Goal: Task Accomplishment & Management: Complete application form

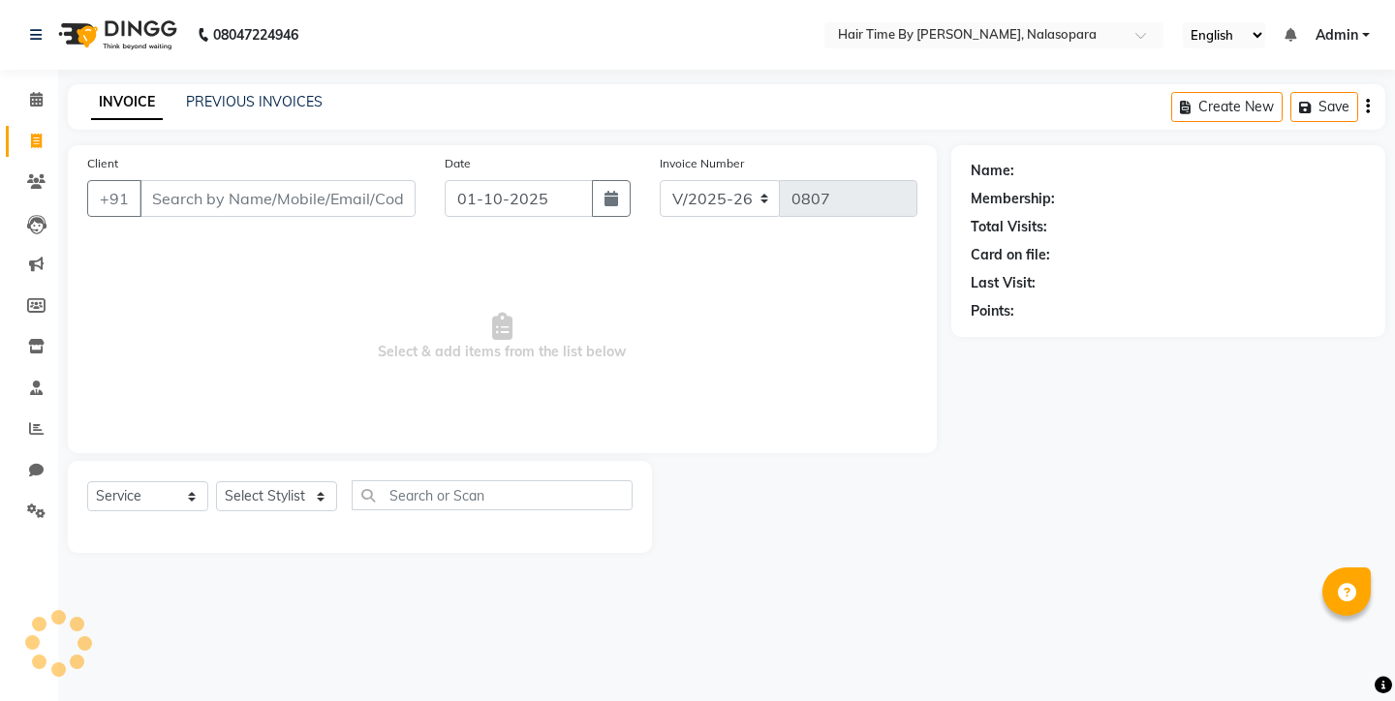
select select "8131"
select select "service"
click at [288, 205] on input "Client" at bounding box center [278, 198] width 276 height 37
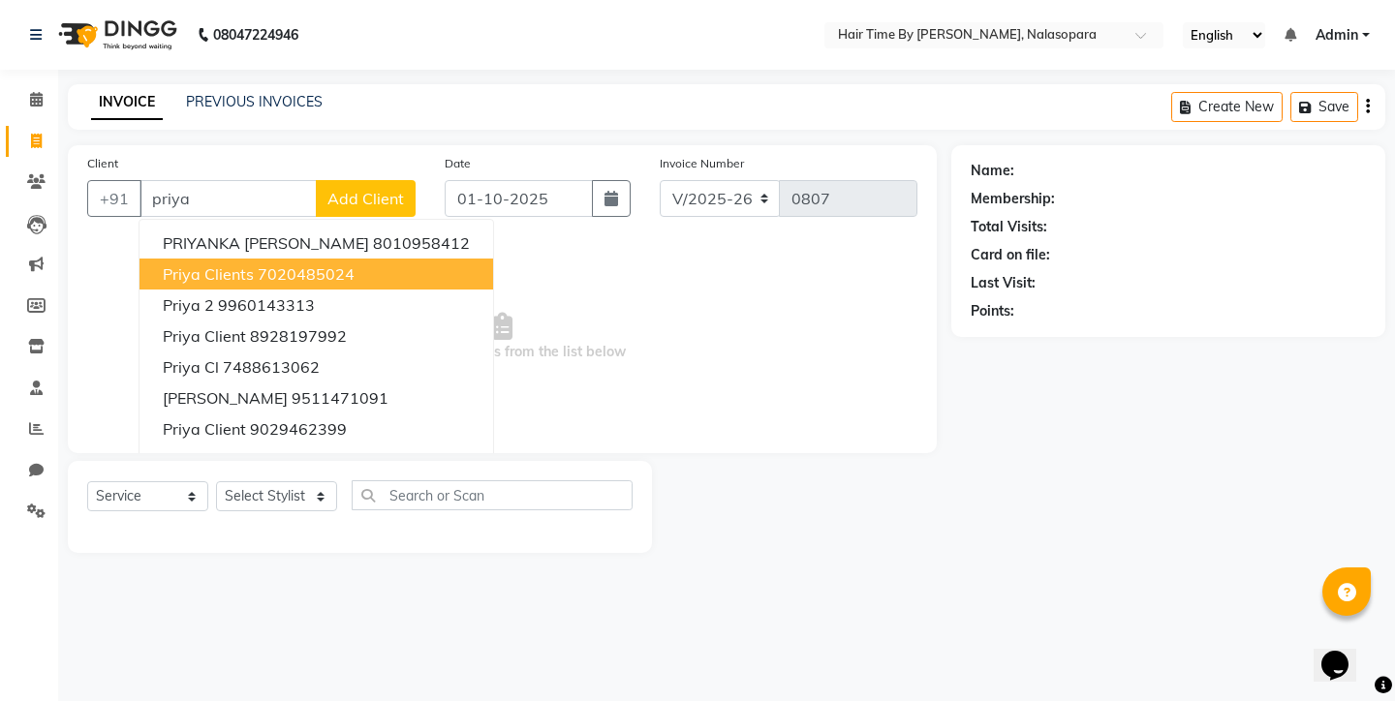
click at [349, 271] on ngb-highlight "7020485024" at bounding box center [306, 274] width 97 height 19
type input "7020485024"
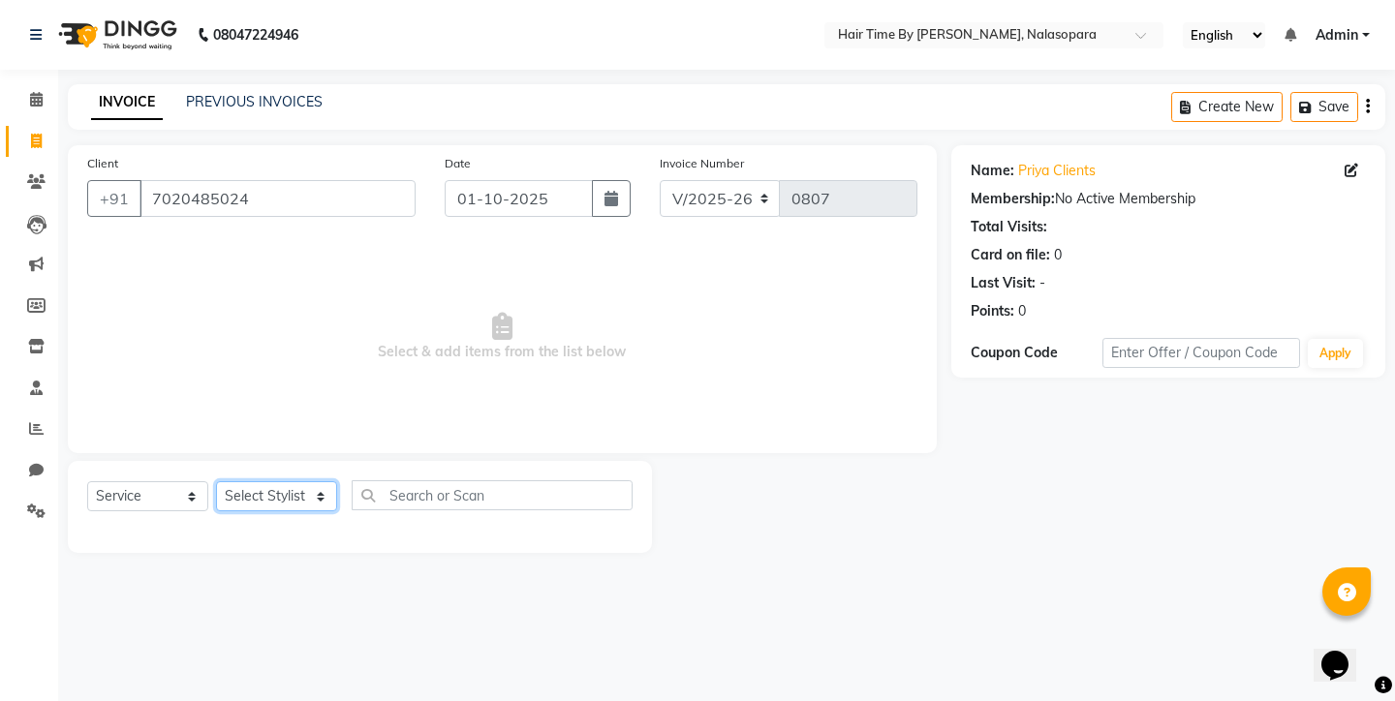
select select "92590"
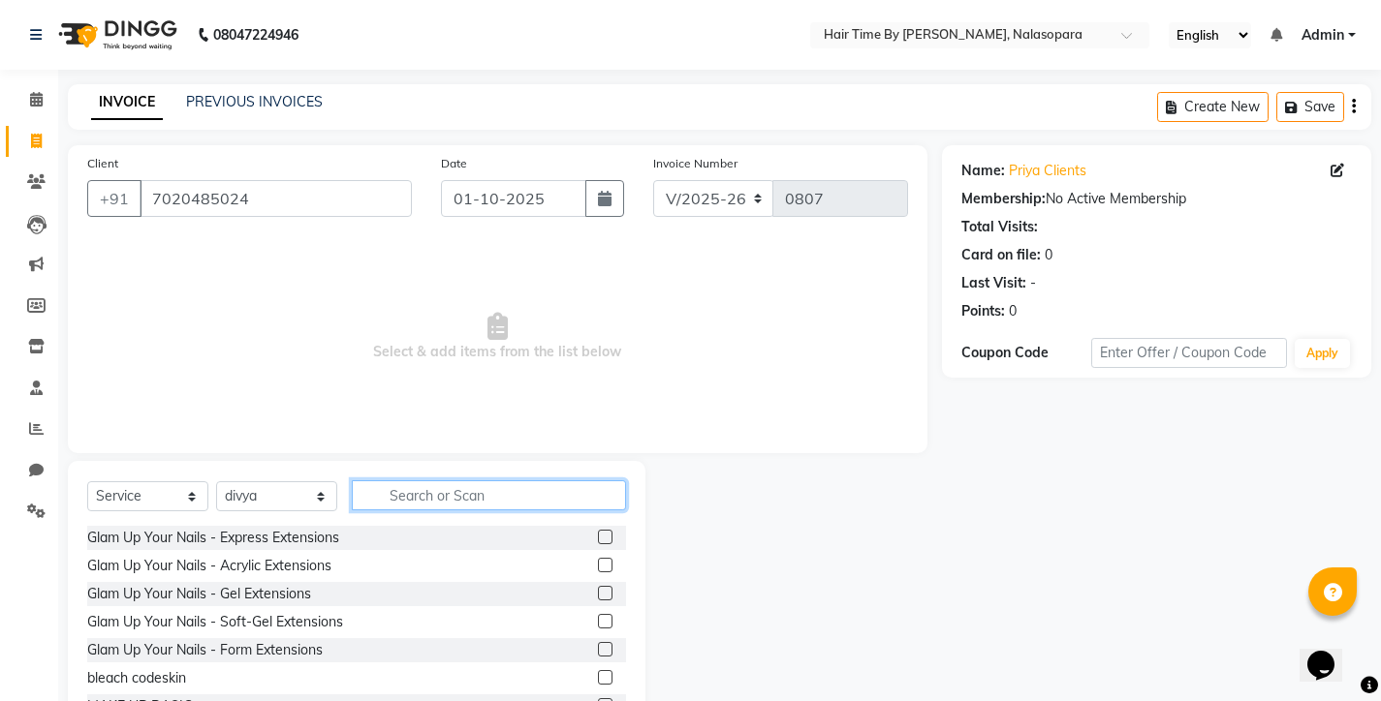
click at [384, 495] on input "text" at bounding box center [489, 496] width 274 height 30
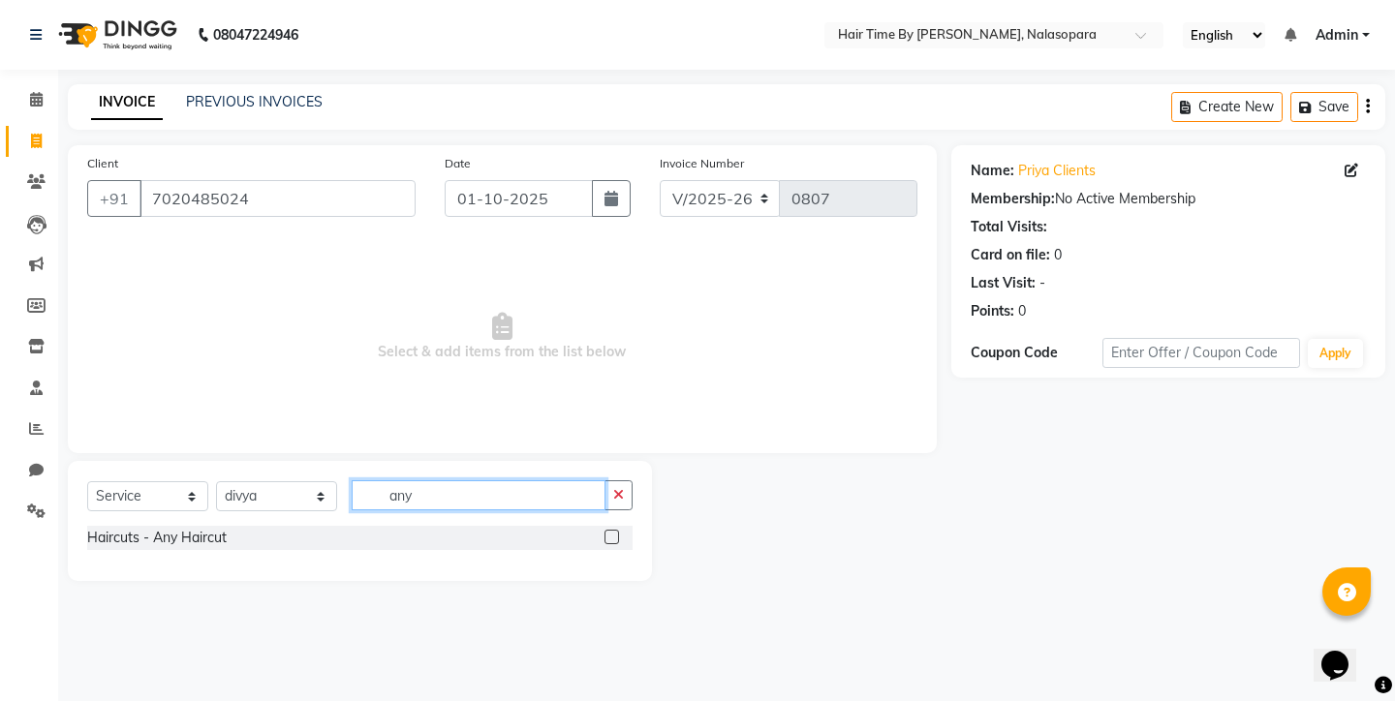
type input "any"
click at [616, 535] on label at bounding box center [612, 537] width 15 height 15
click at [616, 535] on input "checkbox" at bounding box center [611, 538] width 13 height 13
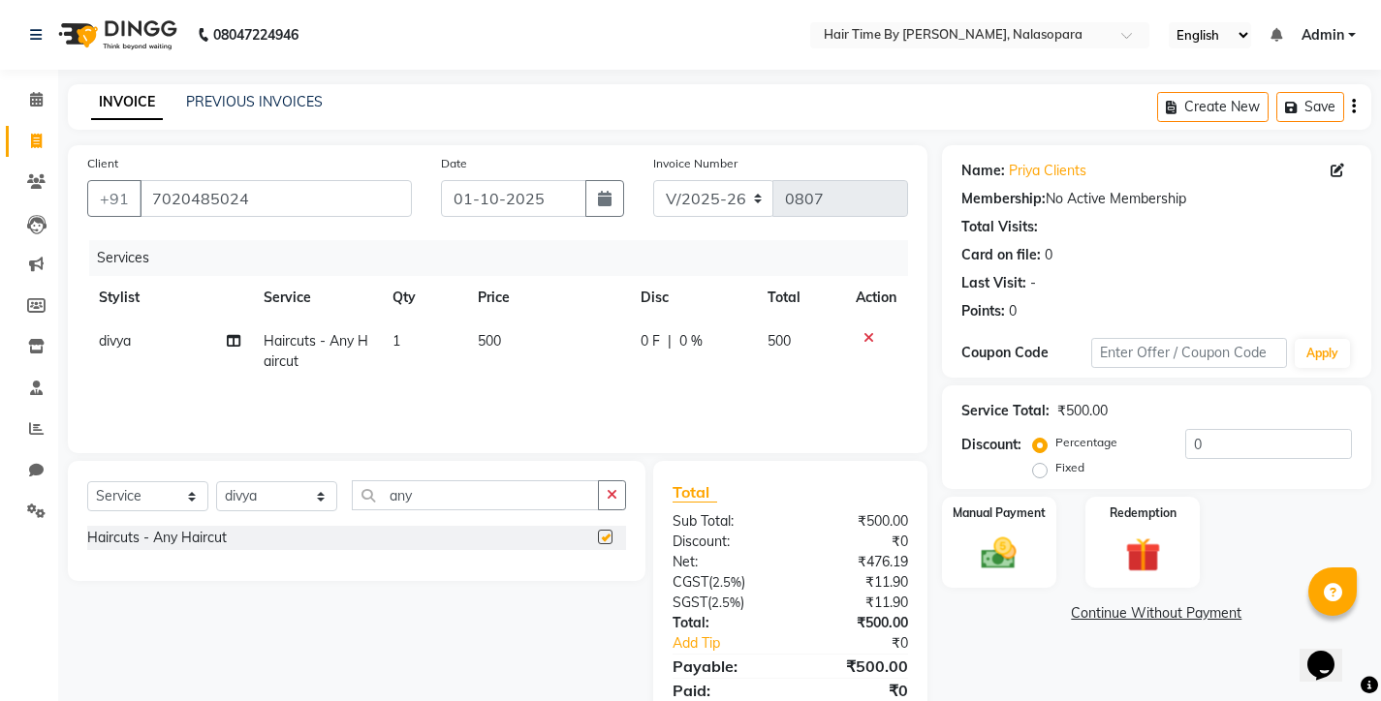
checkbox input "false"
click at [1022, 535] on img at bounding box center [998, 554] width 59 height 42
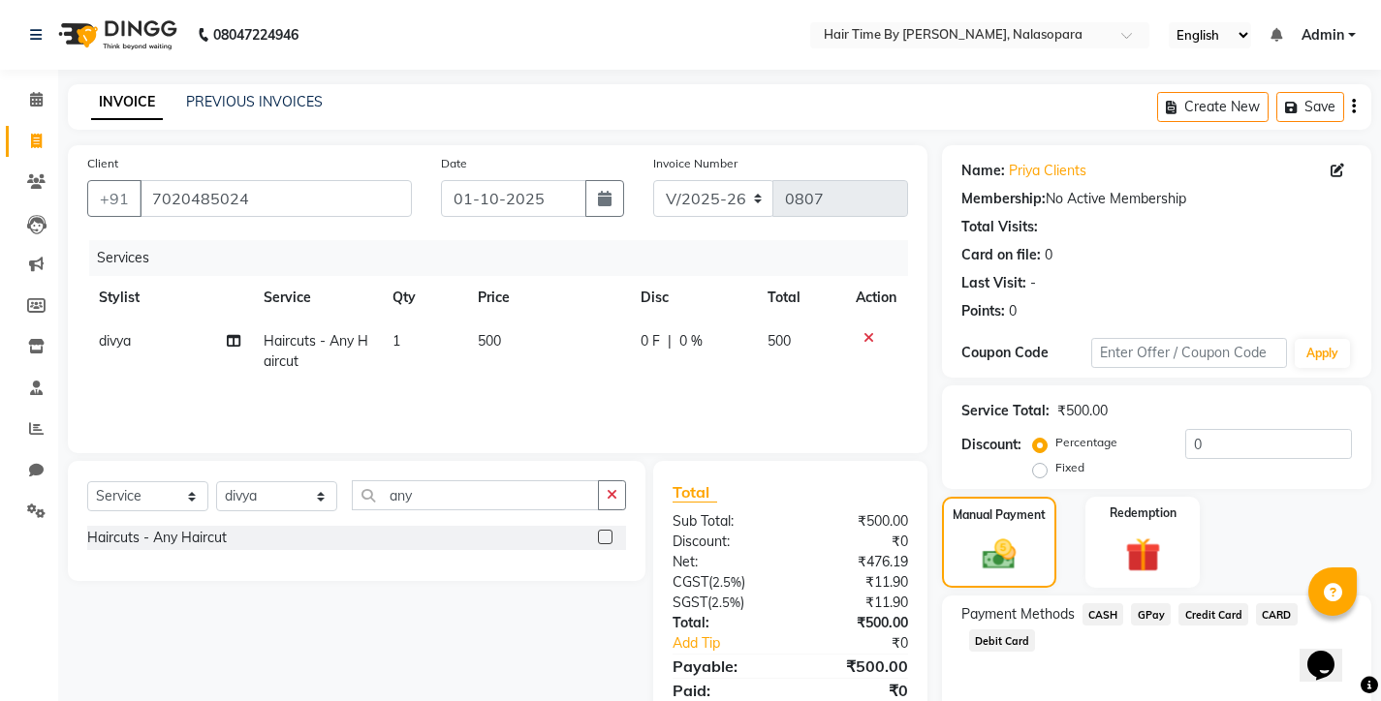
click at [1162, 617] on span "GPay" at bounding box center [1151, 615] width 40 height 22
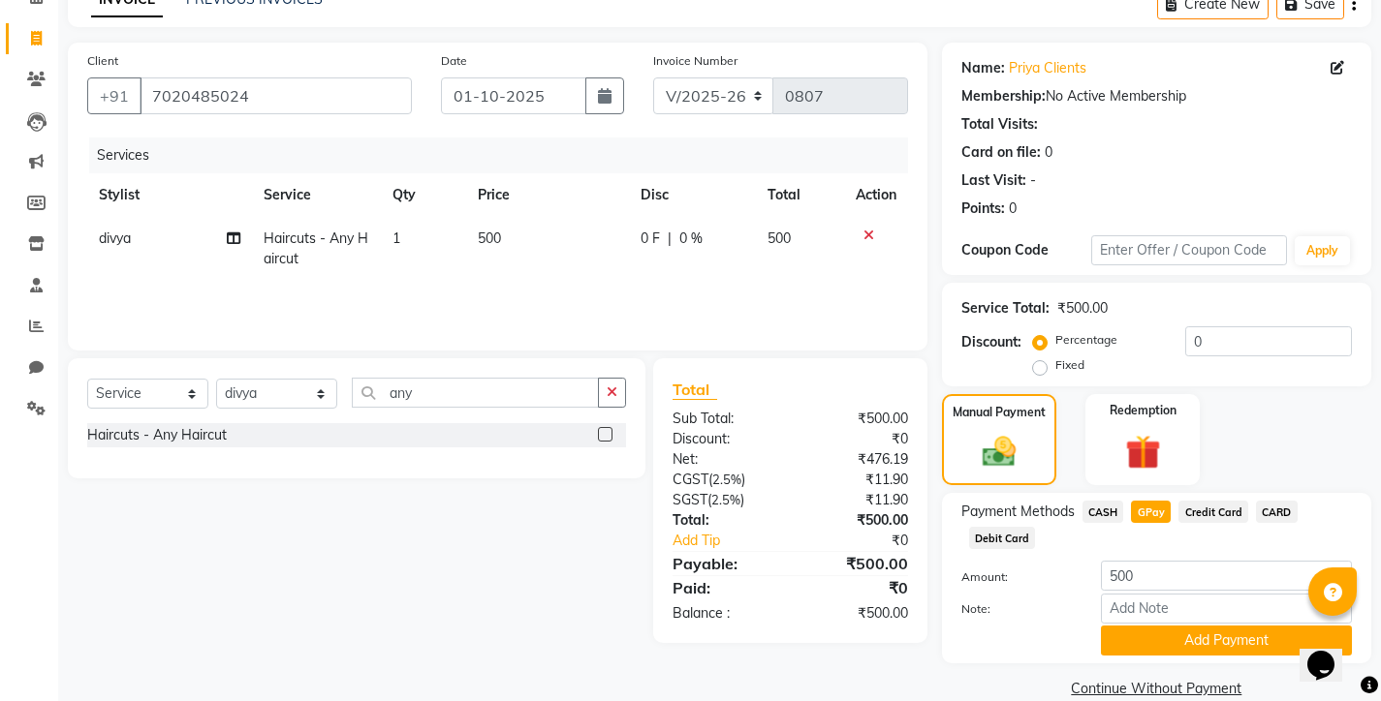
scroll to position [127, 0]
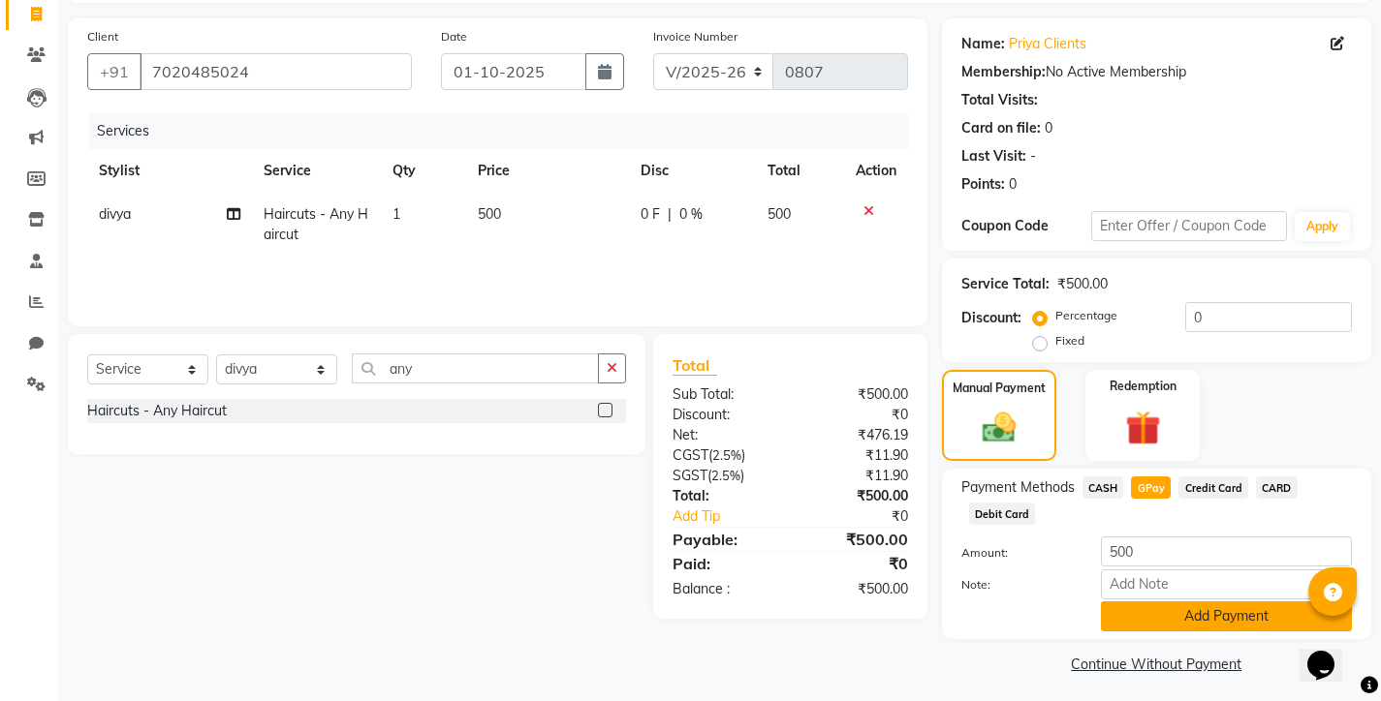
click at [1160, 610] on button "Add Payment" at bounding box center [1226, 617] width 251 height 30
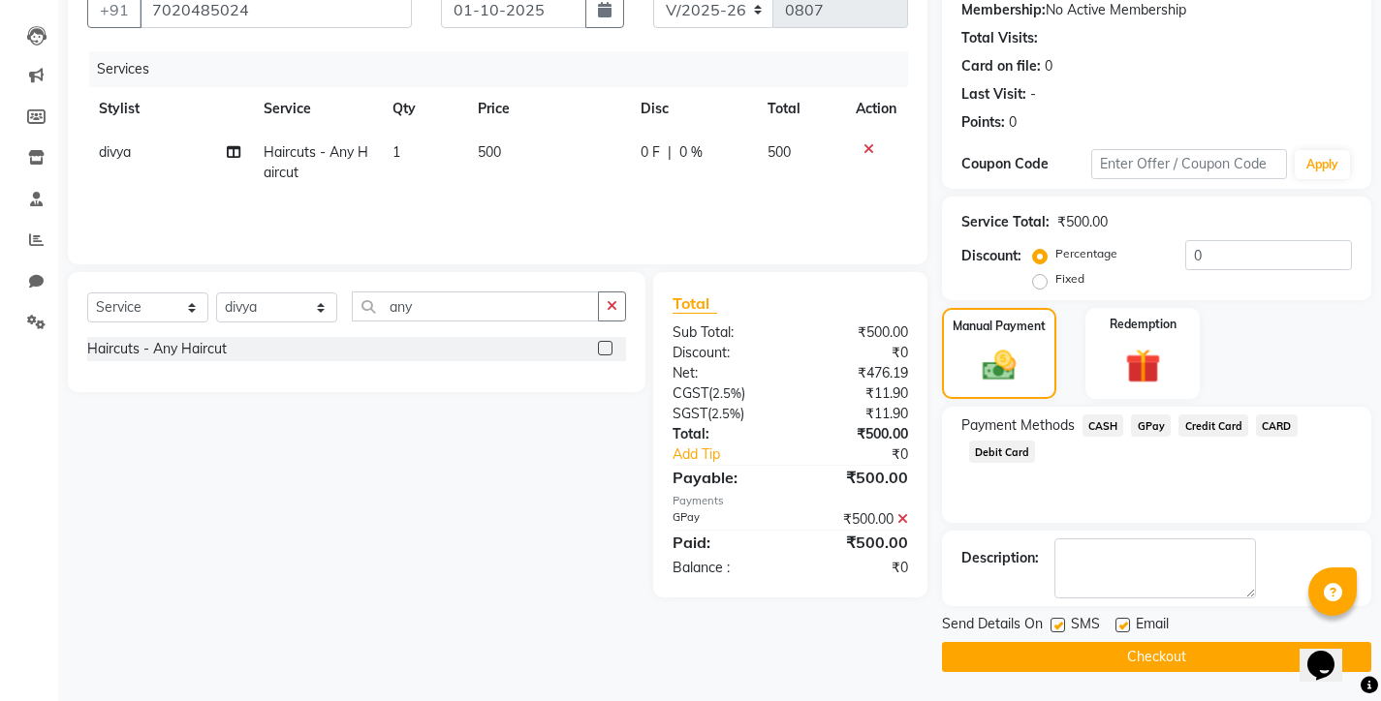
scroll to position [189, 0]
click at [1123, 648] on button "Checkout" at bounding box center [1156, 657] width 429 height 30
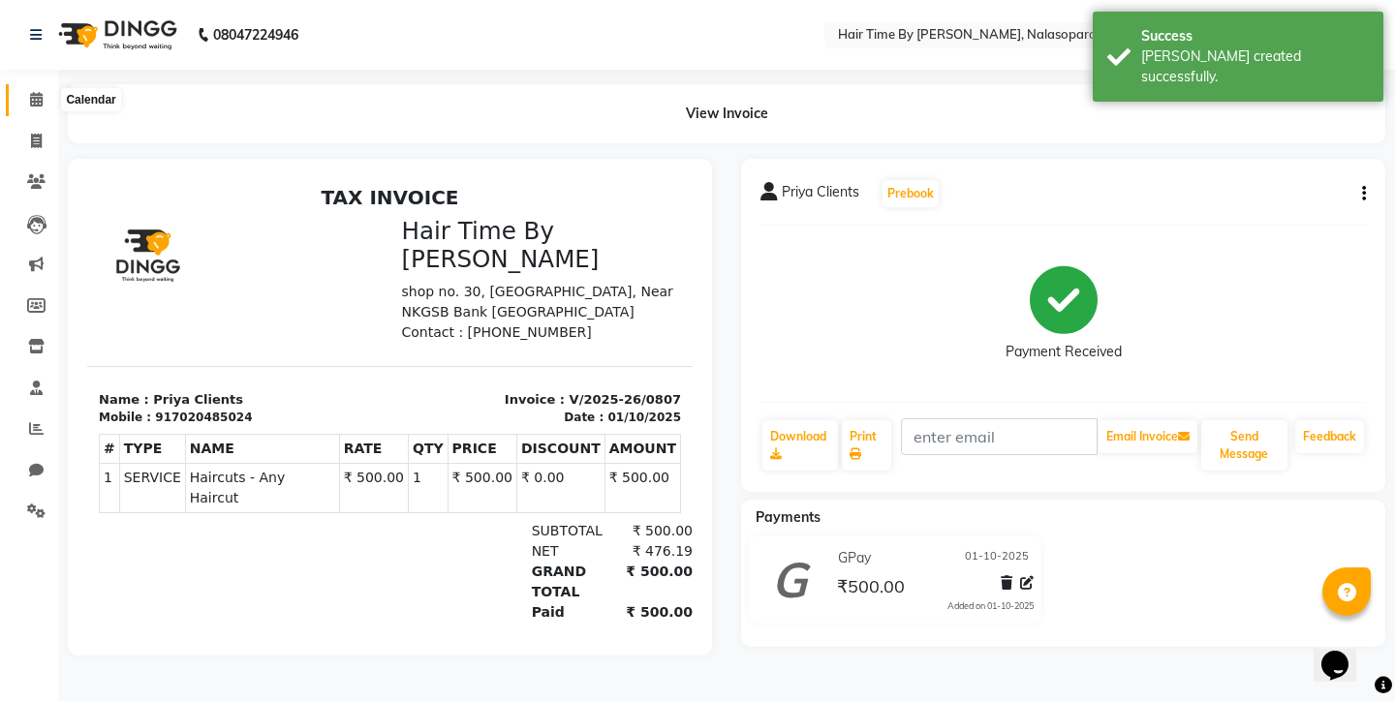
click at [39, 105] on icon at bounding box center [36, 99] width 13 height 15
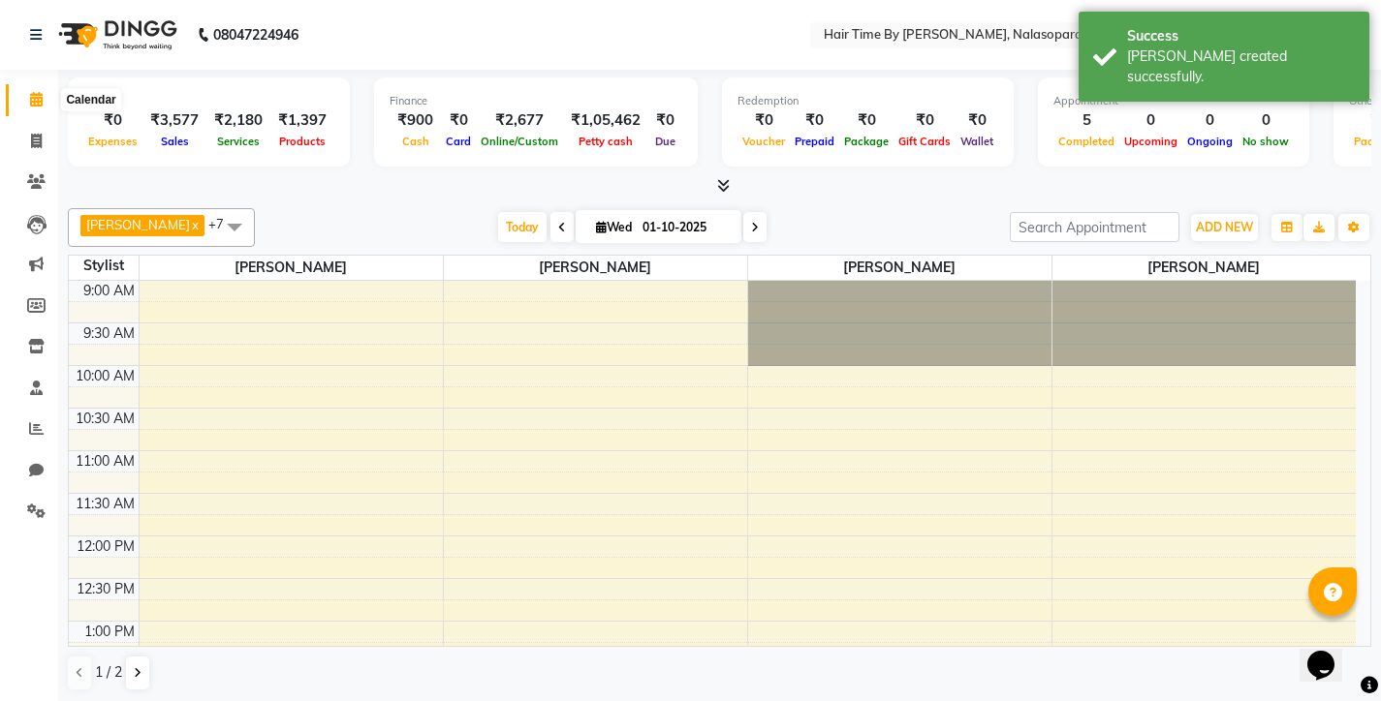
click at [39, 108] on span at bounding box center [36, 100] width 34 height 22
click at [32, 139] on icon at bounding box center [36, 141] width 11 height 15
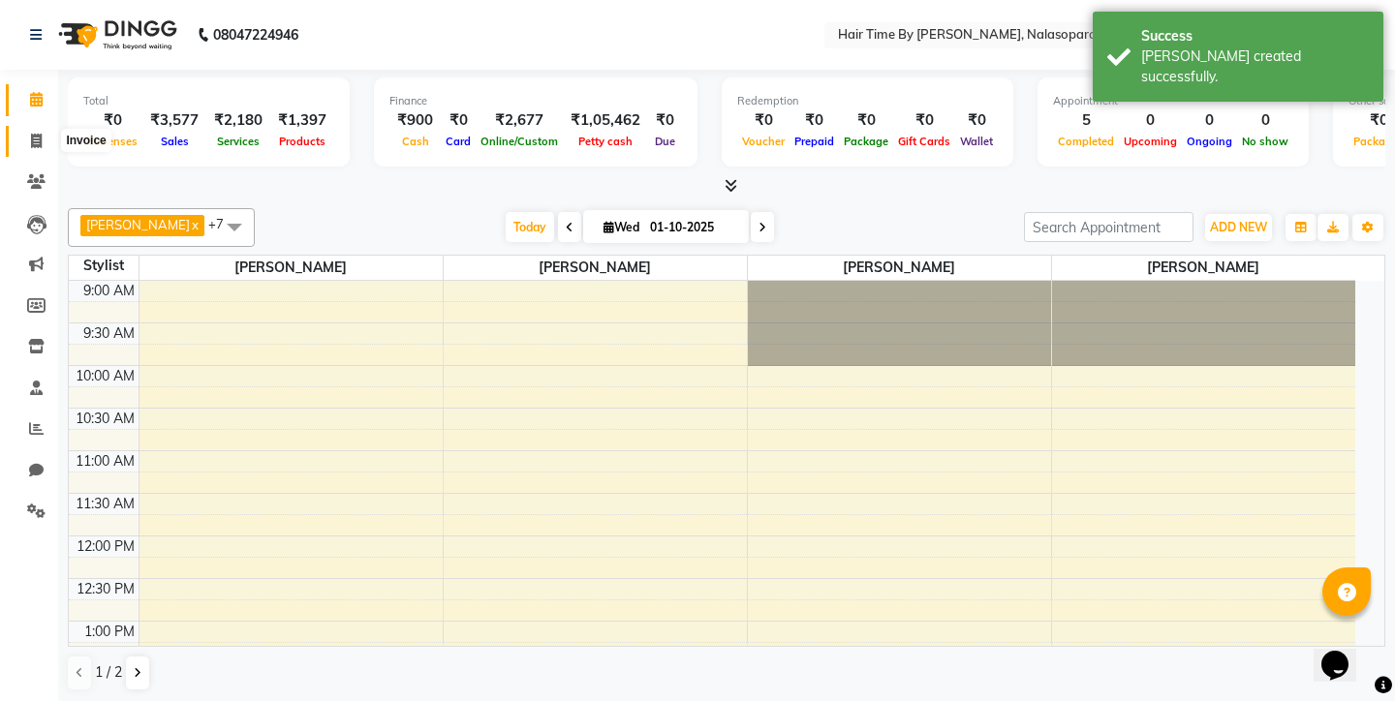
select select "8131"
select select "service"
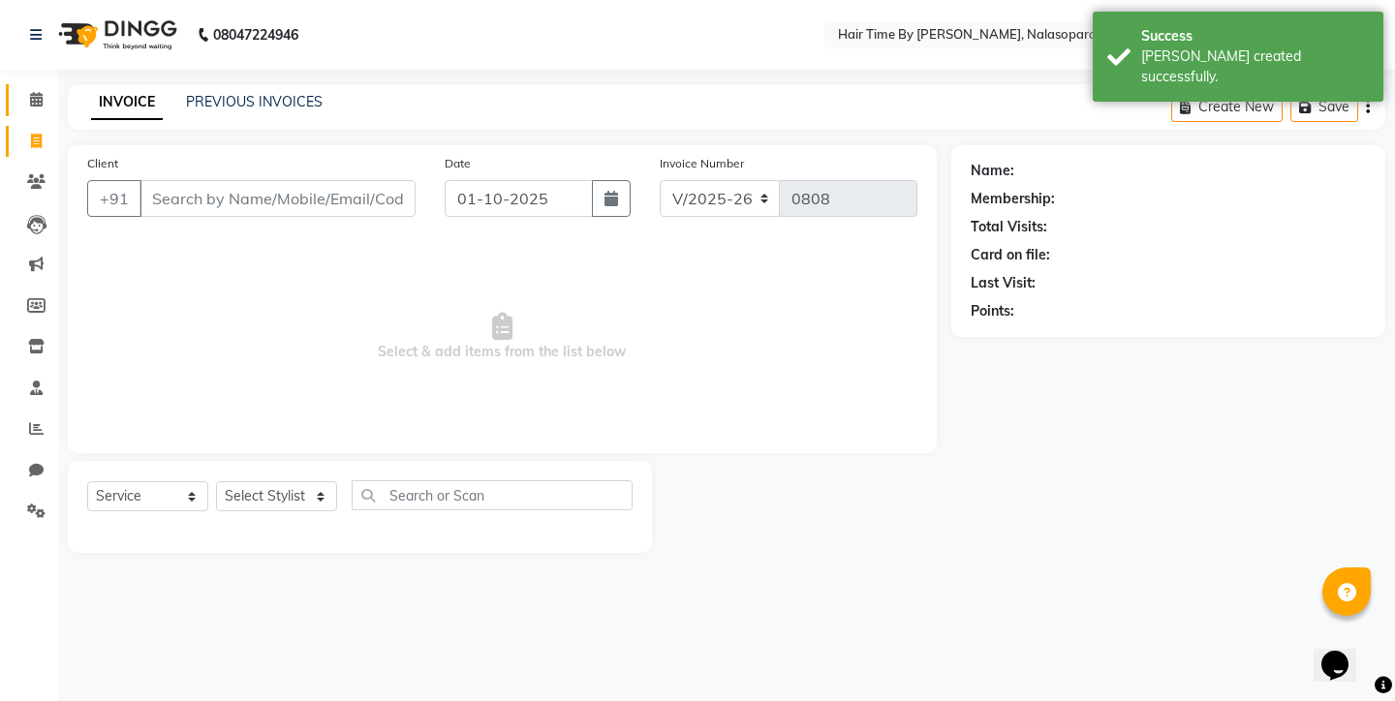
click at [33, 110] on link "Calendar" at bounding box center [29, 100] width 47 height 32
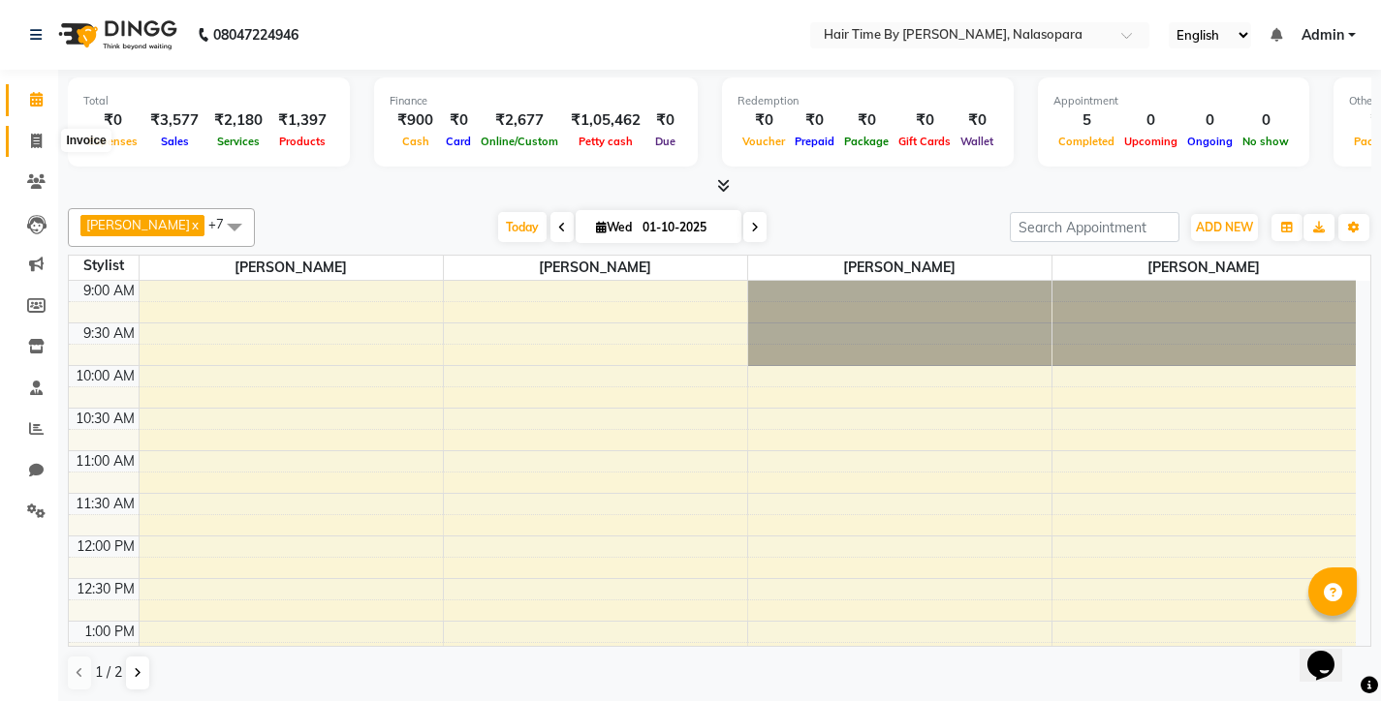
click at [34, 141] on icon at bounding box center [36, 141] width 11 height 15
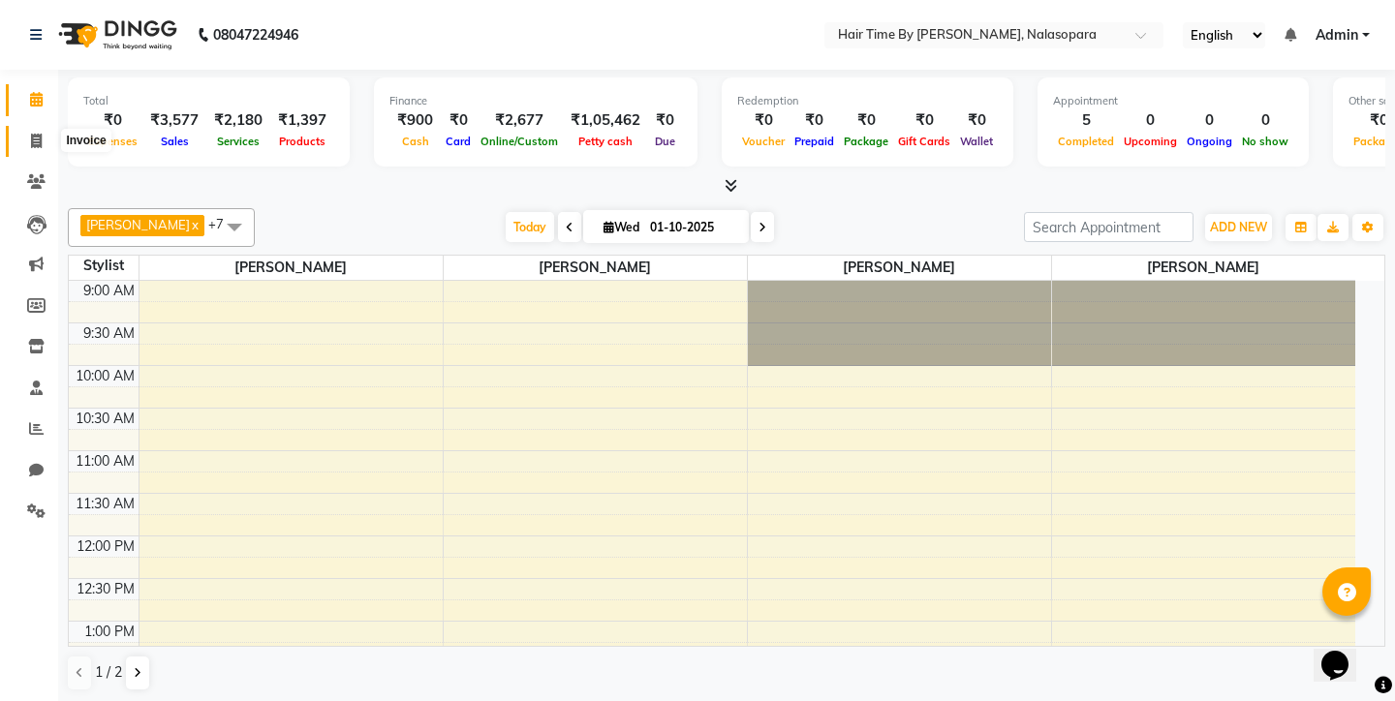
select select "8131"
select select "service"
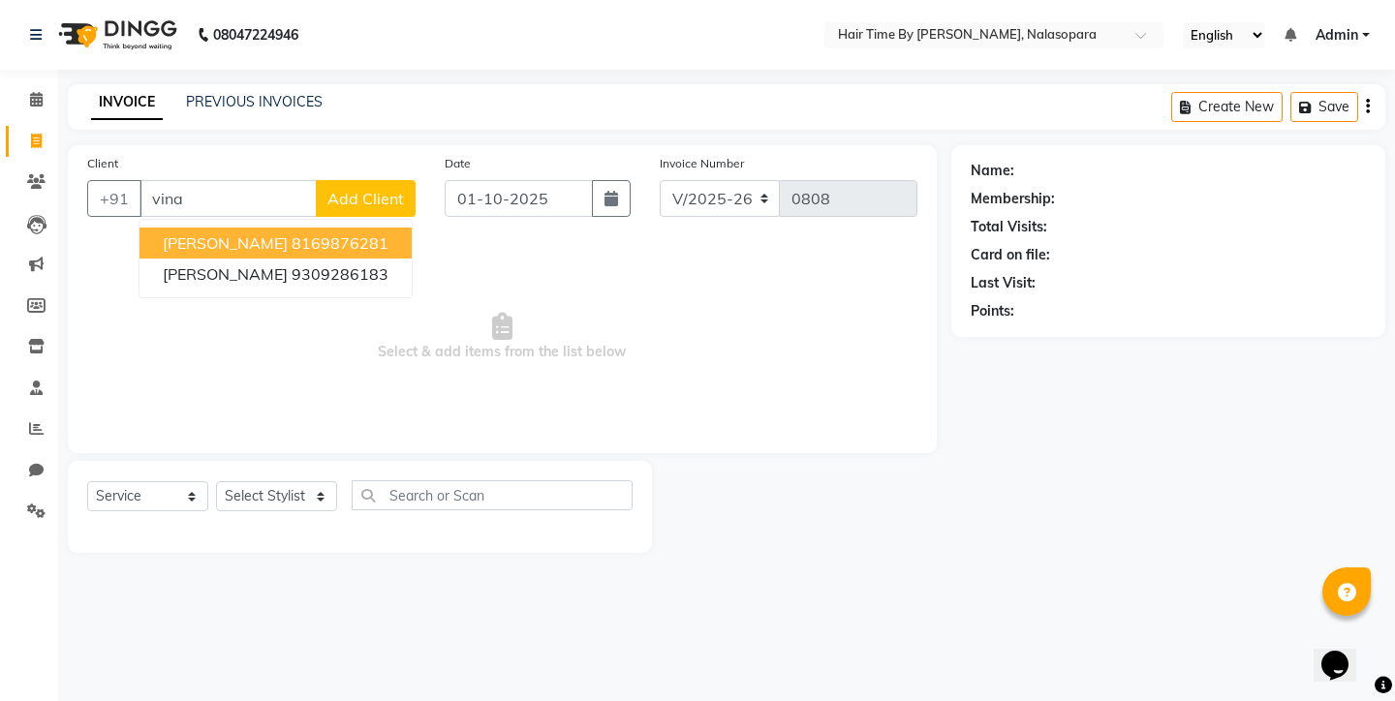
click at [180, 240] on span "[PERSON_NAME]" at bounding box center [225, 243] width 125 height 19
type input "8169876281"
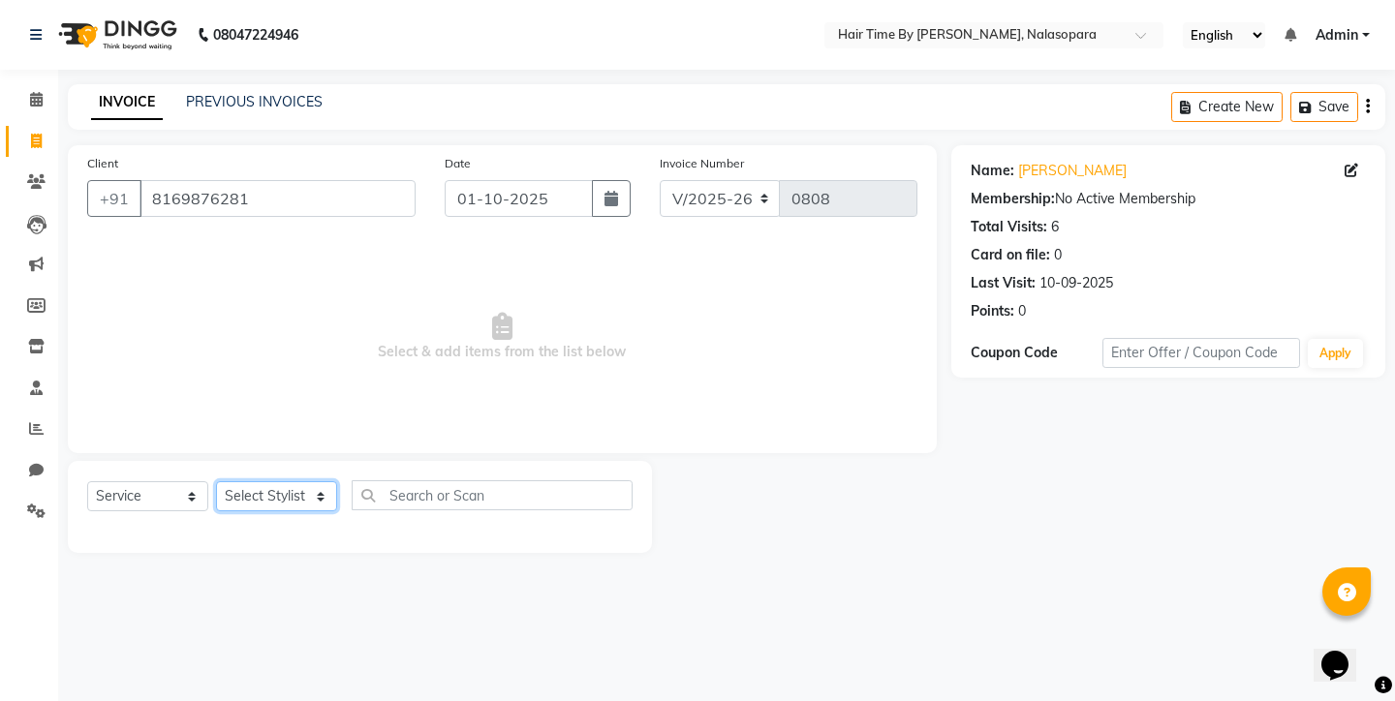
select select "75792"
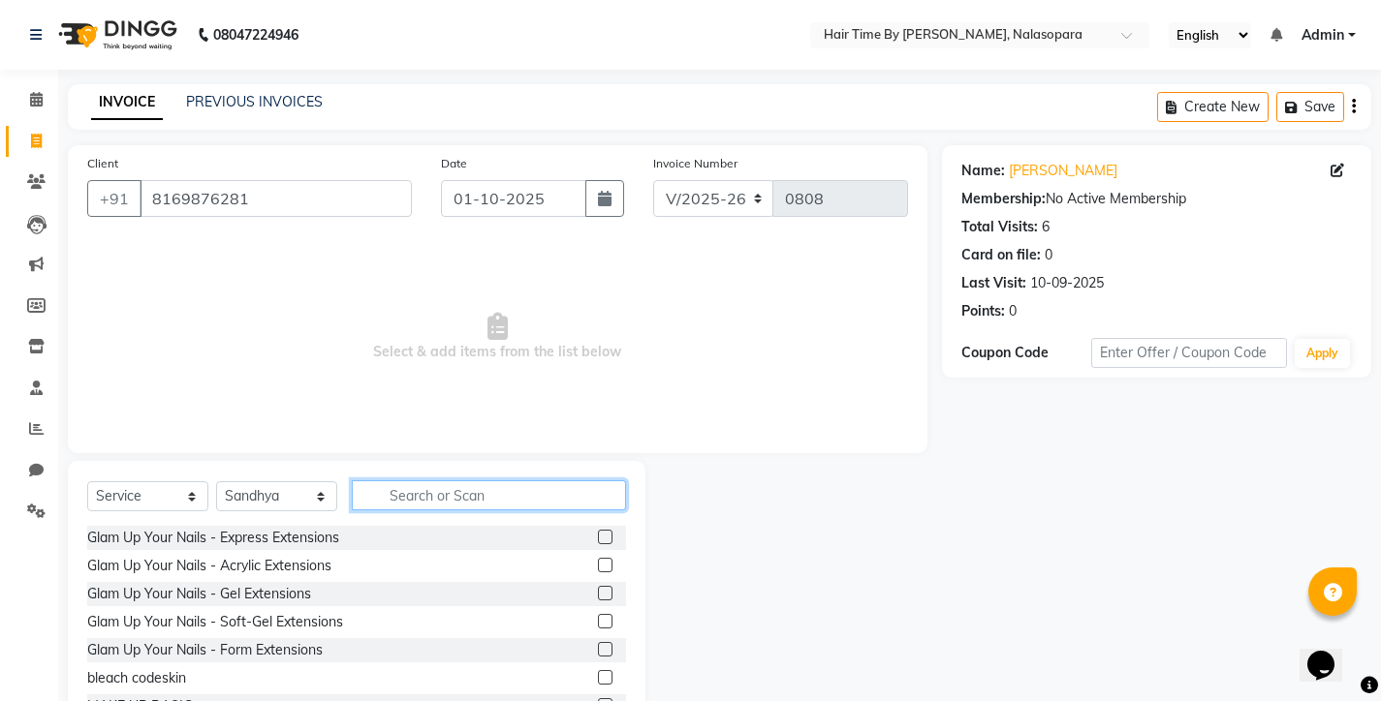
click at [414, 500] on input "text" at bounding box center [489, 496] width 274 height 30
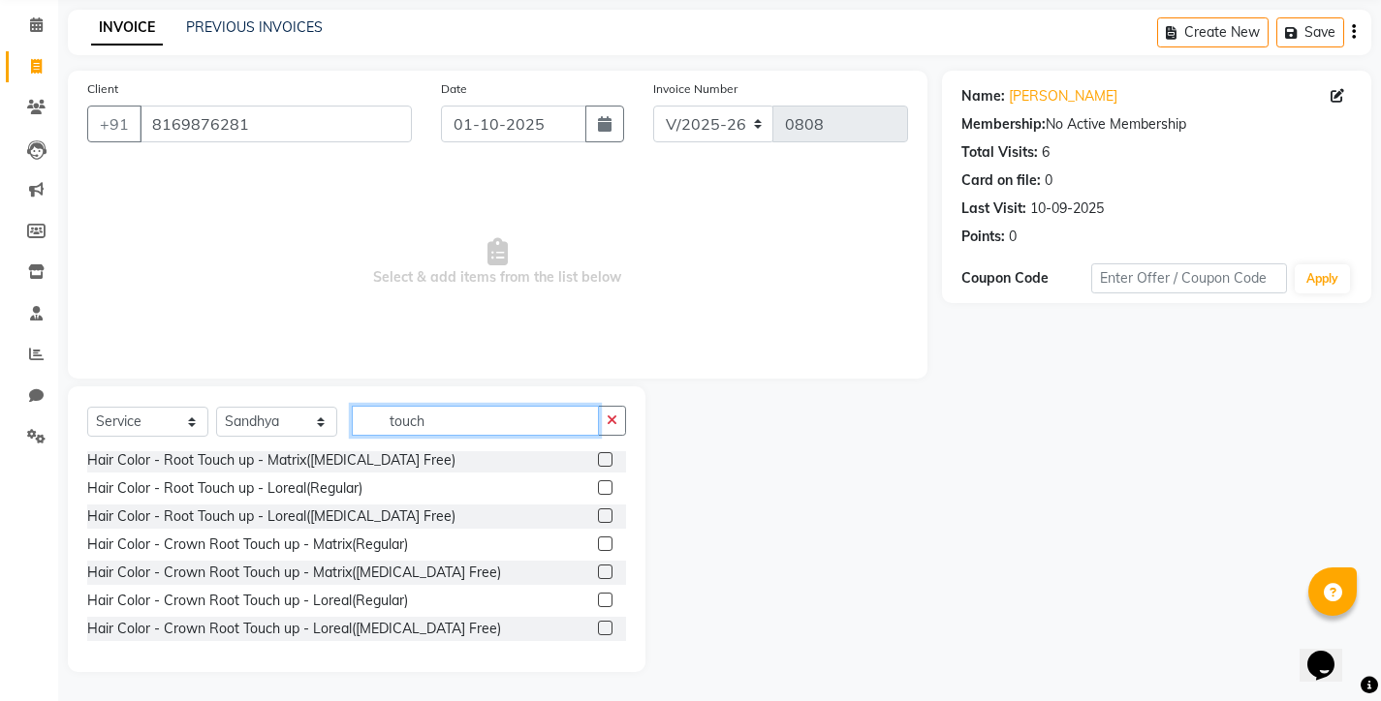
scroll to position [75, 0]
type input "touch"
click at [598, 628] on label at bounding box center [605, 628] width 15 height 15
click at [598, 628] on input "checkbox" at bounding box center [604, 629] width 13 height 13
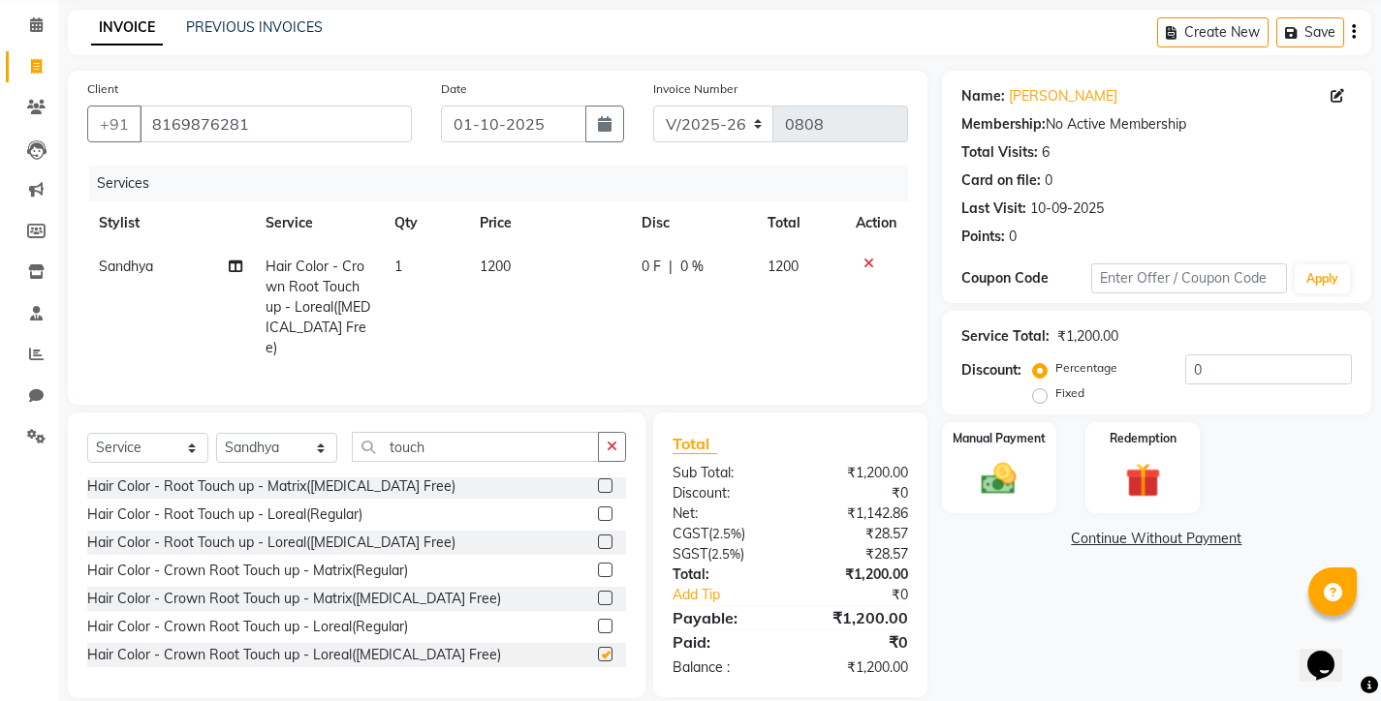
checkbox input "false"
click at [511, 265] on span "1200" at bounding box center [495, 266] width 31 height 17
select select "75792"
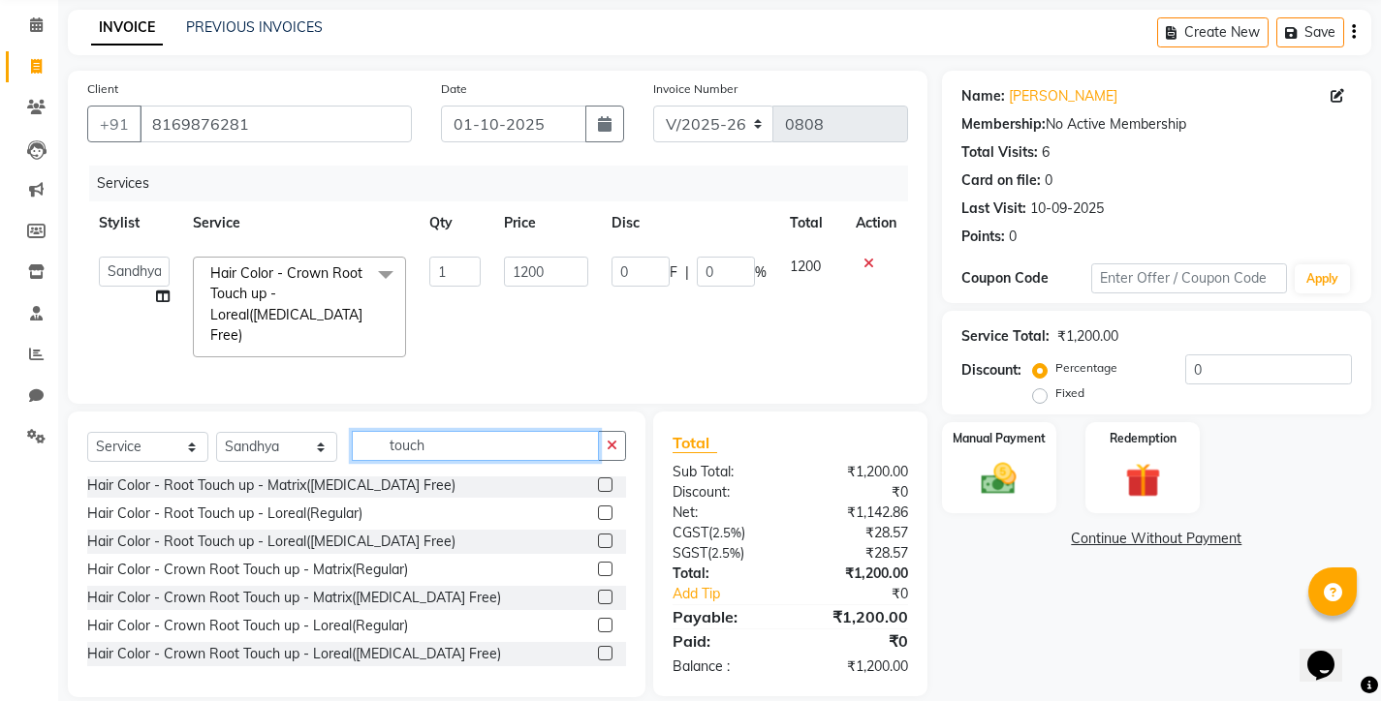
click at [481, 441] on input "touch" at bounding box center [475, 446] width 247 height 30
type input "t"
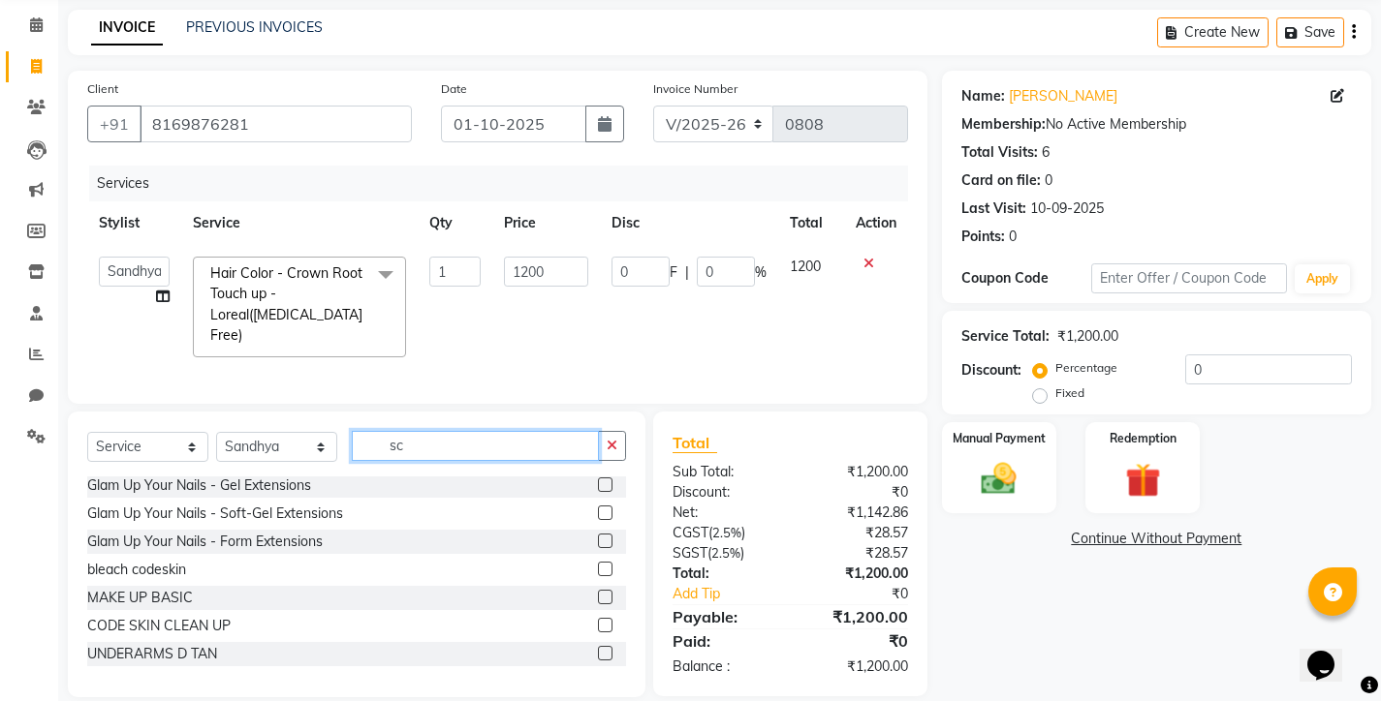
scroll to position [0, 0]
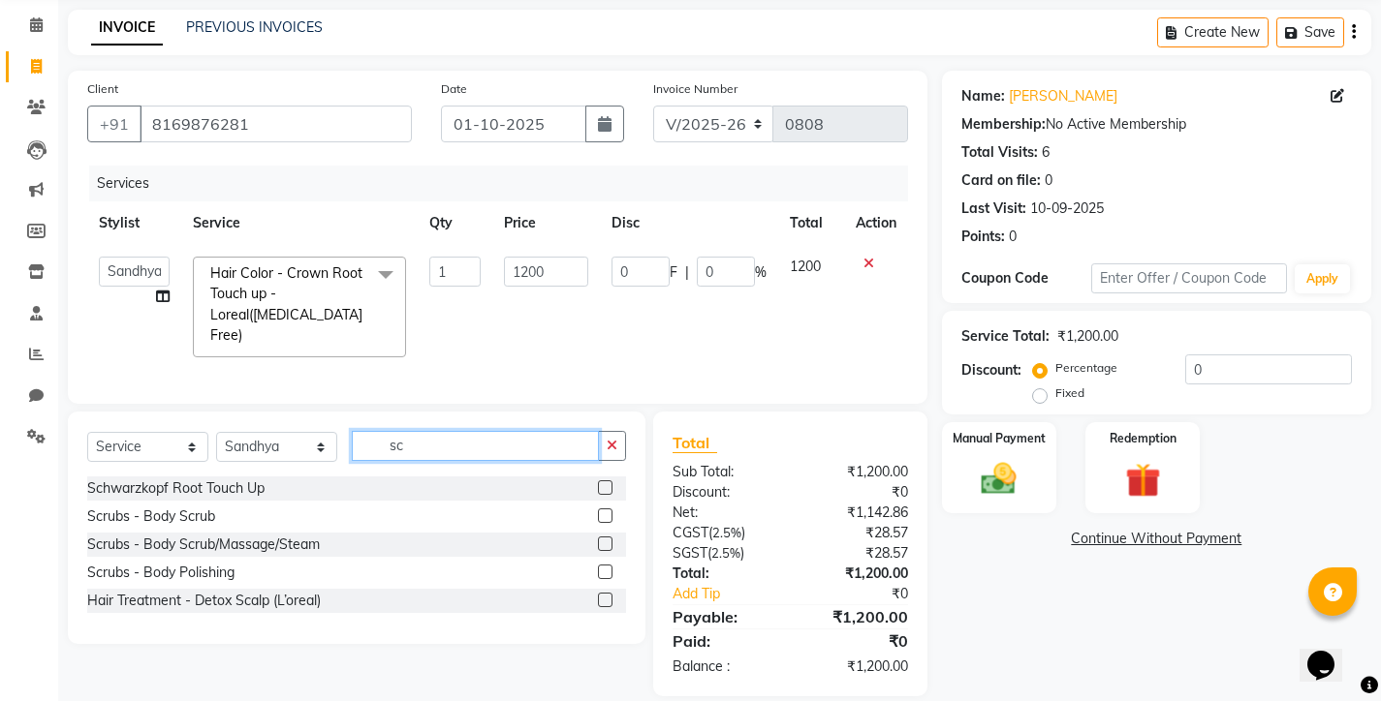
type input "sc"
click at [607, 483] on label at bounding box center [605, 488] width 15 height 15
click at [607, 483] on input "checkbox" at bounding box center [604, 489] width 13 height 13
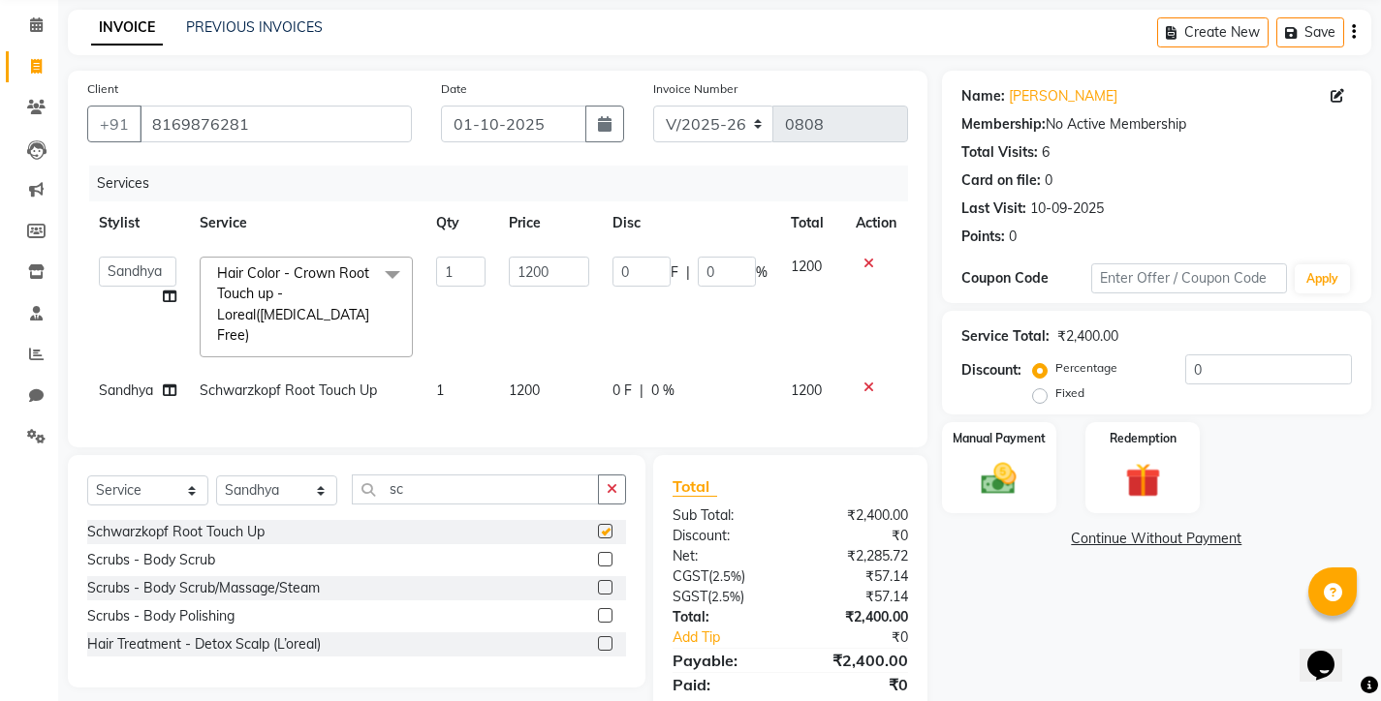
checkbox input "false"
click at [532, 382] on span "1200" at bounding box center [524, 390] width 31 height 17
select select "75792"
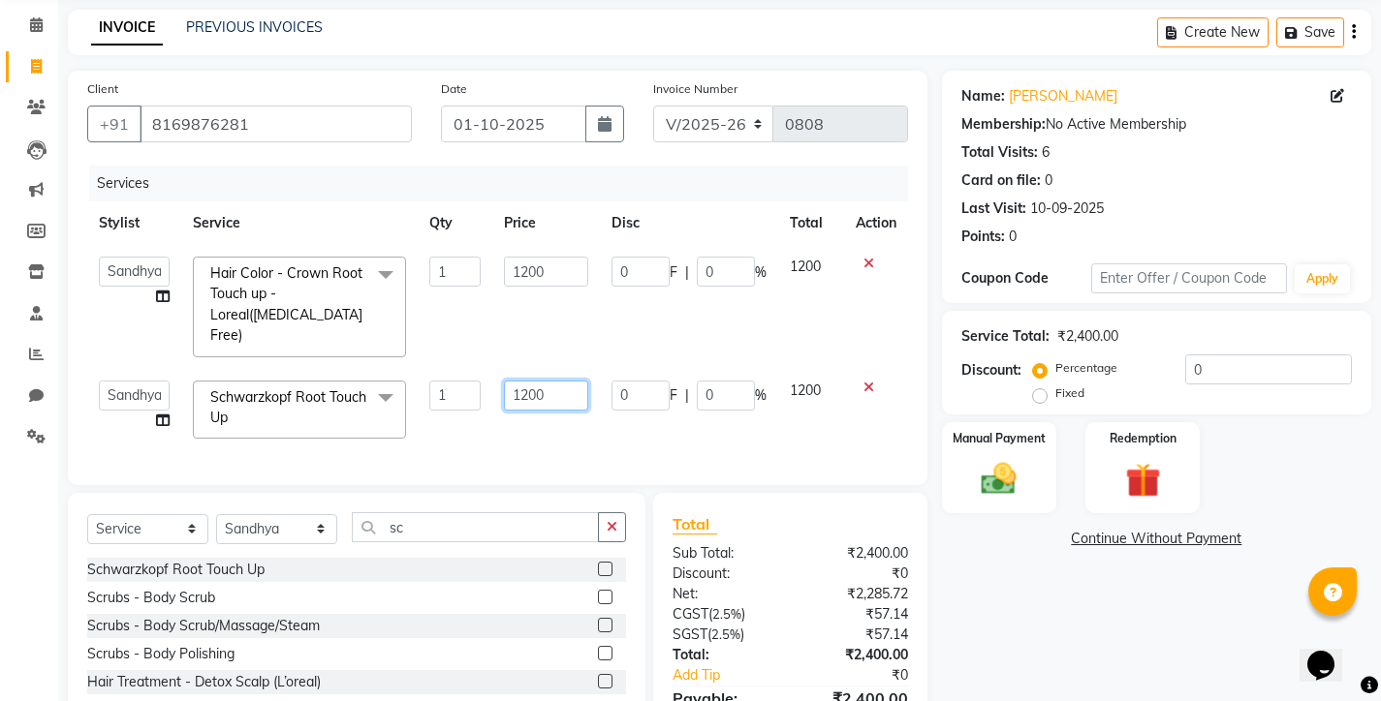
click at [557, 381] on input "1200" at bounding box center [546, 396] width 84 height 30
type input "1400"
click at [868, 266] on icon at bounding box center [868, 264] width 11 height 14
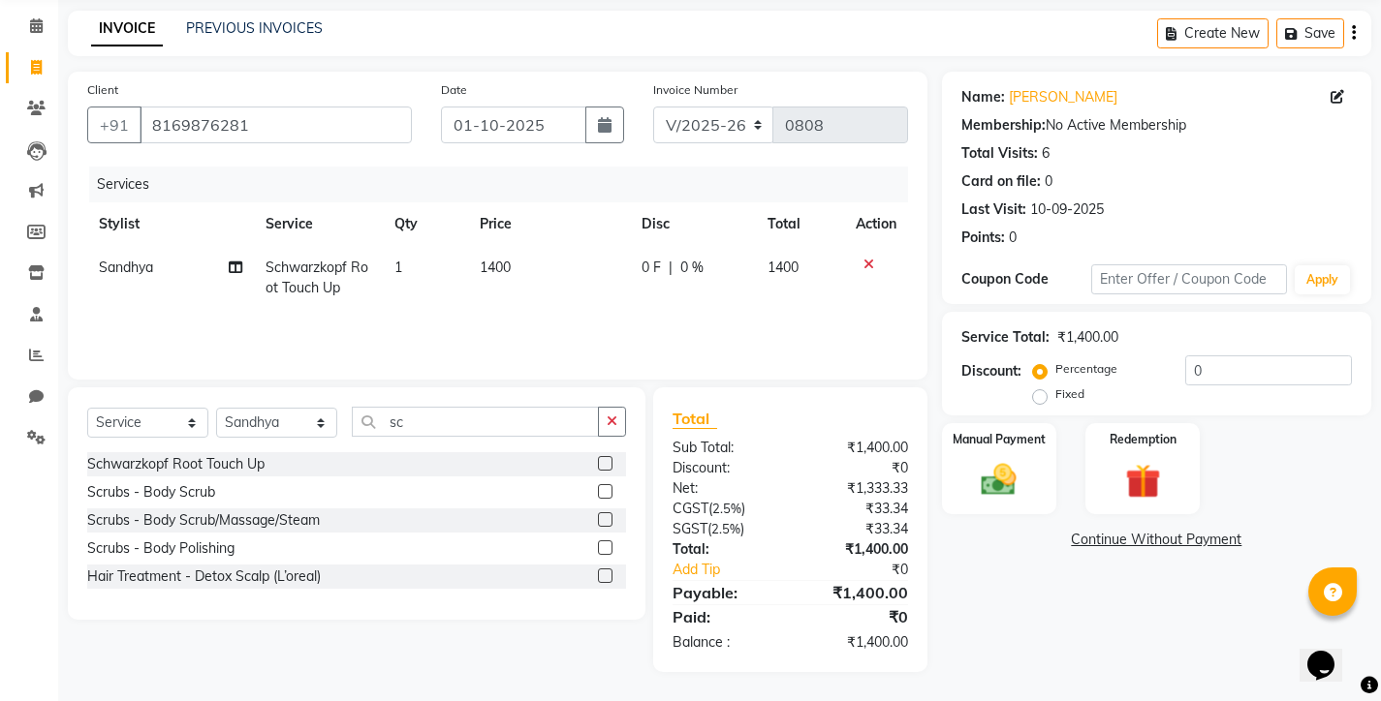
scroll to position [74, 0]
click at [418, 419] on input "sc" at bounding box center [475, 422] width 247 height 30
type input "s"
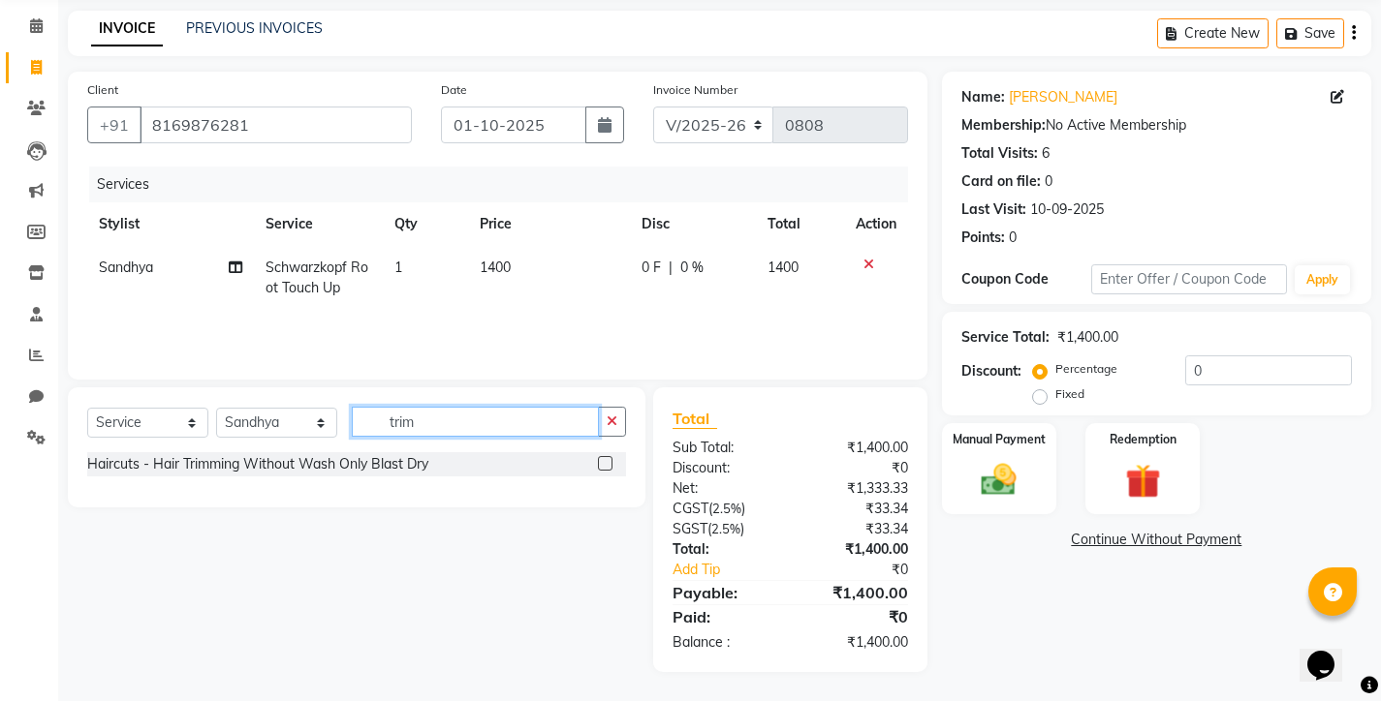
type input "trim"
click at [606, 466] on label at bounding box center [605, 463] width 15 height 15
click at [606, 466] on input "checkbox" at bounding box center [604, 464] width 13 height 13
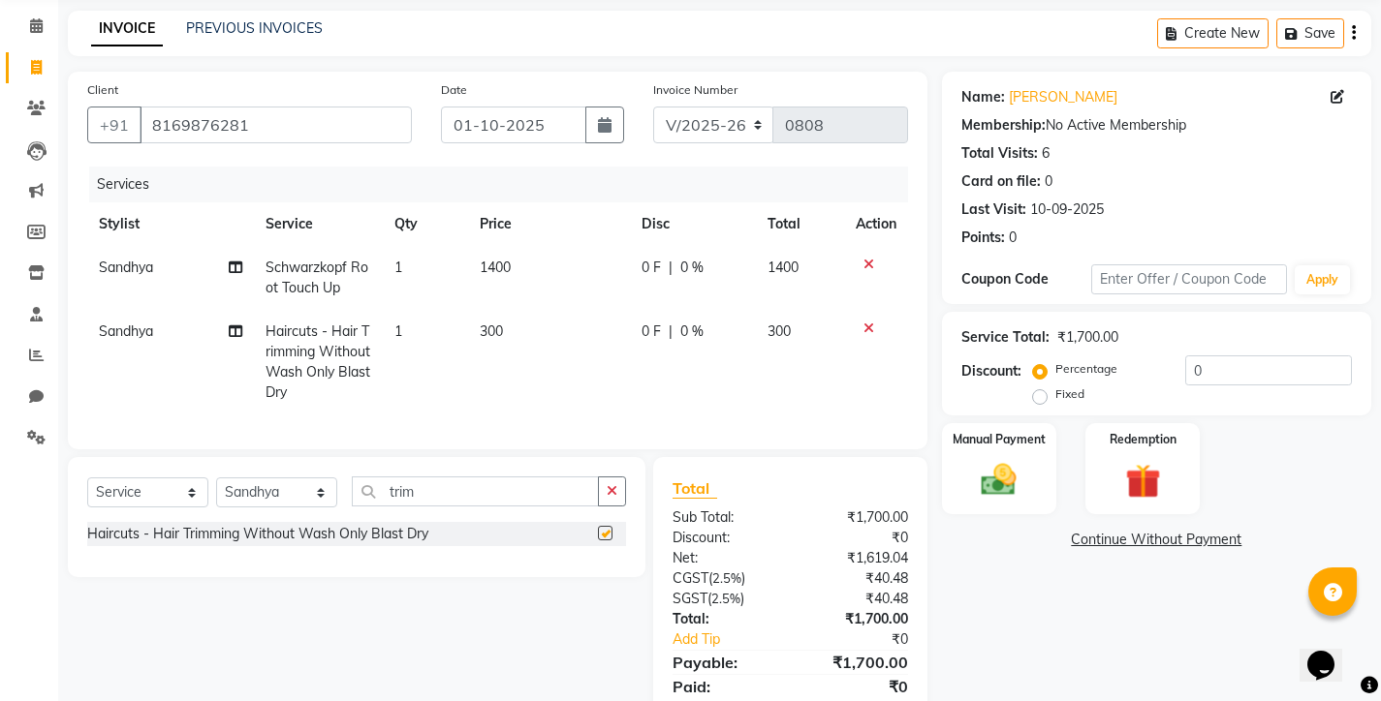
checkbox input "false"
click at [999, 483] on img at bounding box center [998, 480] width 59 height 42
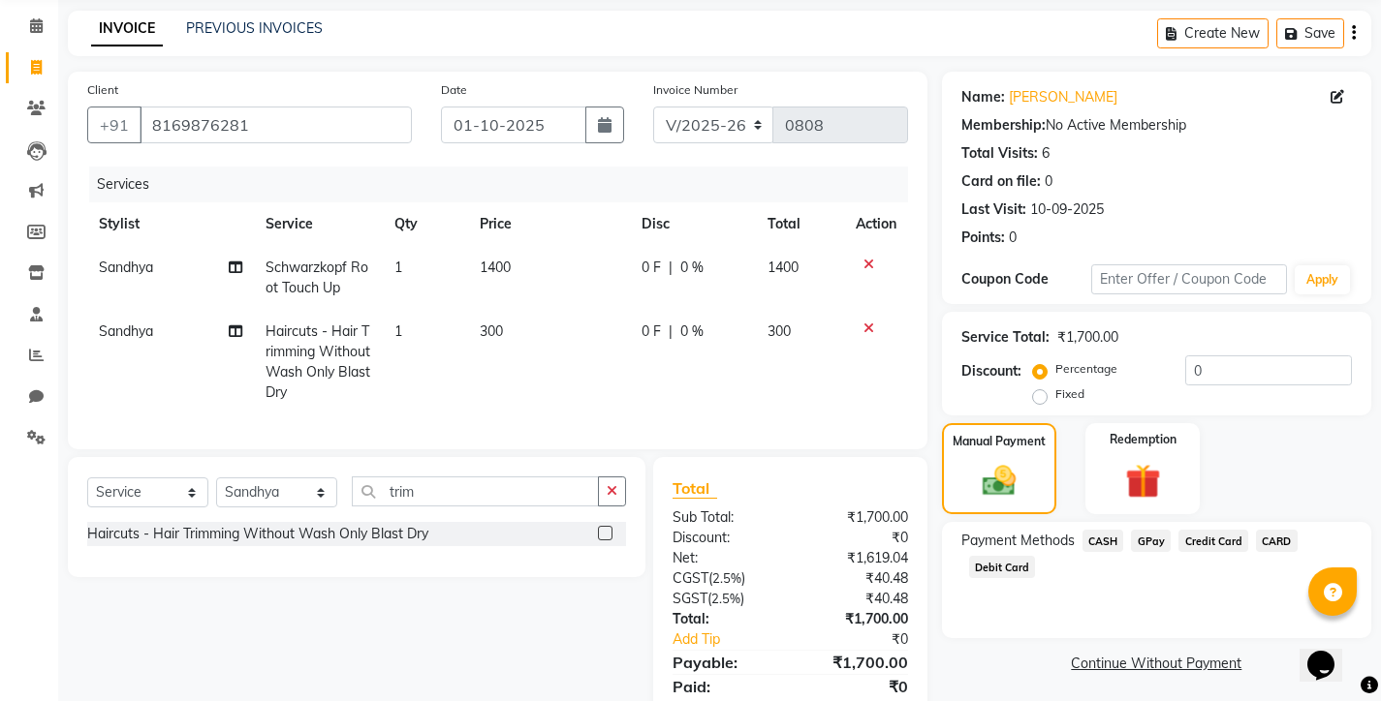
click at [1158, 546] on span "GPay" at bounding box center [1151, 541] width 40 height 22
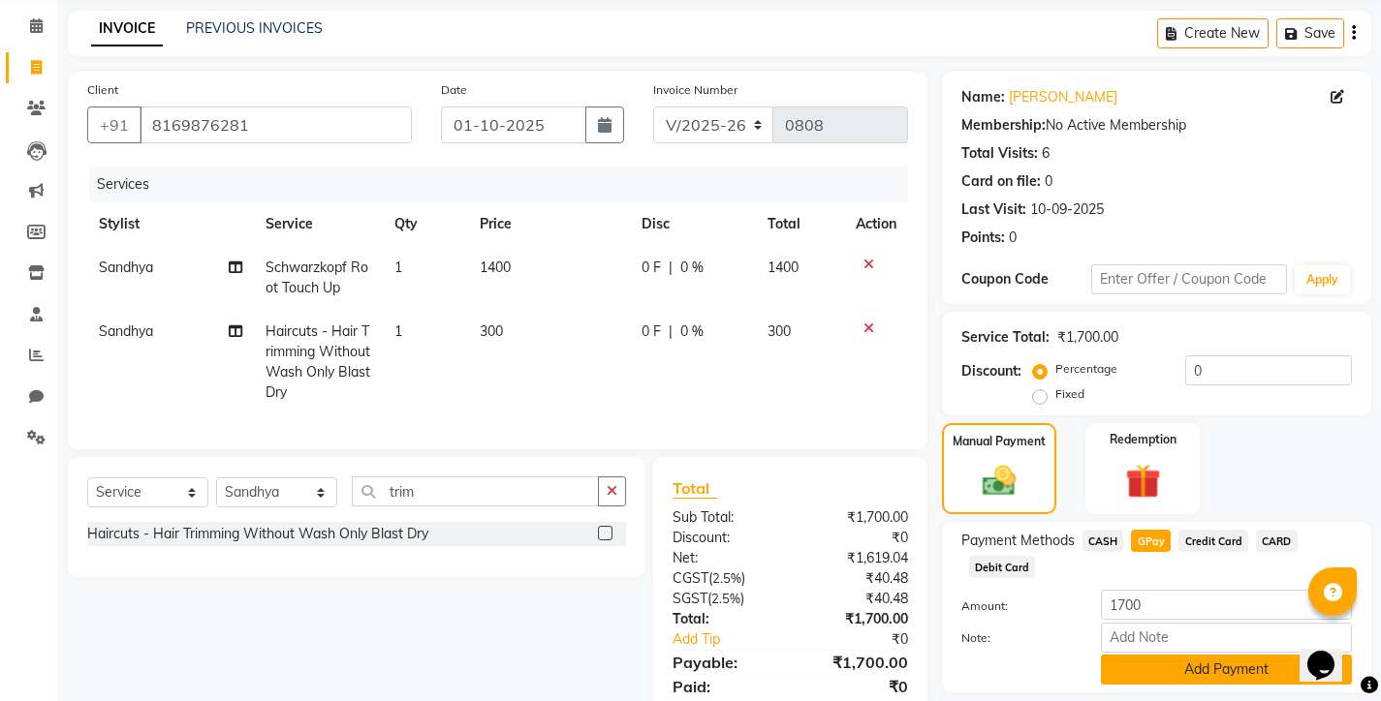
click at [1165, 659] on button "Add Payment" at bounding box center [1226, 670] width 251 height 30
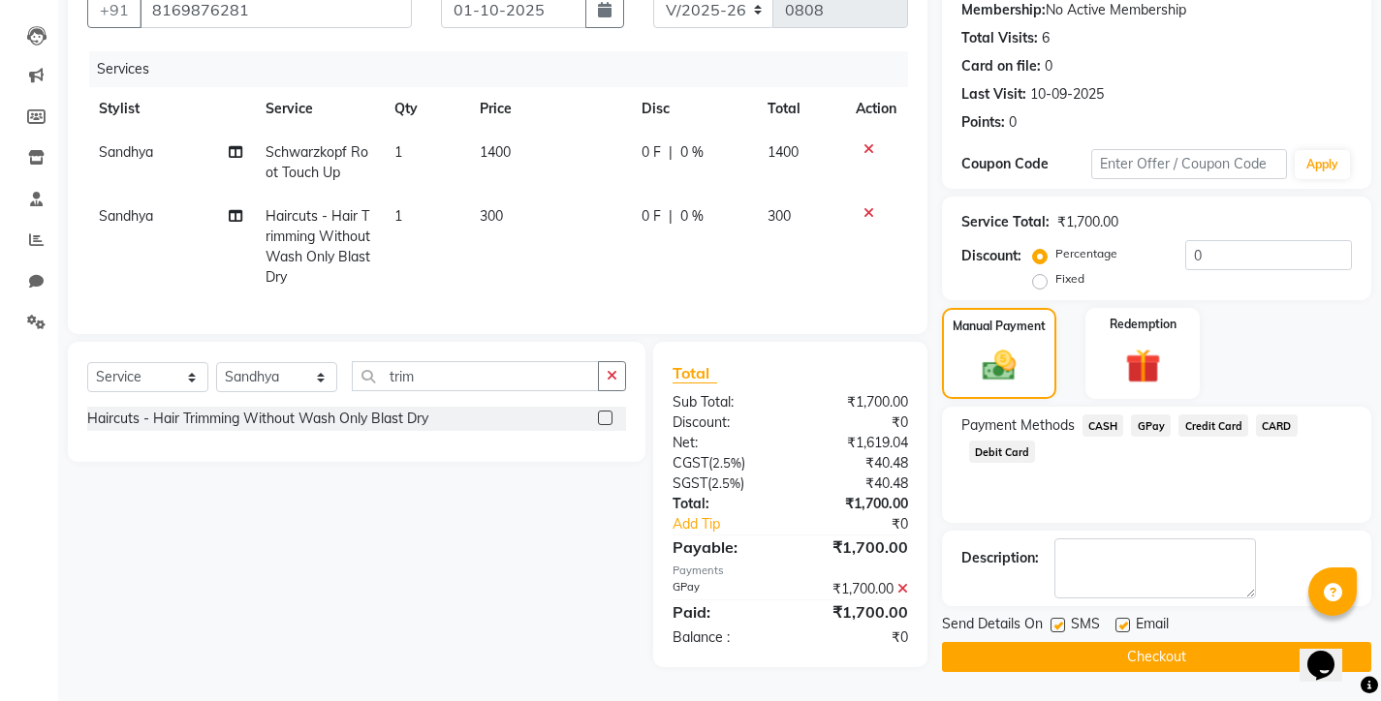
scroll to position [198, 0]
click at [487, 380] on input "trim" at bounding box center [475, 376] width 247 height 30
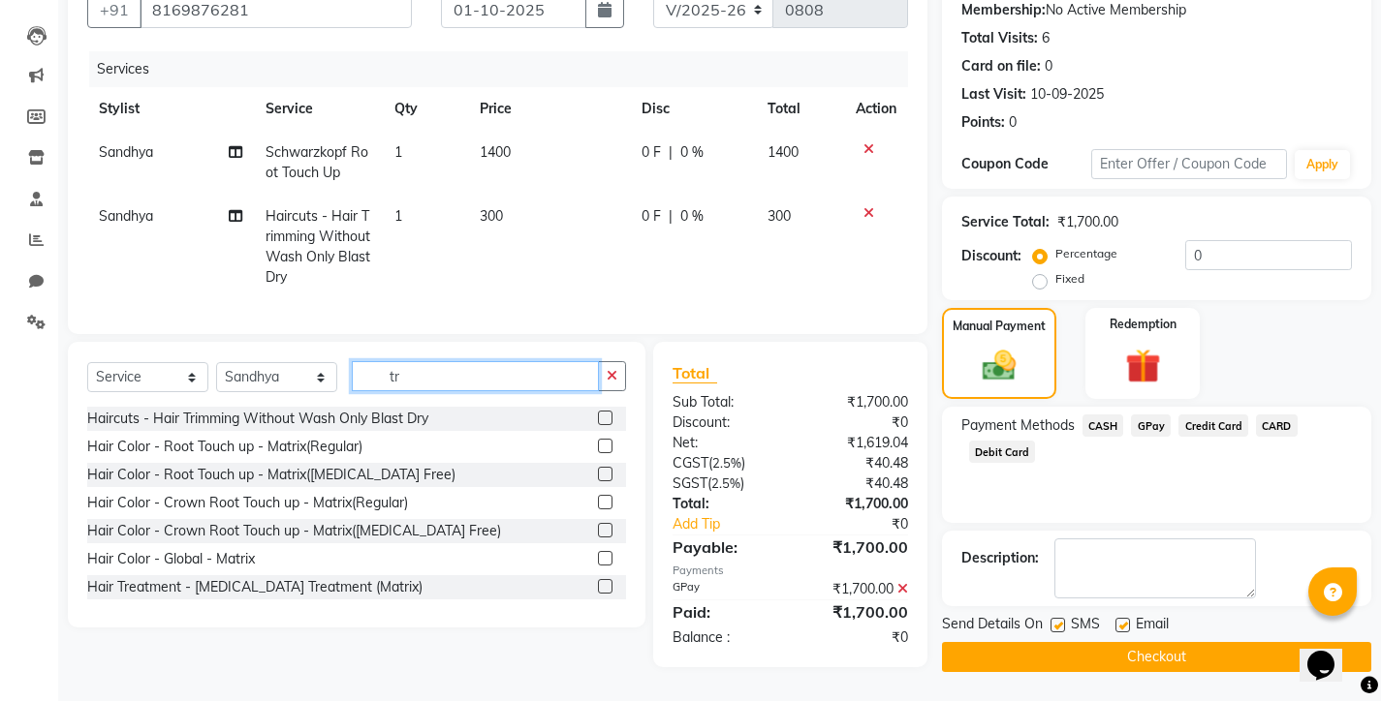
type input "t"
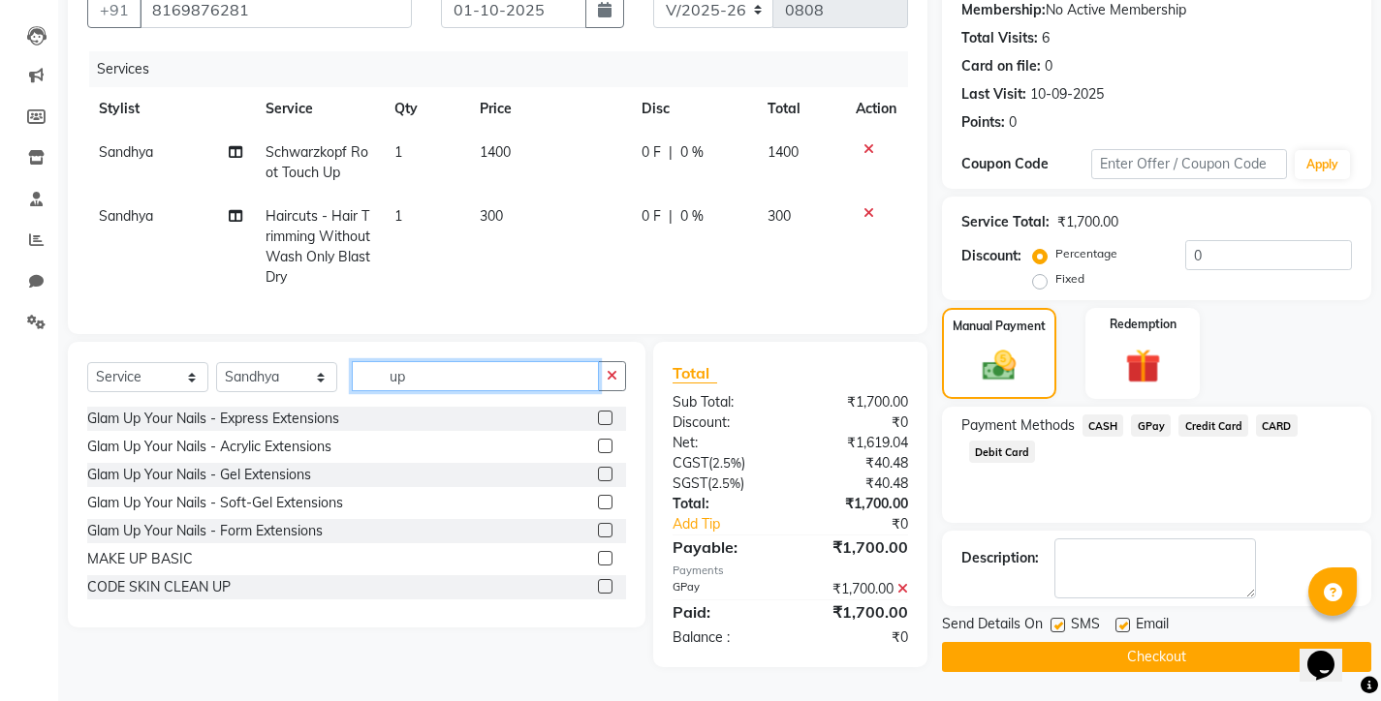
type input "upp"
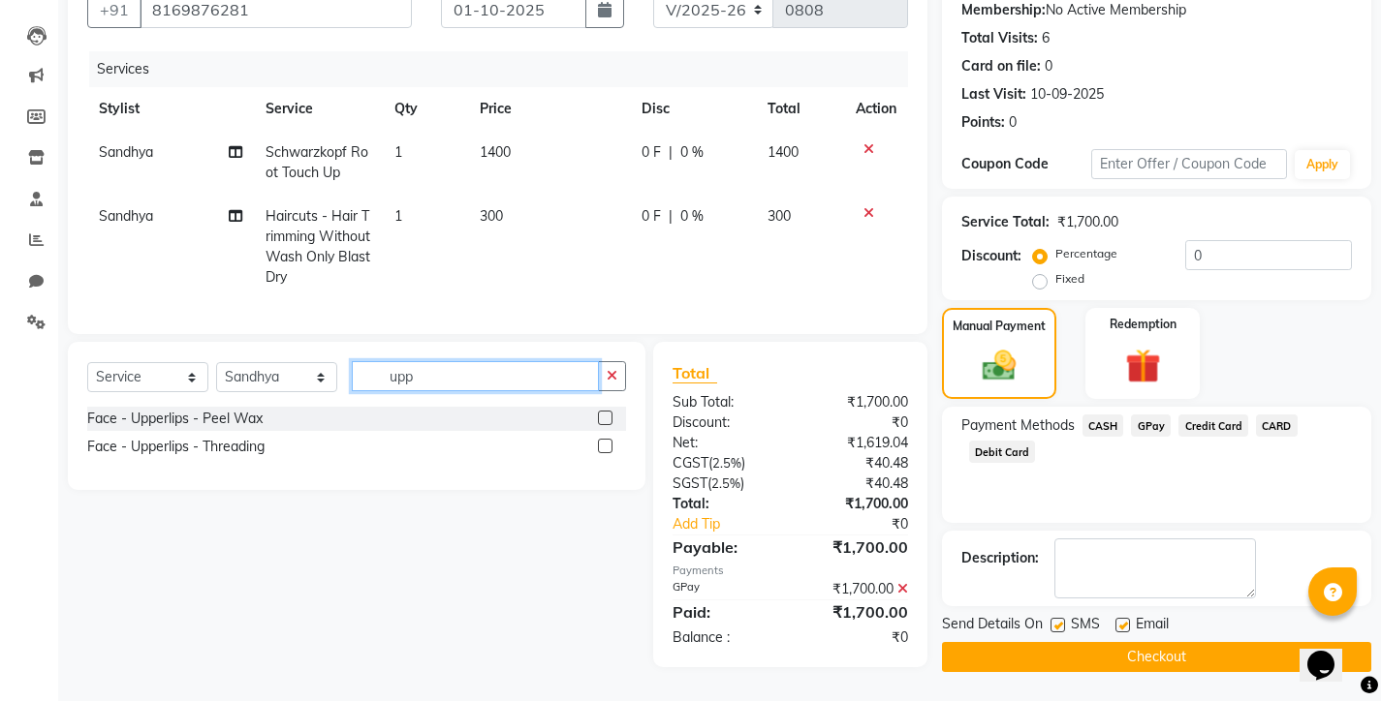
click at [604, 425] on label at bounding box center [605, 418] width 15 height 15
click at [604, 425] on input "checkbox" at bounding box center [604, 419] width 13 height 13
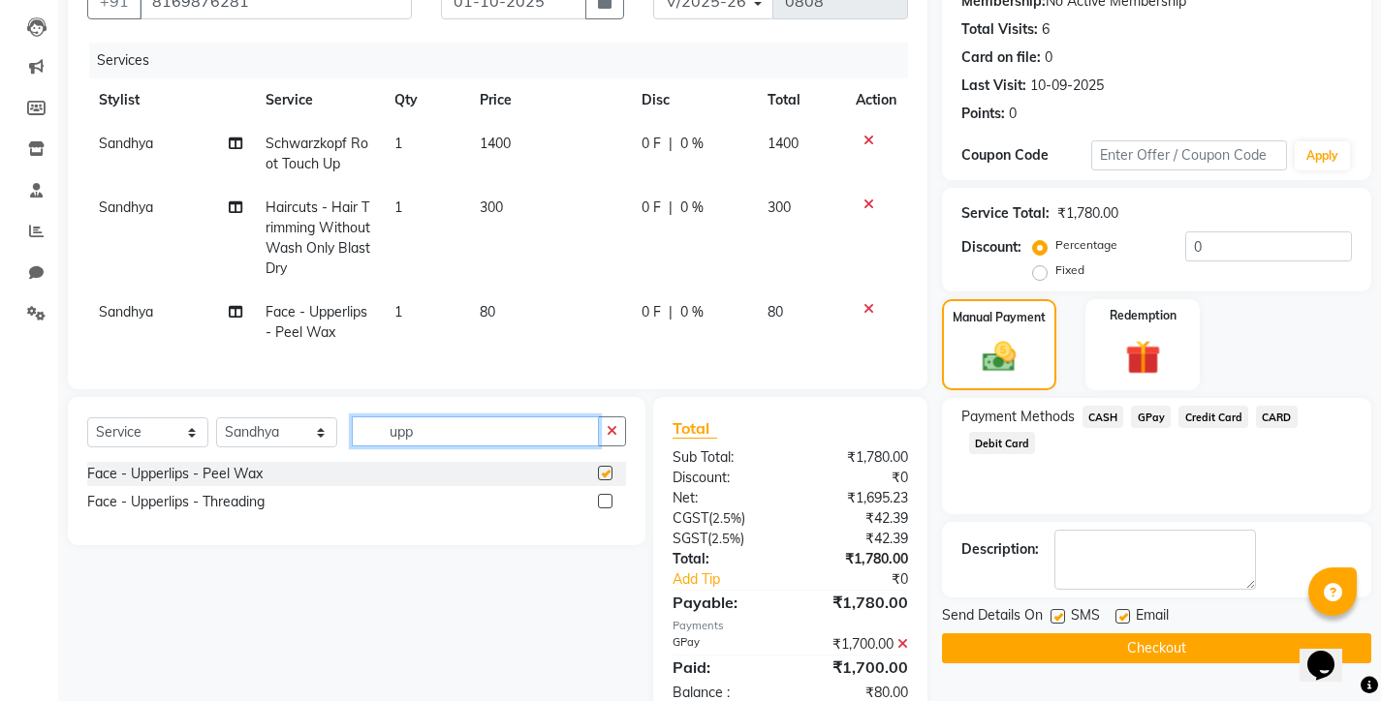
checkbox input "false"
click at [451, 447] on input "upp" at bounding box center [475, 432] width 247 height 30
type input "u"
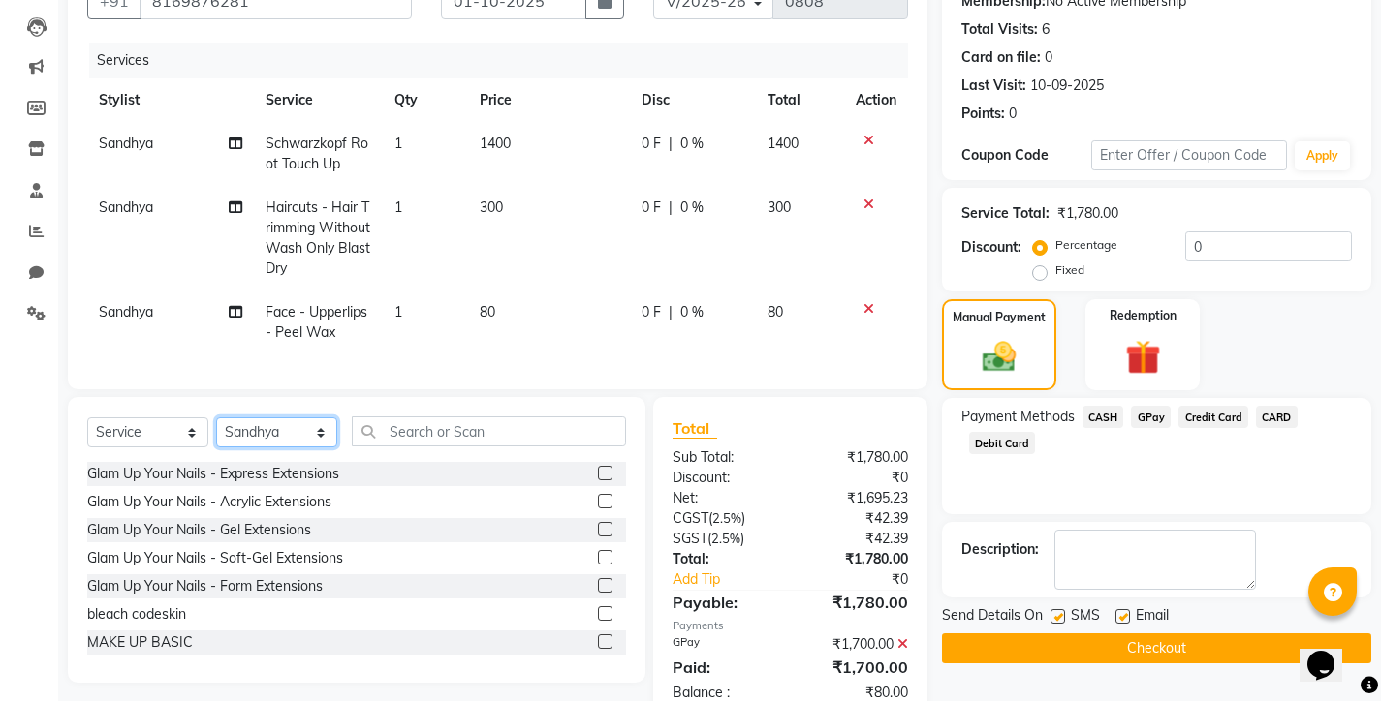
select select "78803"
click at [429, 438] on input "text" at bounding box center [489, 432] width 274 height 30
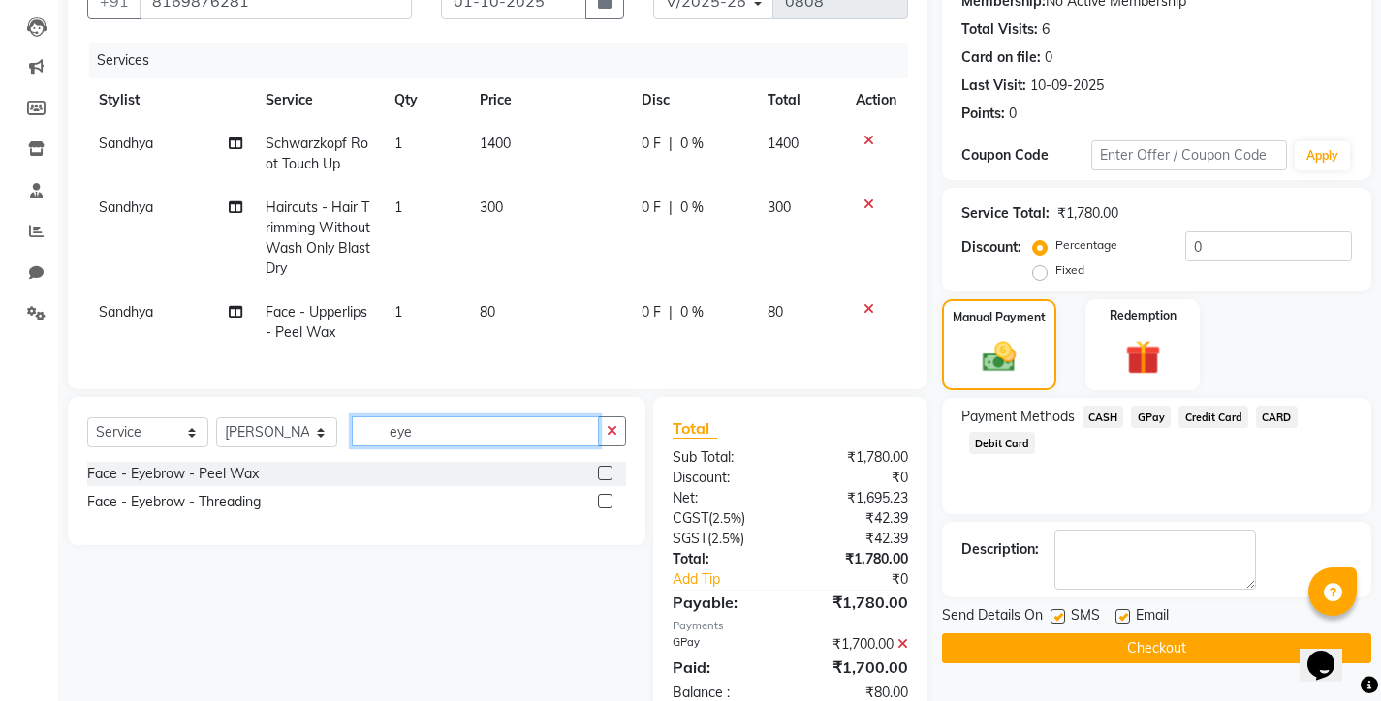
type input "eye"
click at [604, 509] on label at bounding box center [605, 501] width 15 height 15
click at [604, 509] on input "checkbox" at bounding box center [604, 502] width 13 height 13
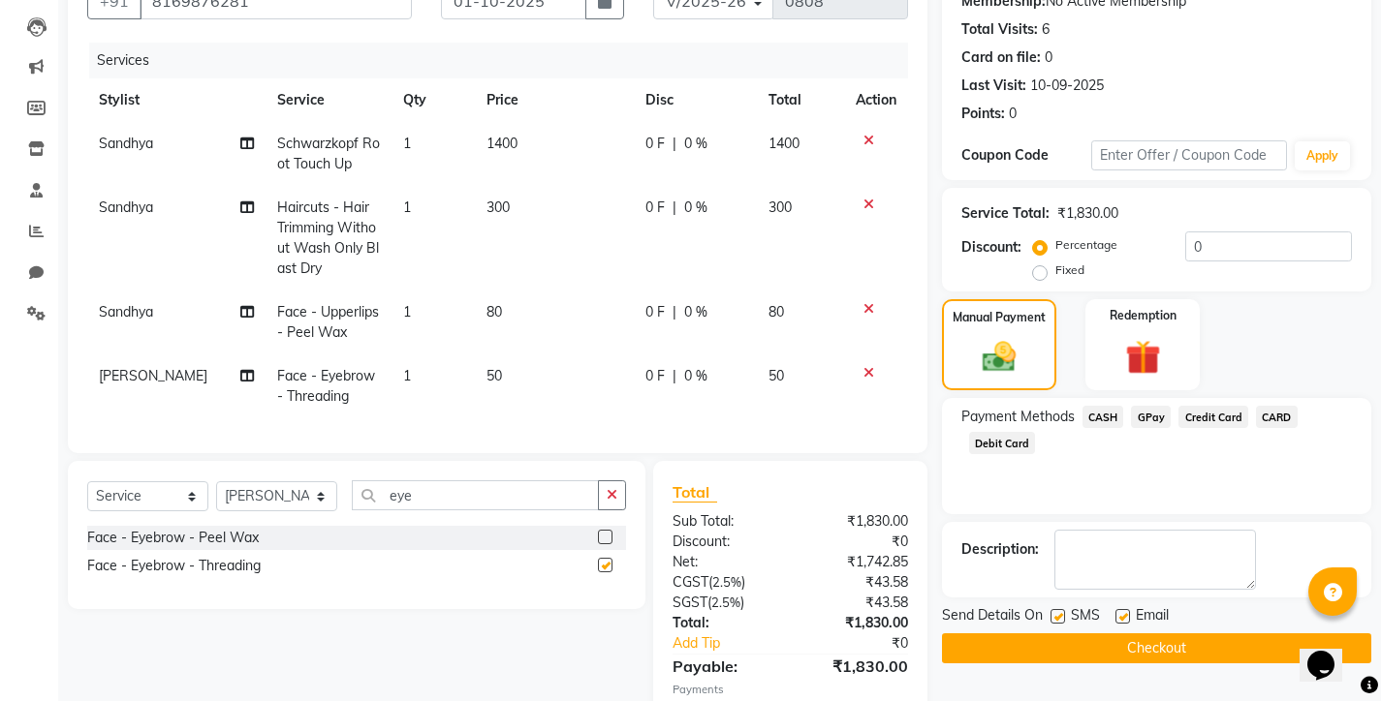
checkbox input "false"
click at [455, 511] on input "eye" at bounding box center [475, 496] width 247 height 30
type input "e"
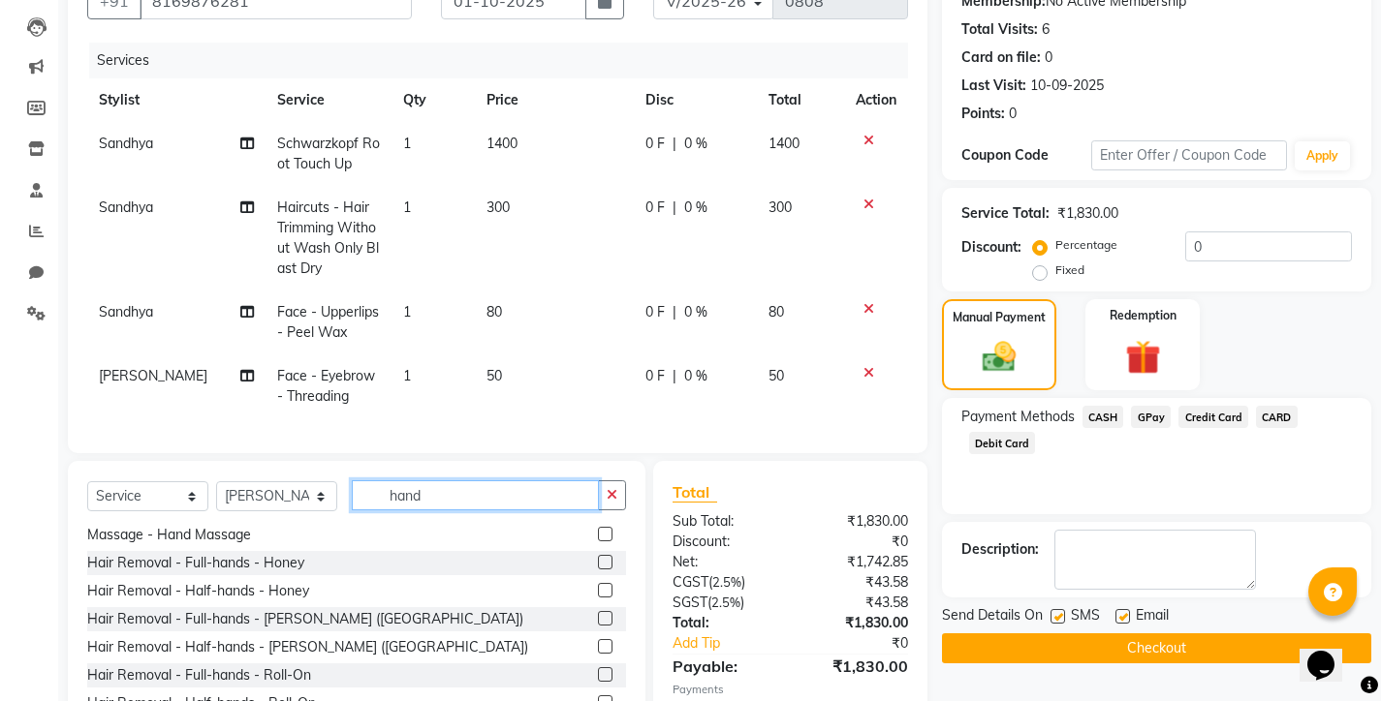
scroll to position [31, 0]
type input "hand"
click at [598, 626] on label at bounding box center [605, 618] width 15 height 15
click at [598, 626] on input "checkbox" at bounding box center [604, 619] width 13 height 13
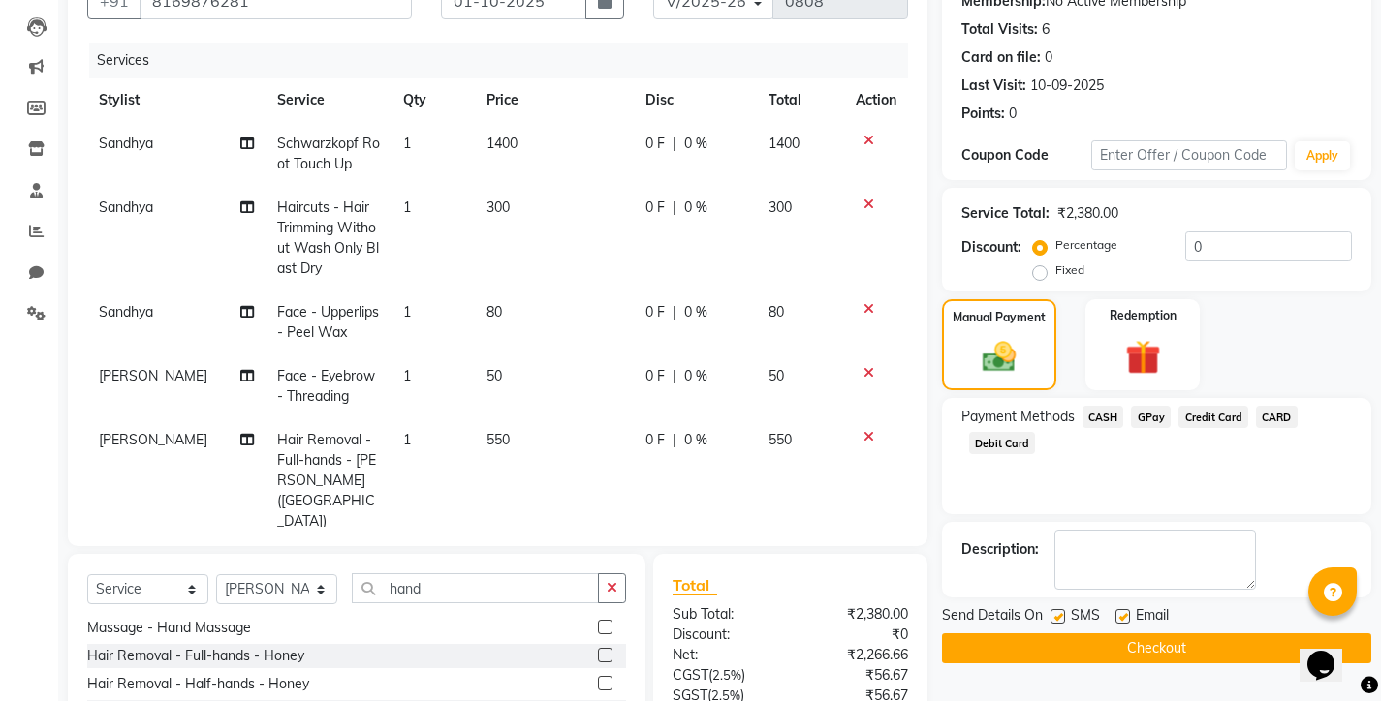
checkbox input "false"
click at [486, 444] on span "550" at bounding box center [497, 439] width 23 height 17
select select "78803"
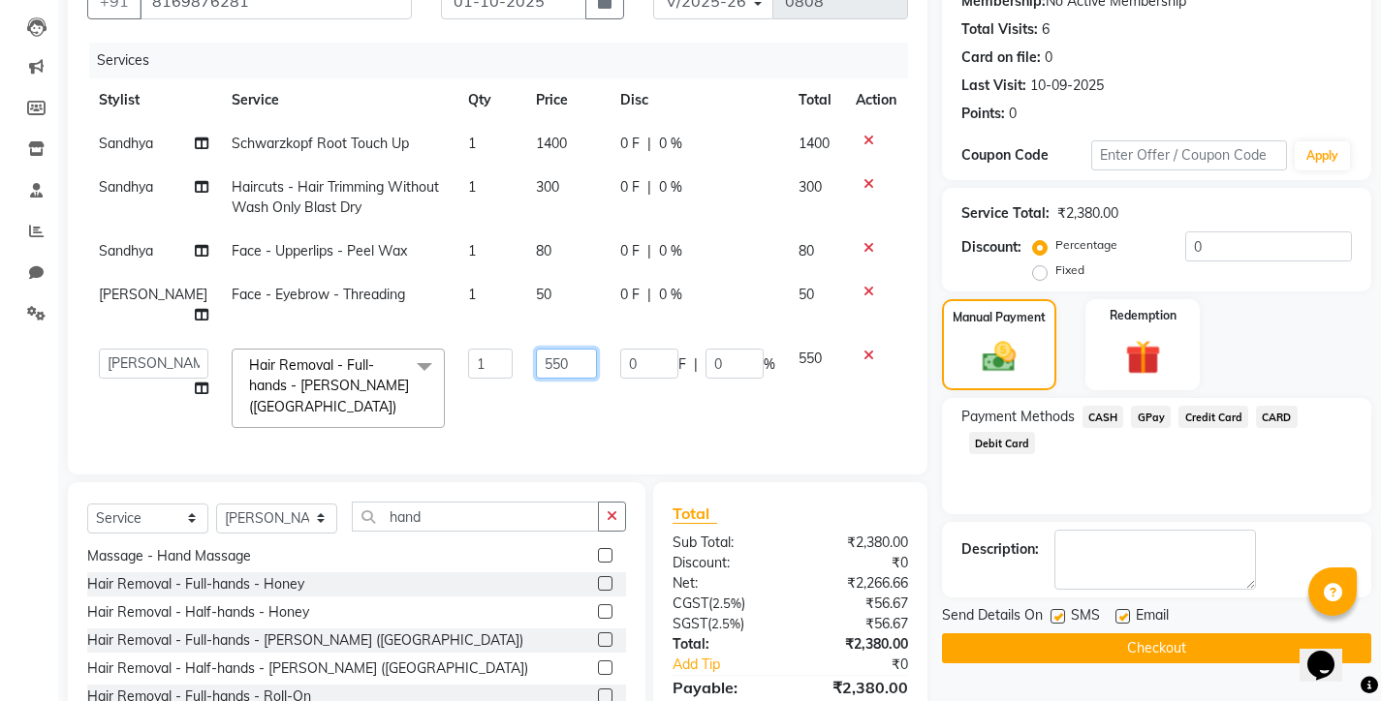
click at [552, 358] on input "550" at bounding box center [566, 364] width 61 height 30
type input "5"
type input "600"
click at [538, 420] on td "600" at bounding box center [566, 388] width 84 height 103
select select "78803"
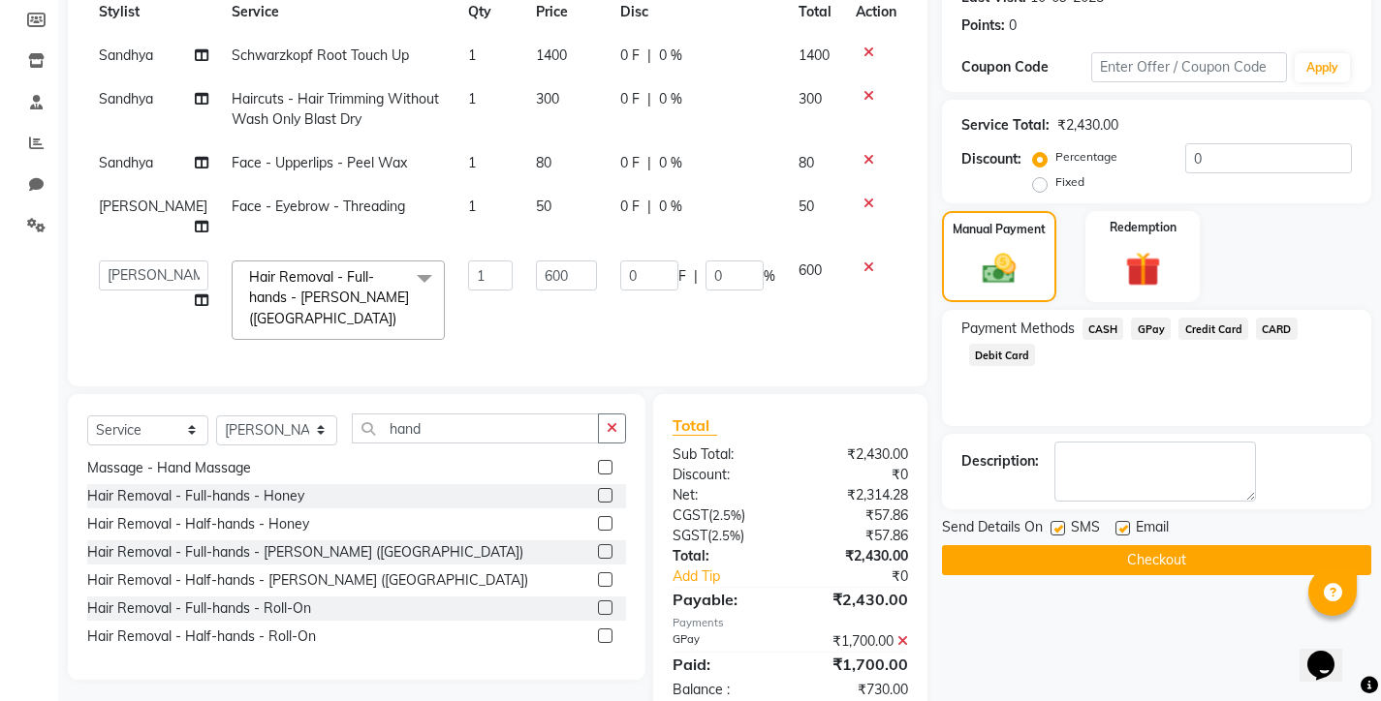
scroll to position [287, 0]
click at [524, 334] on td "600" at bounding box center [566, 299] width 84 height 103
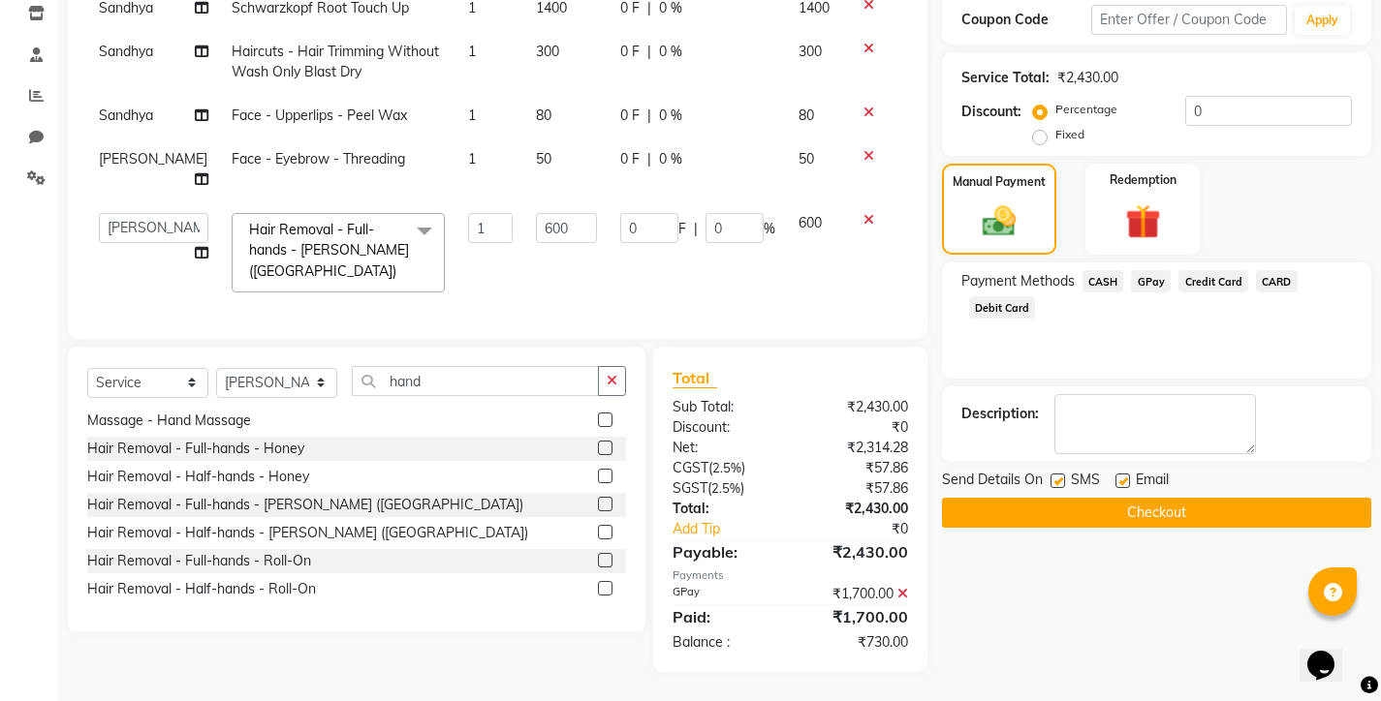
scroll to position [346, 0]
click at [714, 282] on td "0 F | 0 %" at bounding box center [697, 253] width 178 height 103
click at [1153, 270] on span "GPay" at bounding box center [1151, 281] width 40 height 22
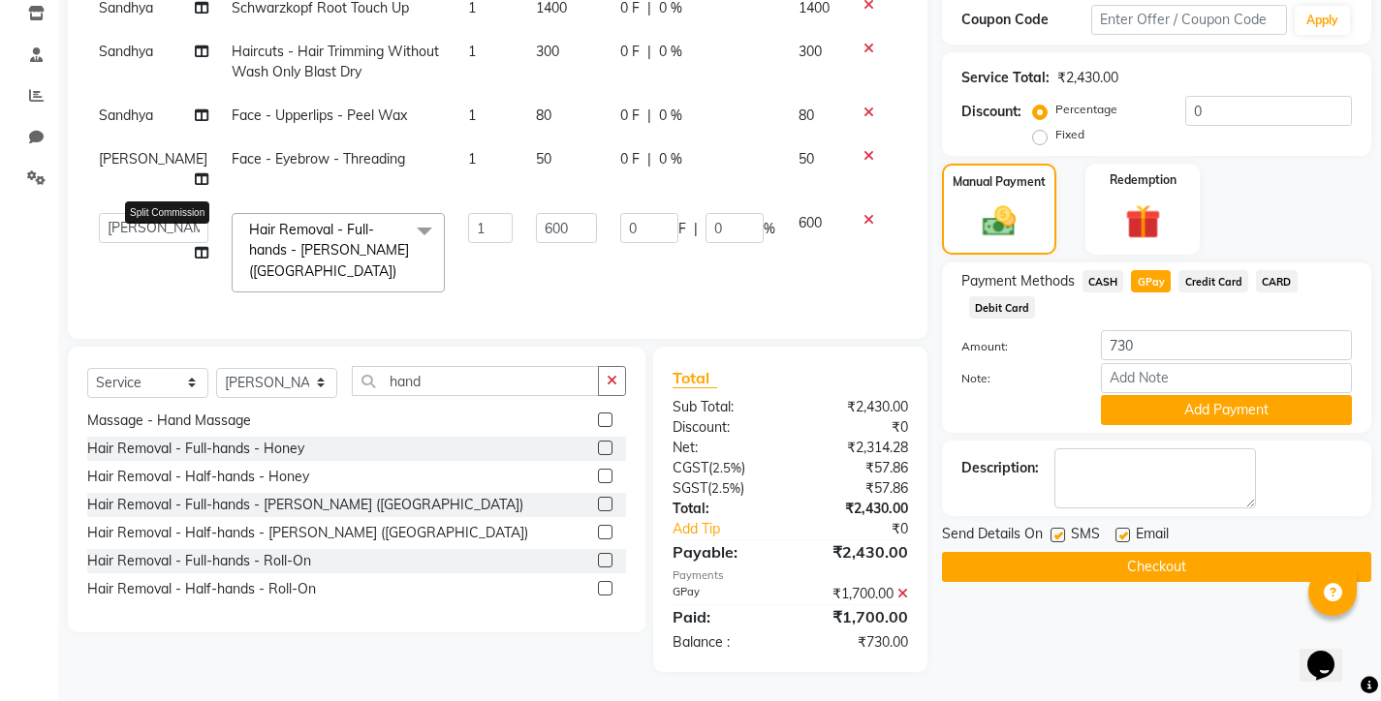
click at [195, 246] on icon at bounding box center [202, 253] width 14 height 14
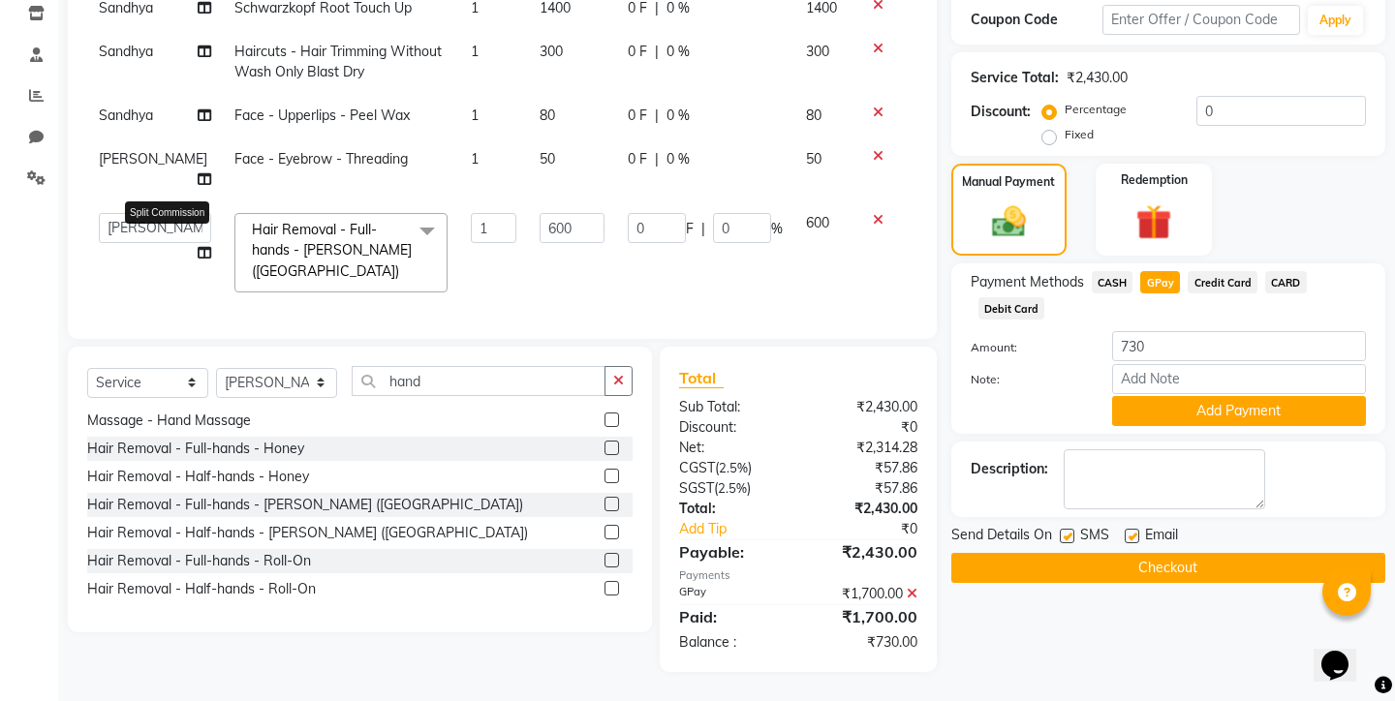
select select "78803"
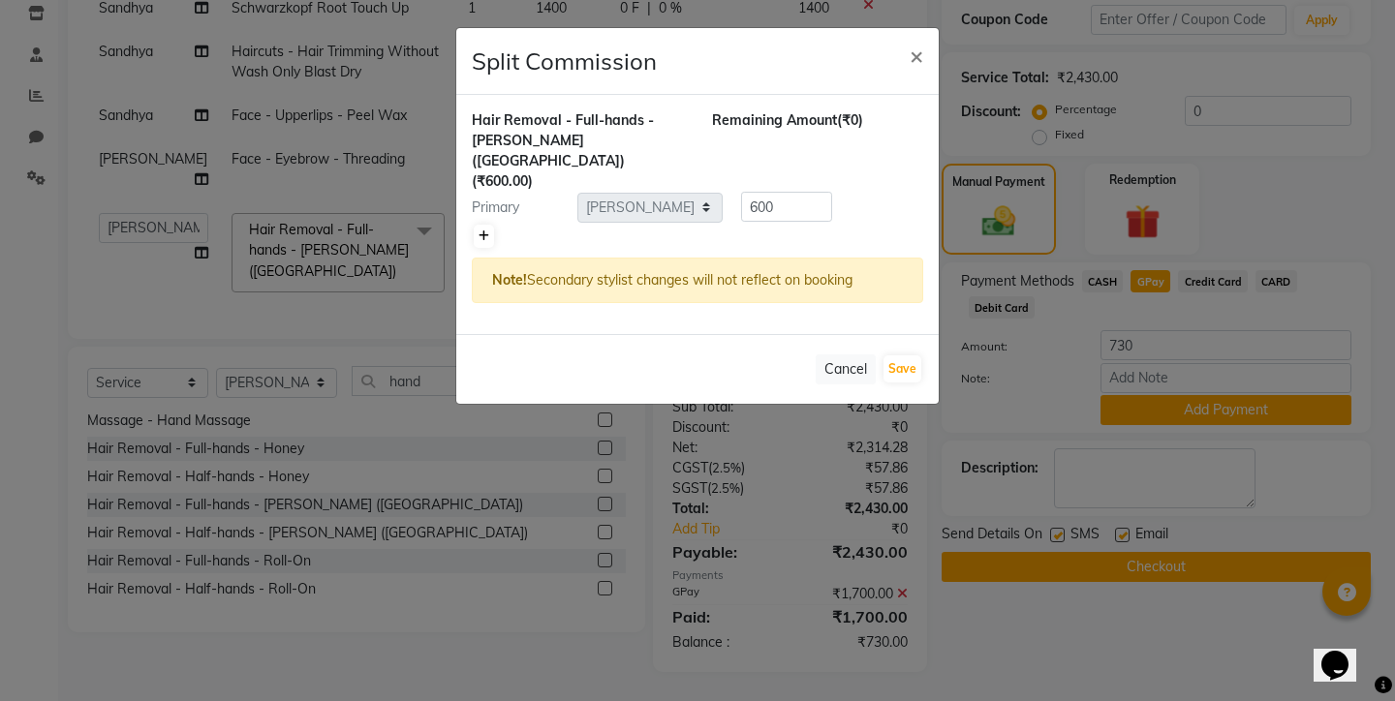
click at [481, 231] on icon at bounding box center [484, 237] width 11 height 12
type input "300"
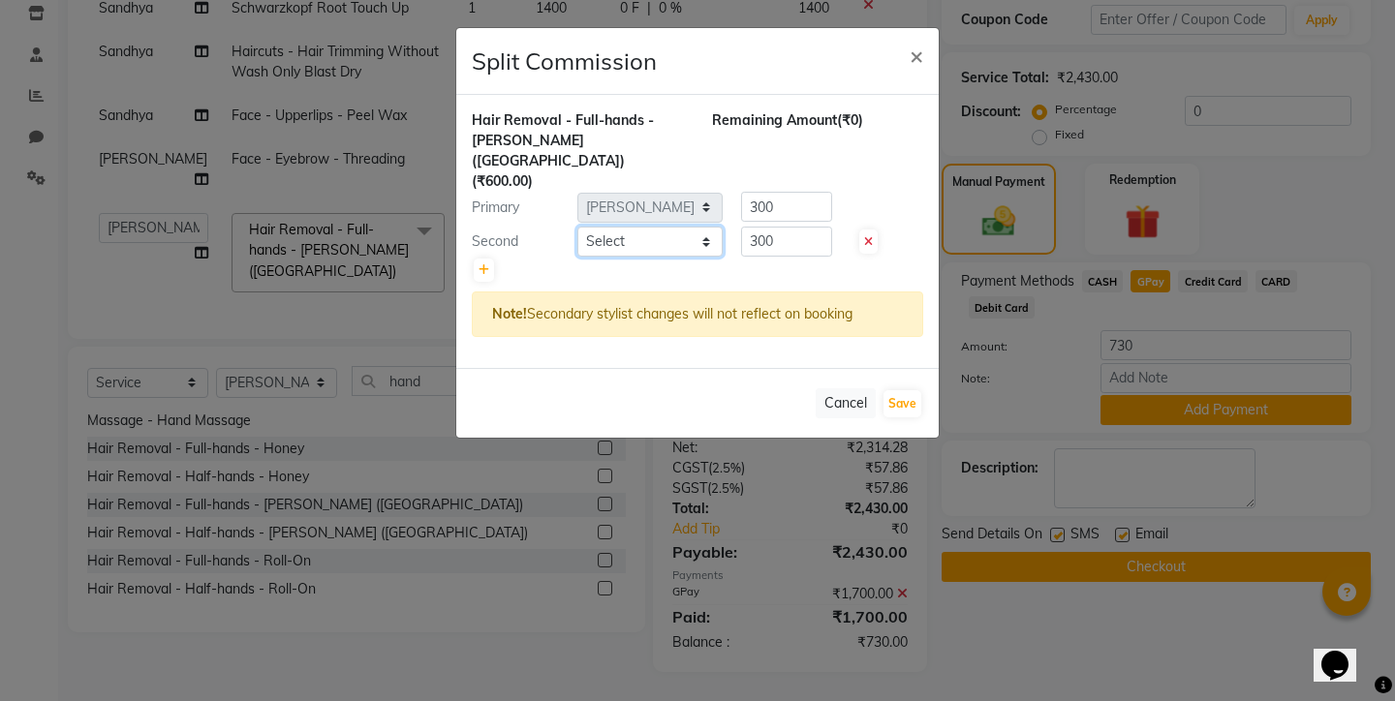
click at [603, 227] on select "Select [PERSON_NAME] [PERSON_NAME] divya [PERSON_NAME] [PERSON_NAME] Sandhya [P…" at bounding box center [649, 242] width 145 height 30
select select "75792"
click at [894, 390] on button "Save" at bounding box center [903, 403] width 38 height 27
select select "Select"
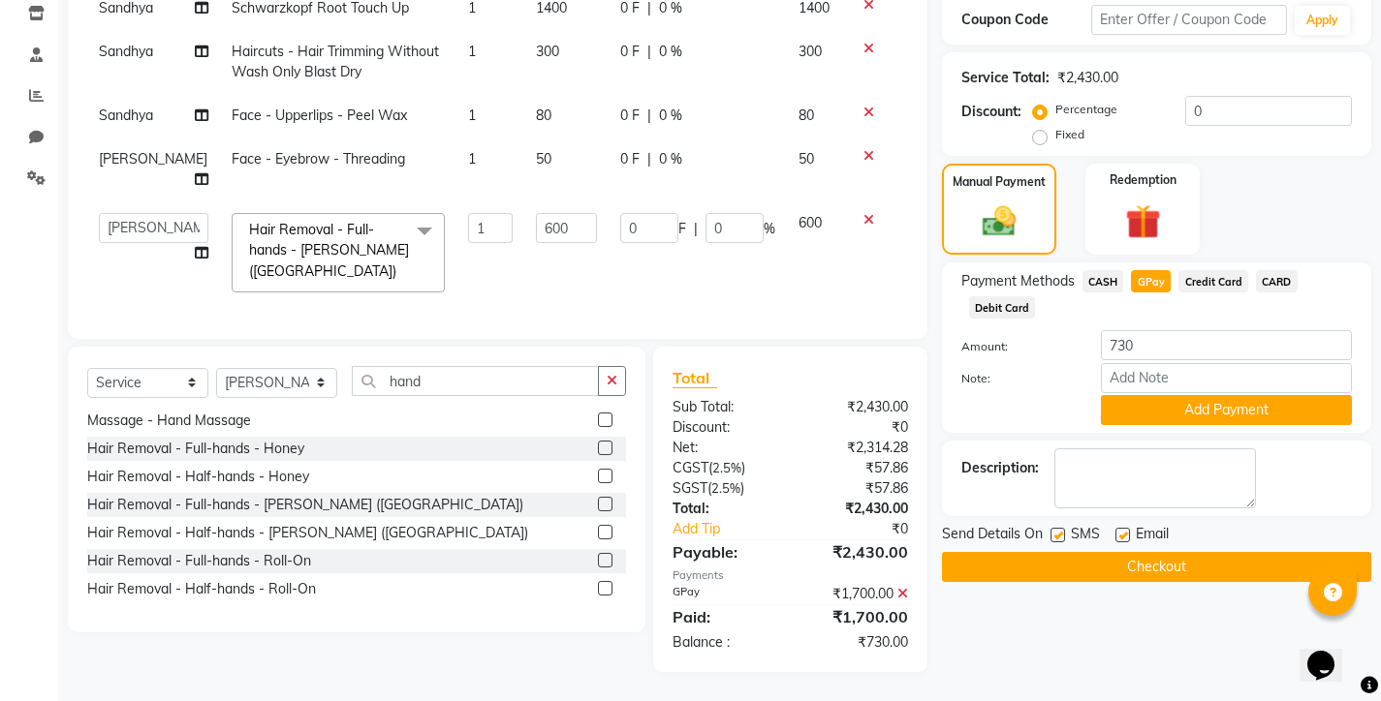
click at [1114, 559] on button "Checkout" at bounding box center [1156, 567] width 429 height 30
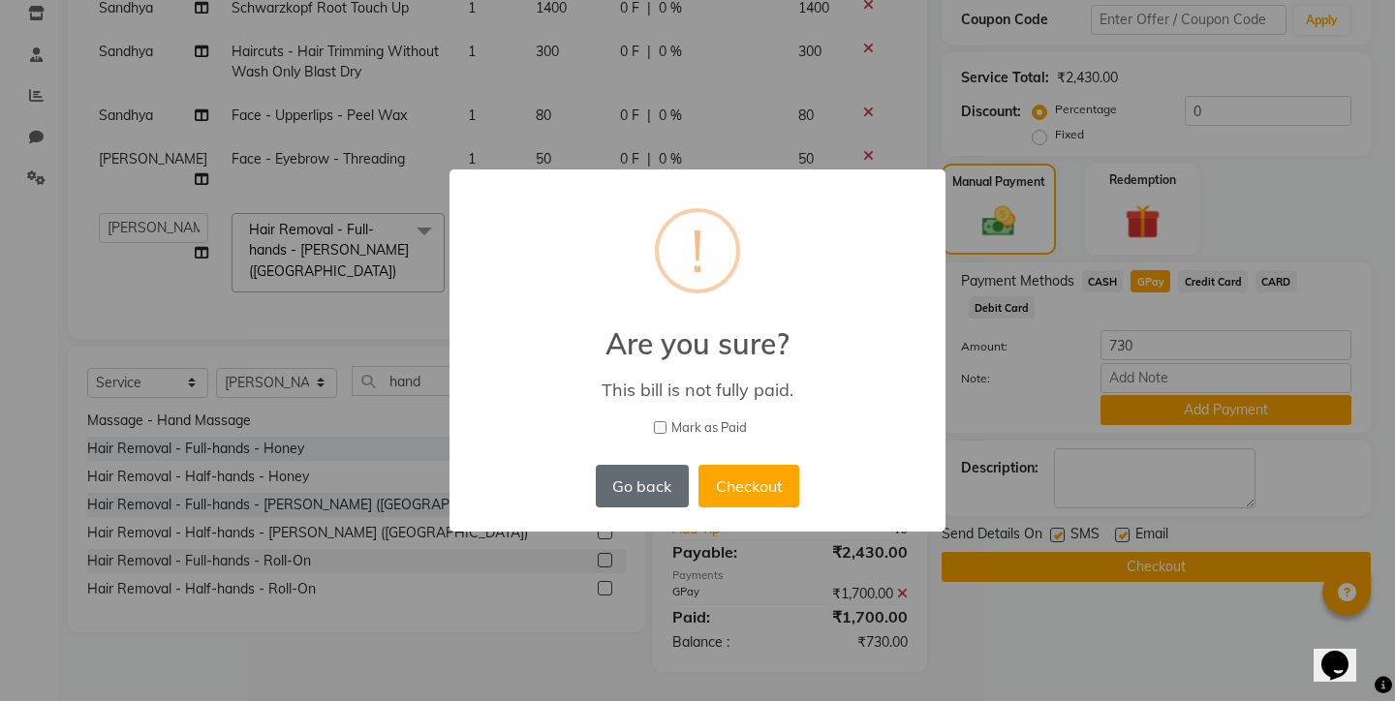
click at [667, 495] on button "Go back" at bounding box center [642, 486] width 93 height 43
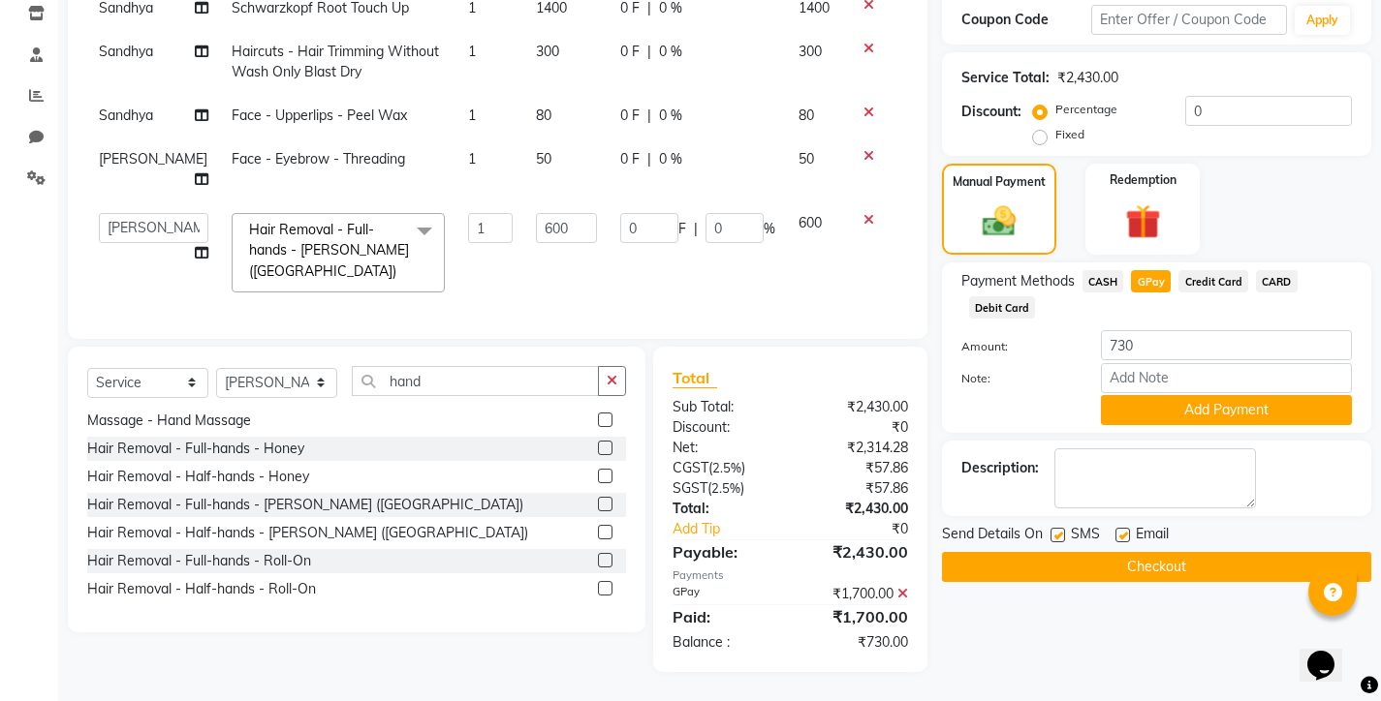
click at [899, 592] on icon at bounding box center [902, 594] width 11 height 14
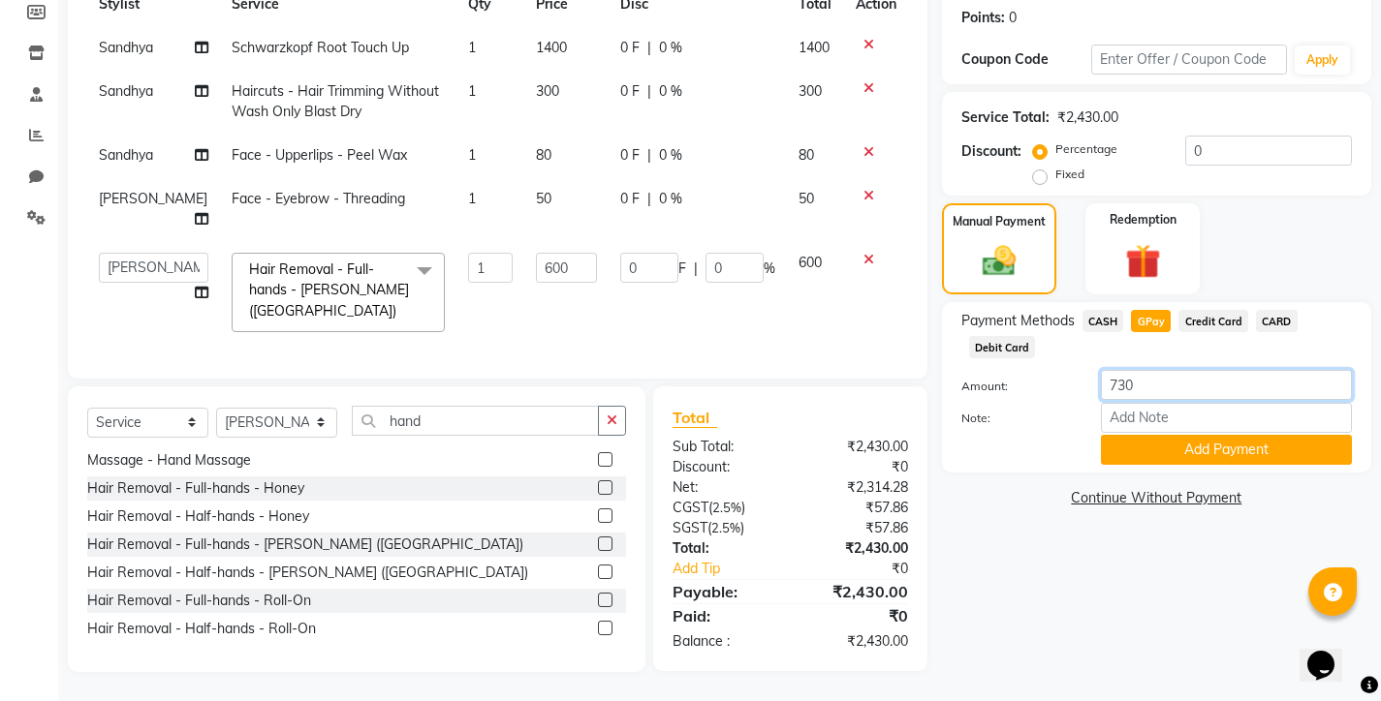
click at [1162, 374] on input "730" at bounding box center [1226, 385] width 251 height 30
type input "7"
click at [1224, 435] on button "Add Payment" at bounding box center [1226, 450] width 251 height 30
click at [1139, 310] on span "GPay" at bounding box center [1151, 321] width 40 height 22
type input "2430"
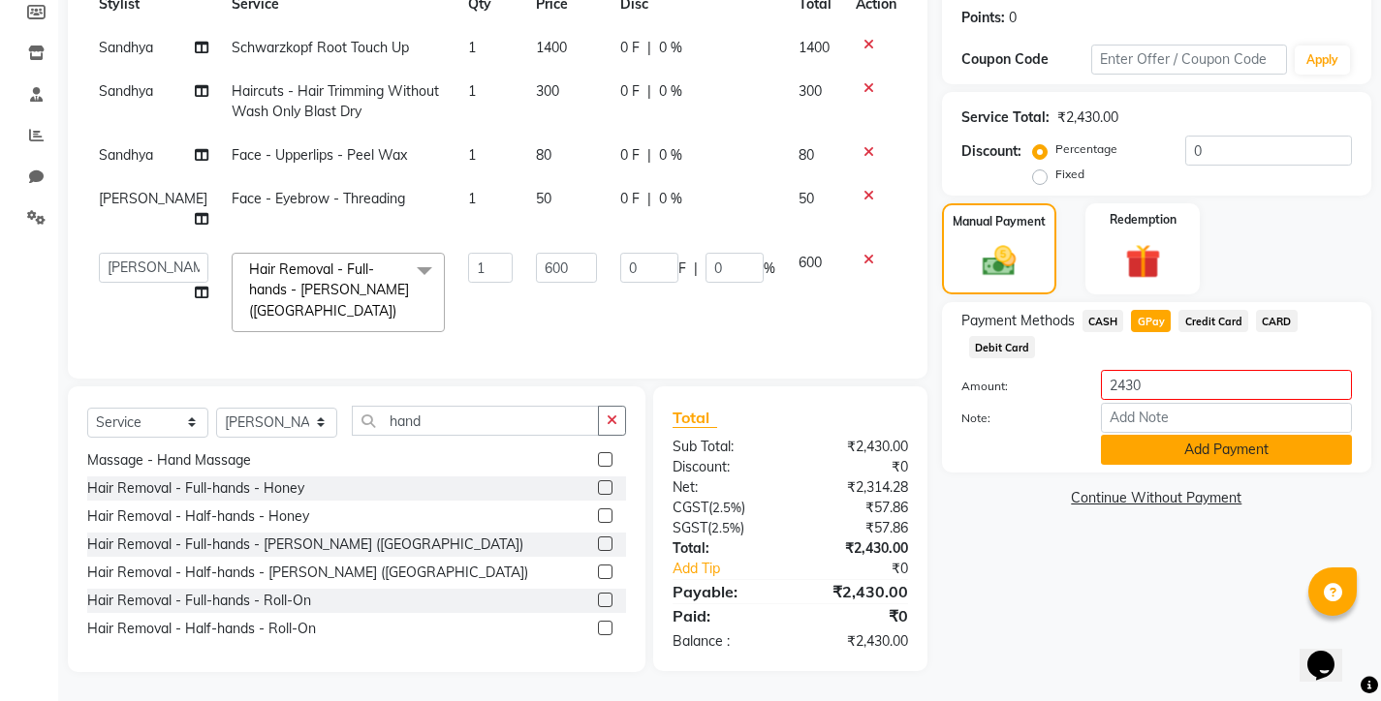
click at [1152, 436] on button "Add Payment" at bounding box center [1226, 450] width 251 height 30
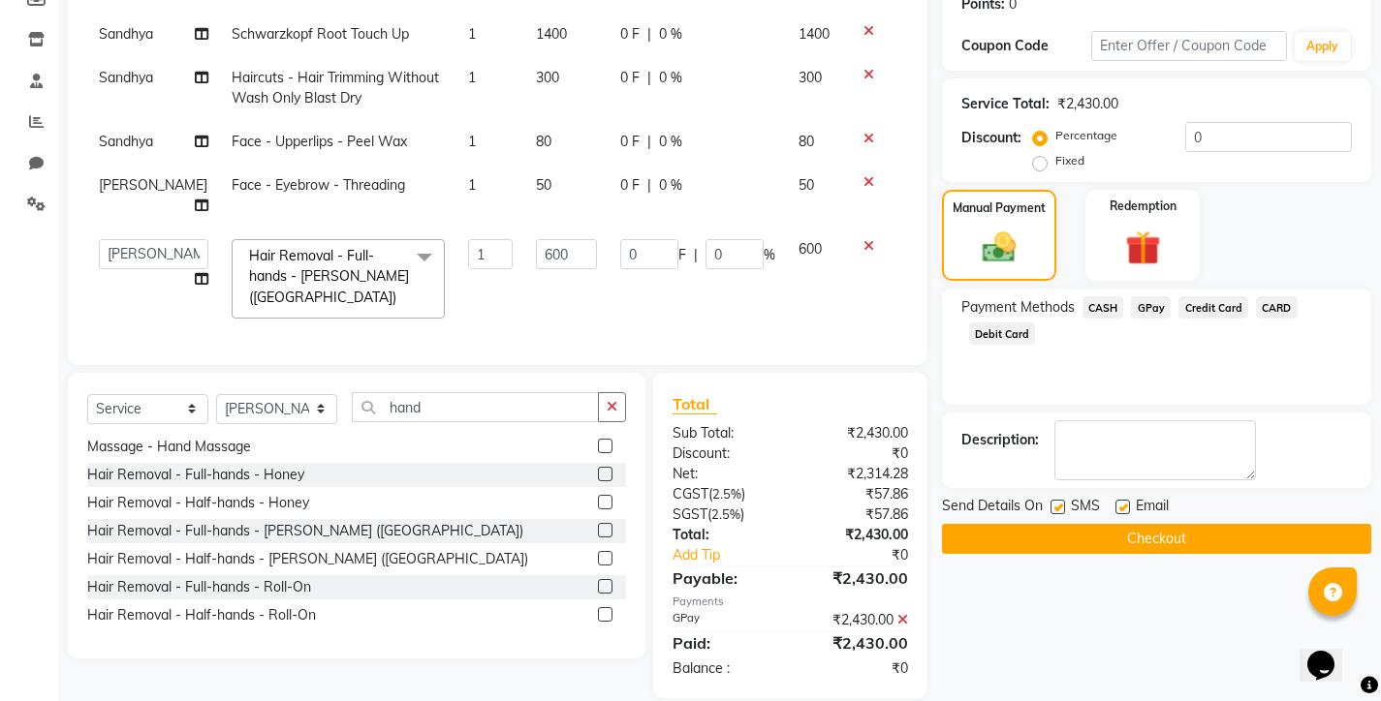
click at [1043, 538] on button "Checkout" at bounding box center [1156, 539] width 429 height 30
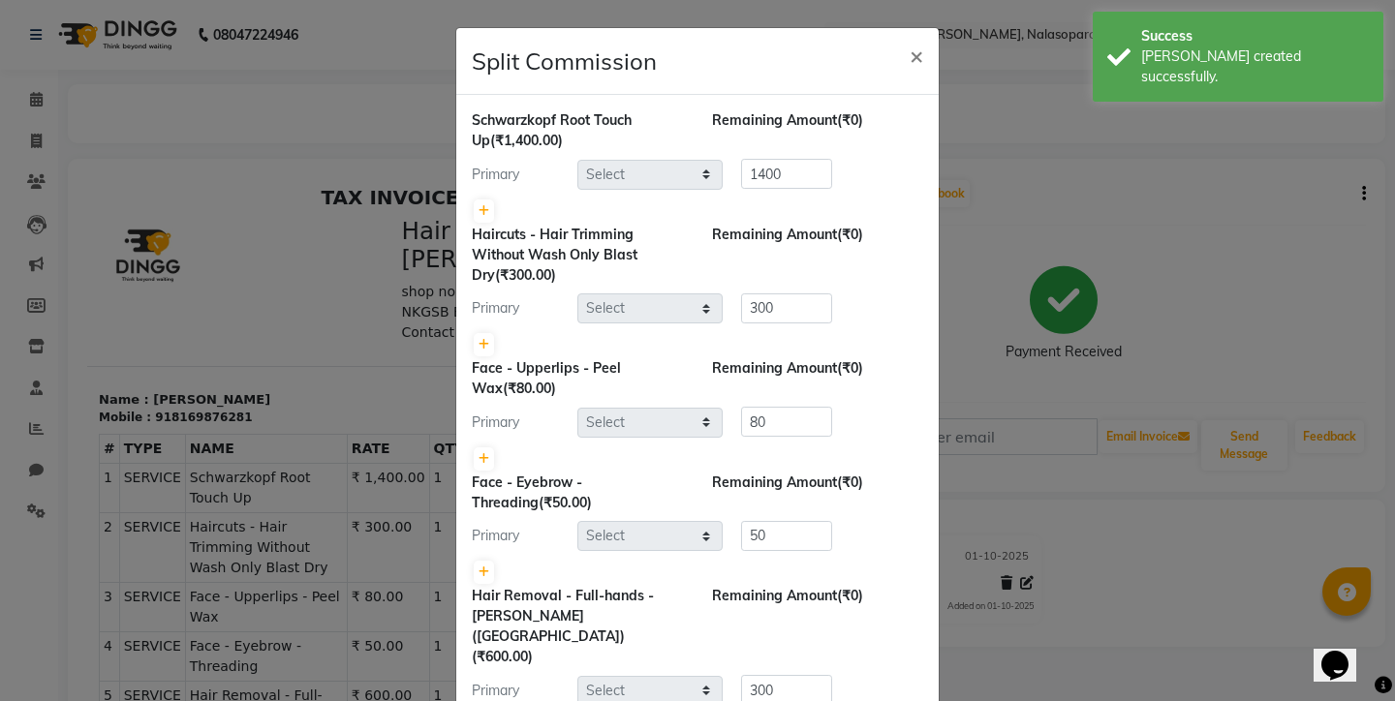
select select "75792"
select select "78803"
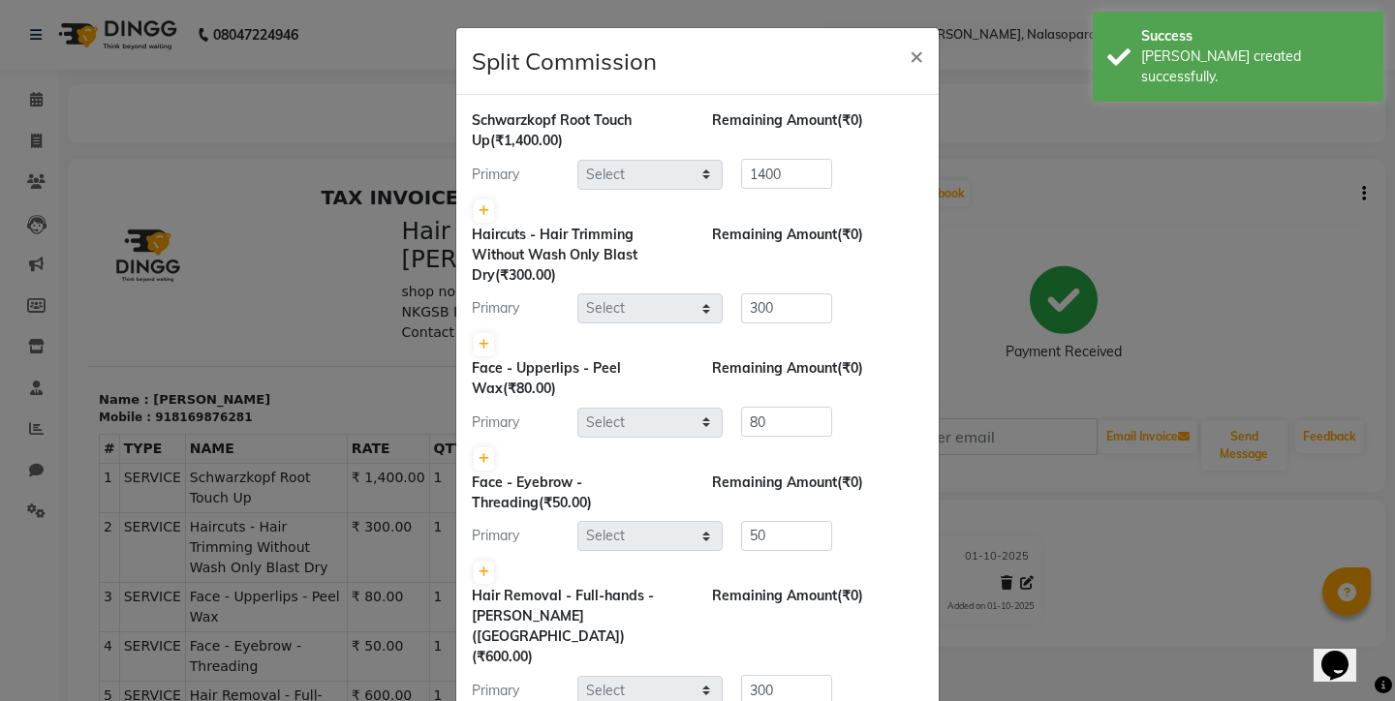
select select "75792"
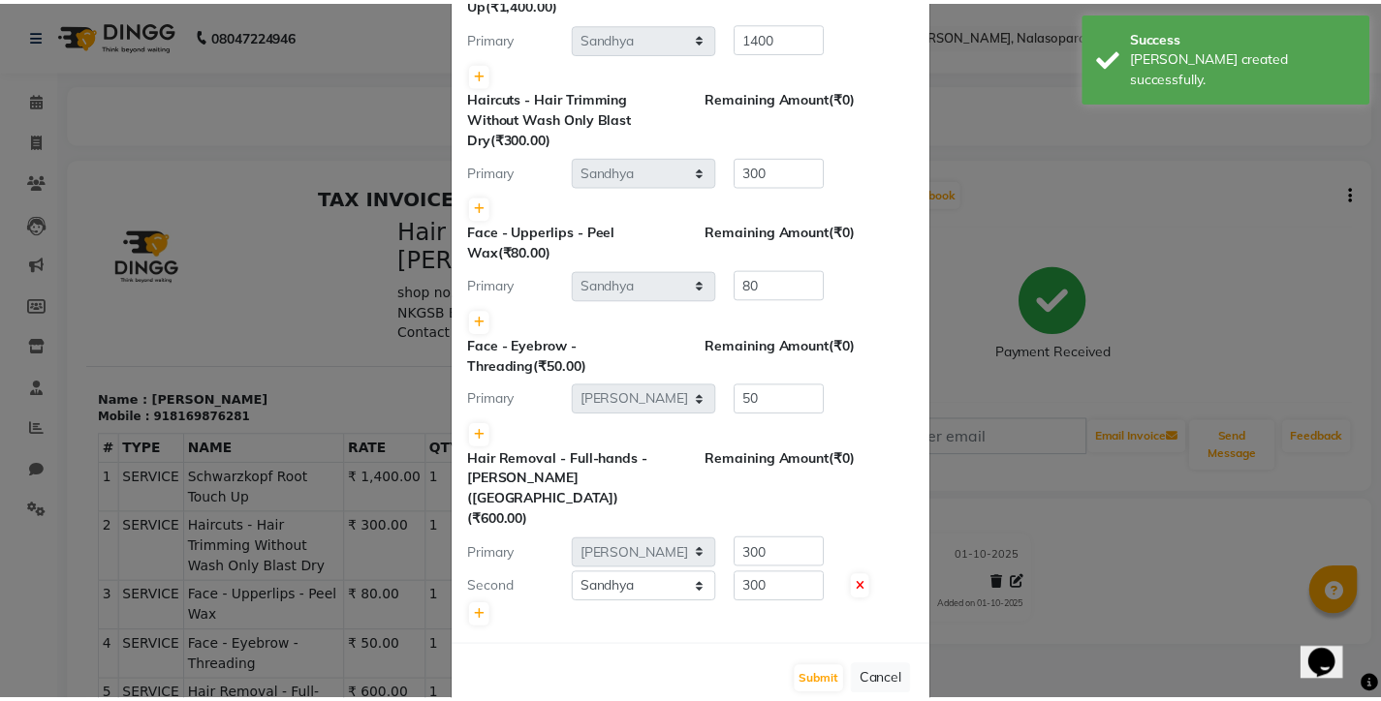
scroll to position [136, 0]
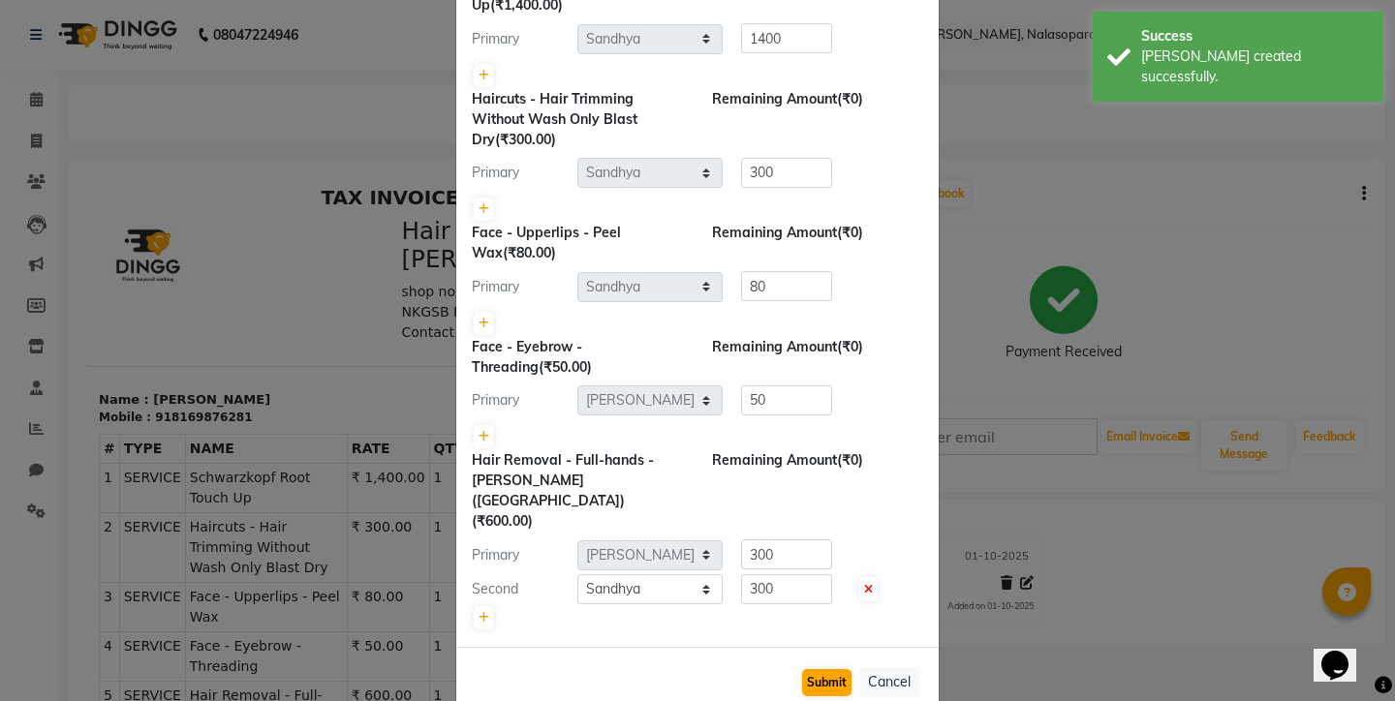
click at [823, 669] on button "Submit" at bounding box center [826, 682] width 49 height 27
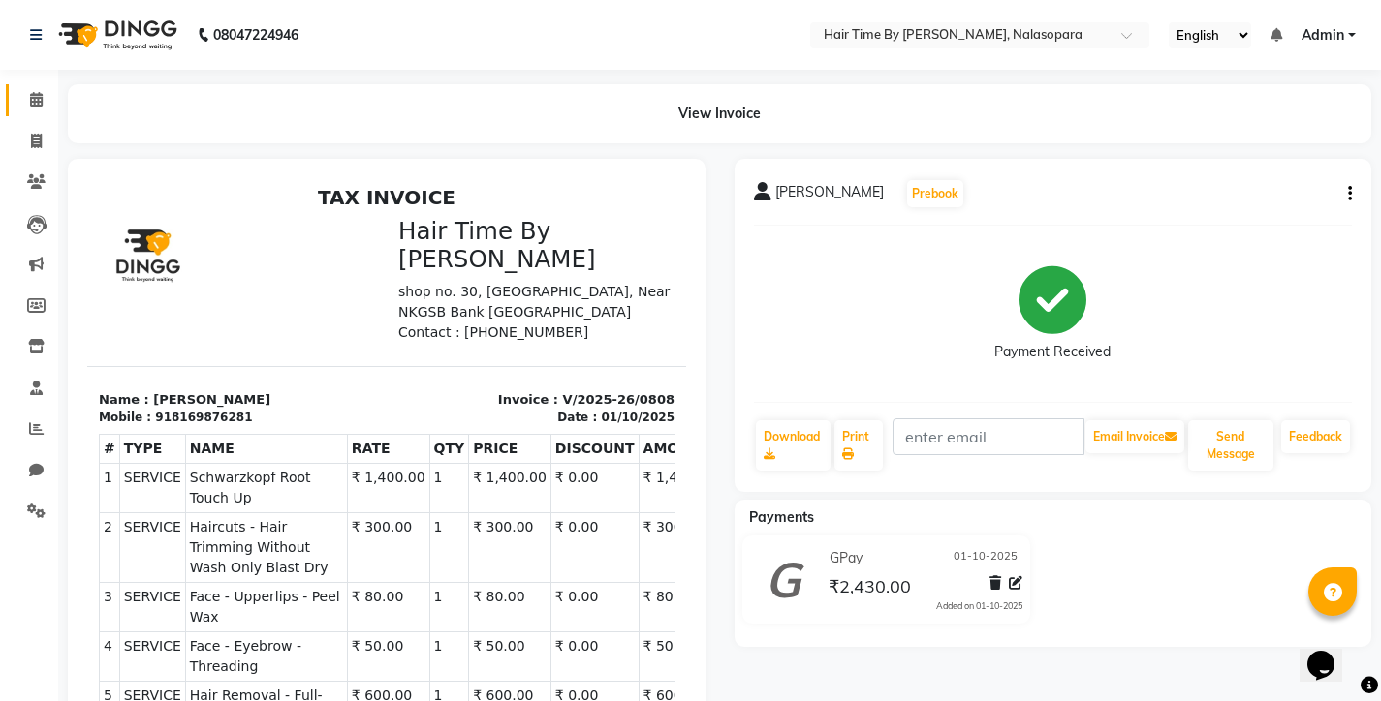
scroll to position [0, 0]
click at [44, 102] on span at bounding box center [36, 100] width 34 height 22
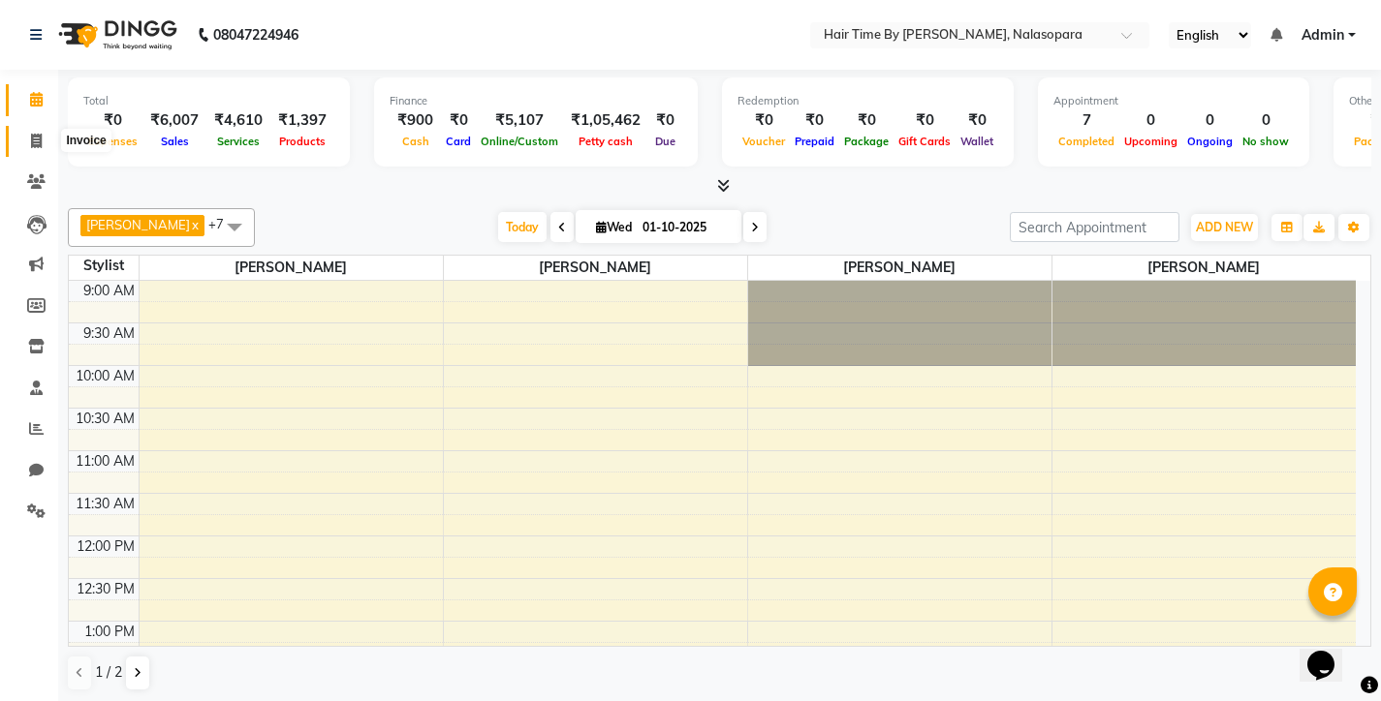
click at [44, 140] on span at bounding box center [36, 142] width 34 height 22
select select "8131"
select select "service"
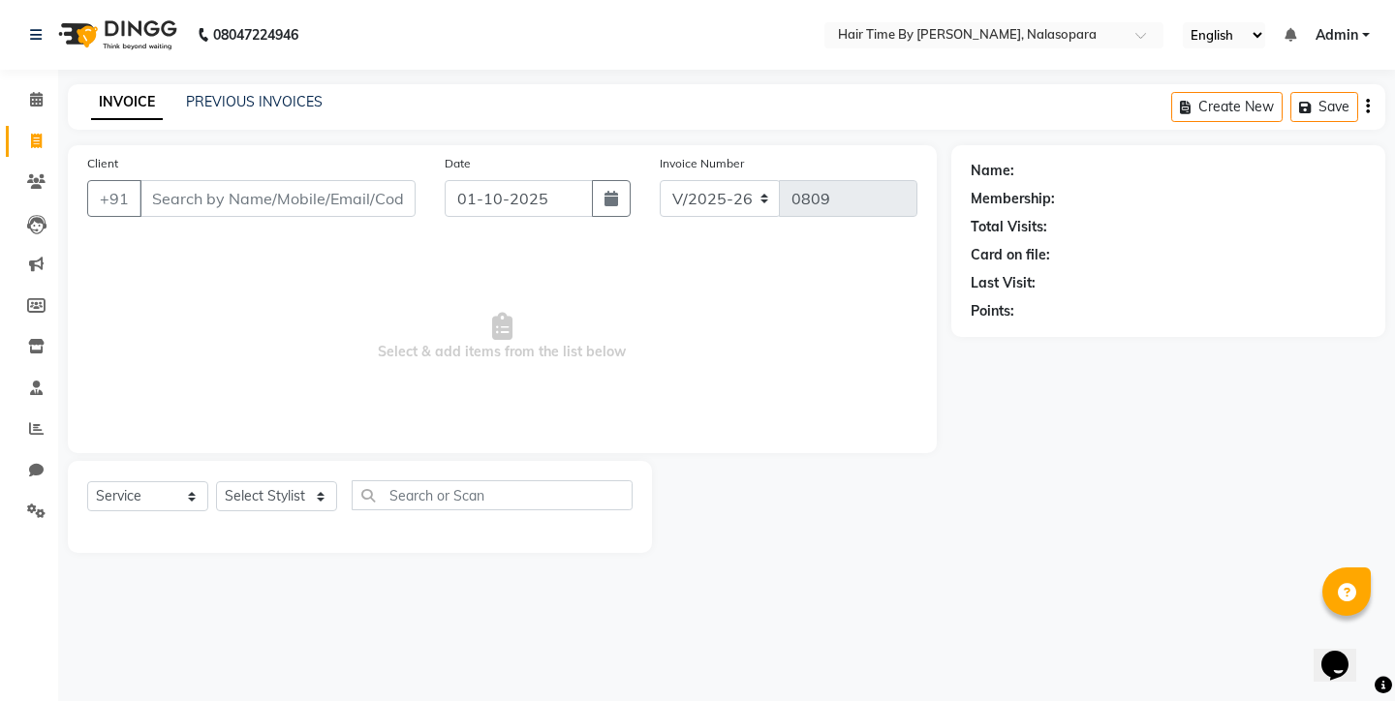
click at [163, 202] on input "Client" at bounding box center [278, 198] width 276 height 37
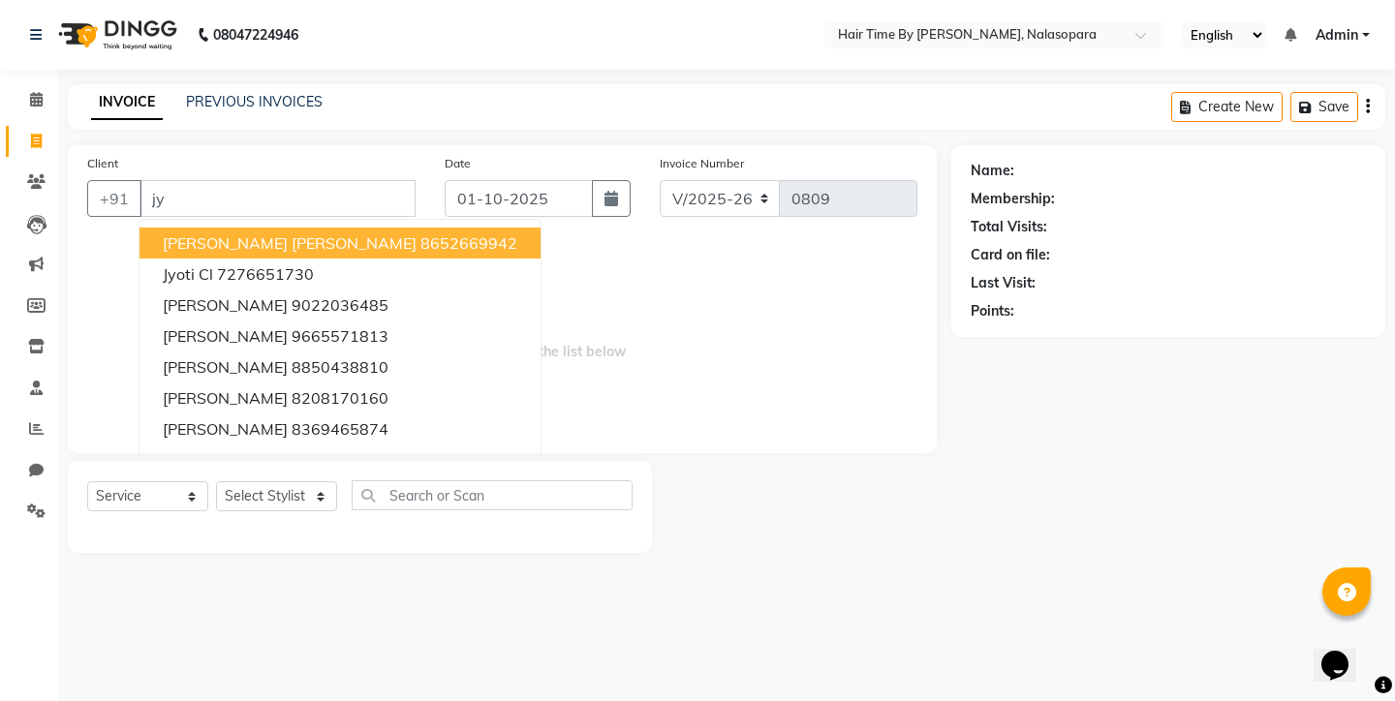
type input "j"
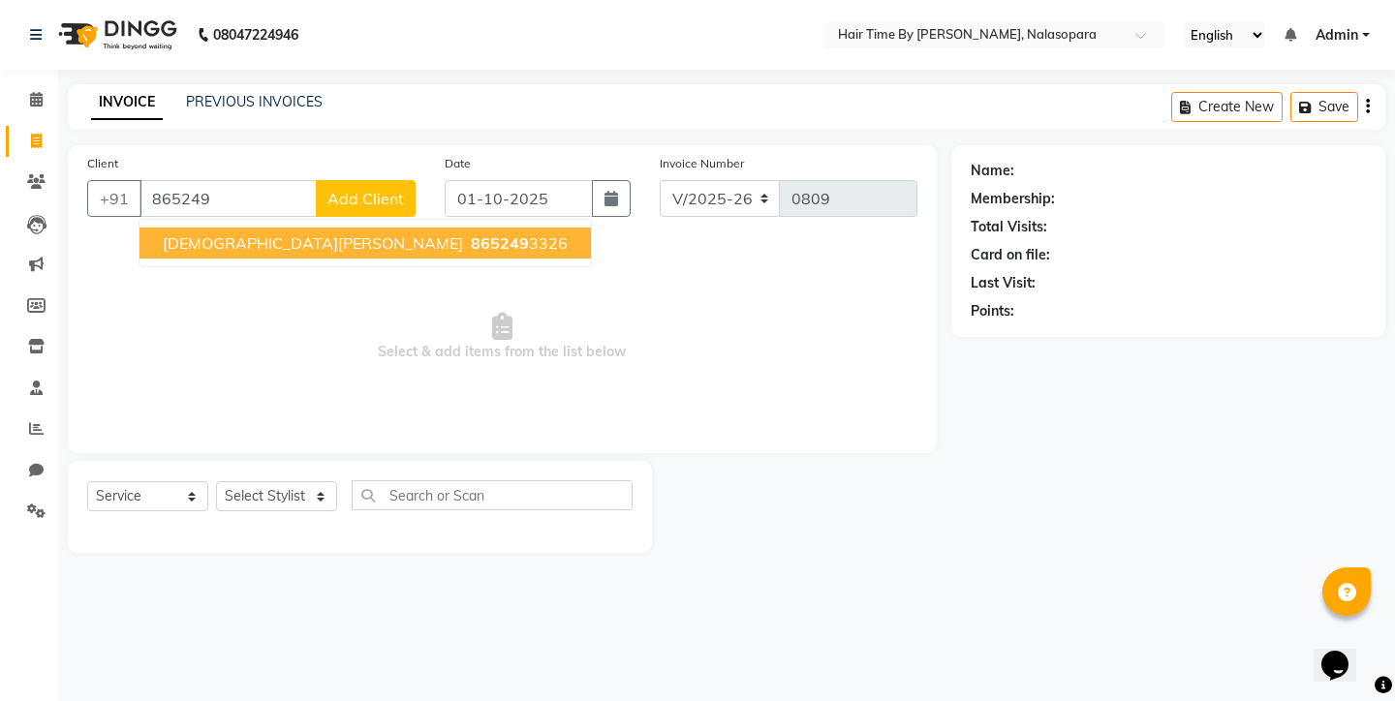
click at [348, 249] on button "JOOTI CLL 865249 3326" at bounding box center [365, 243] width 451 height 31
type input "8652493326"
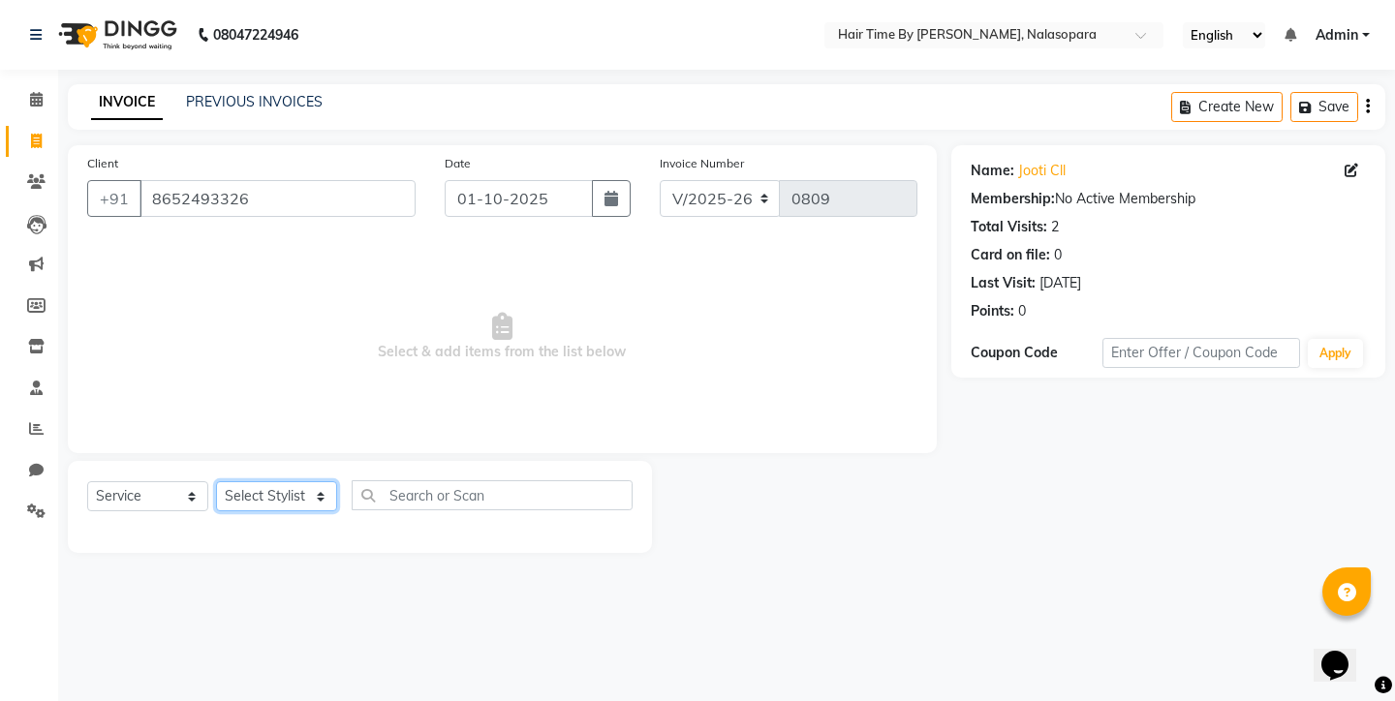
select select "78803"
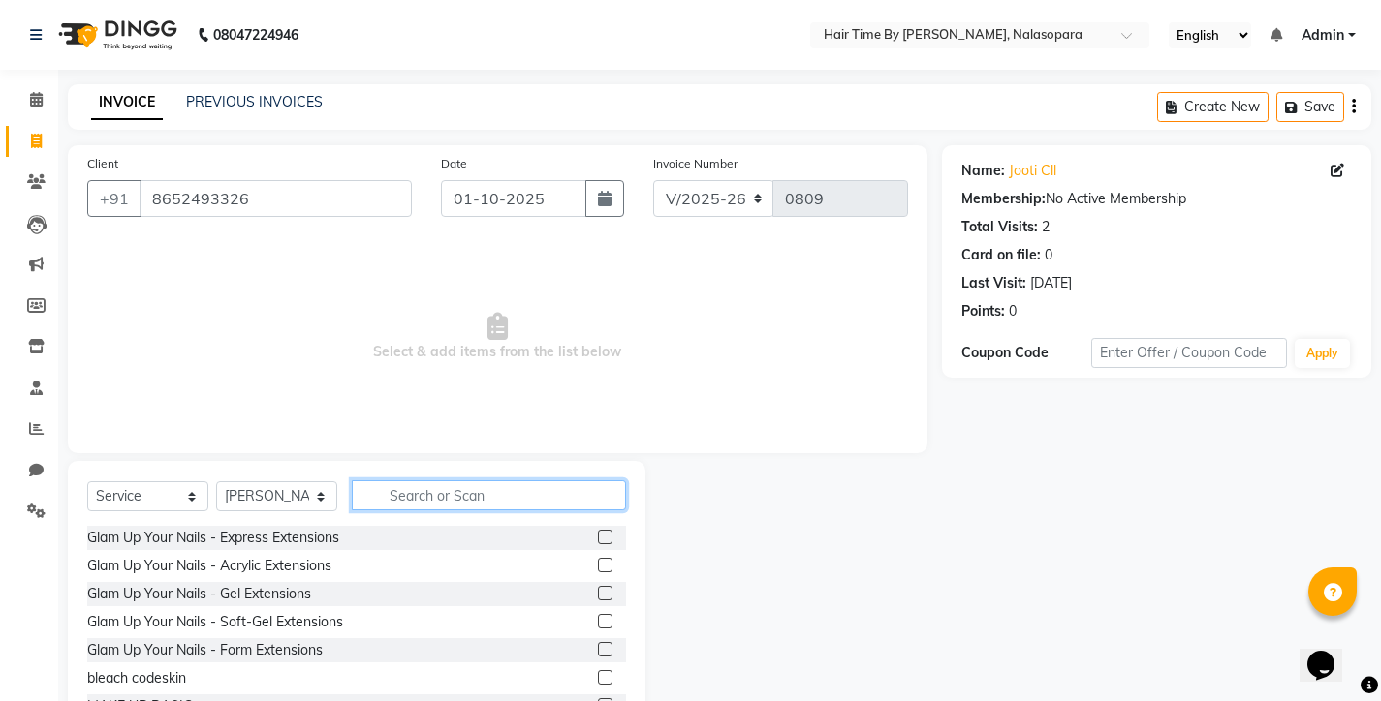
click at [405, 498] on input "text" at bounding box center [489, 496] width 274 height 30
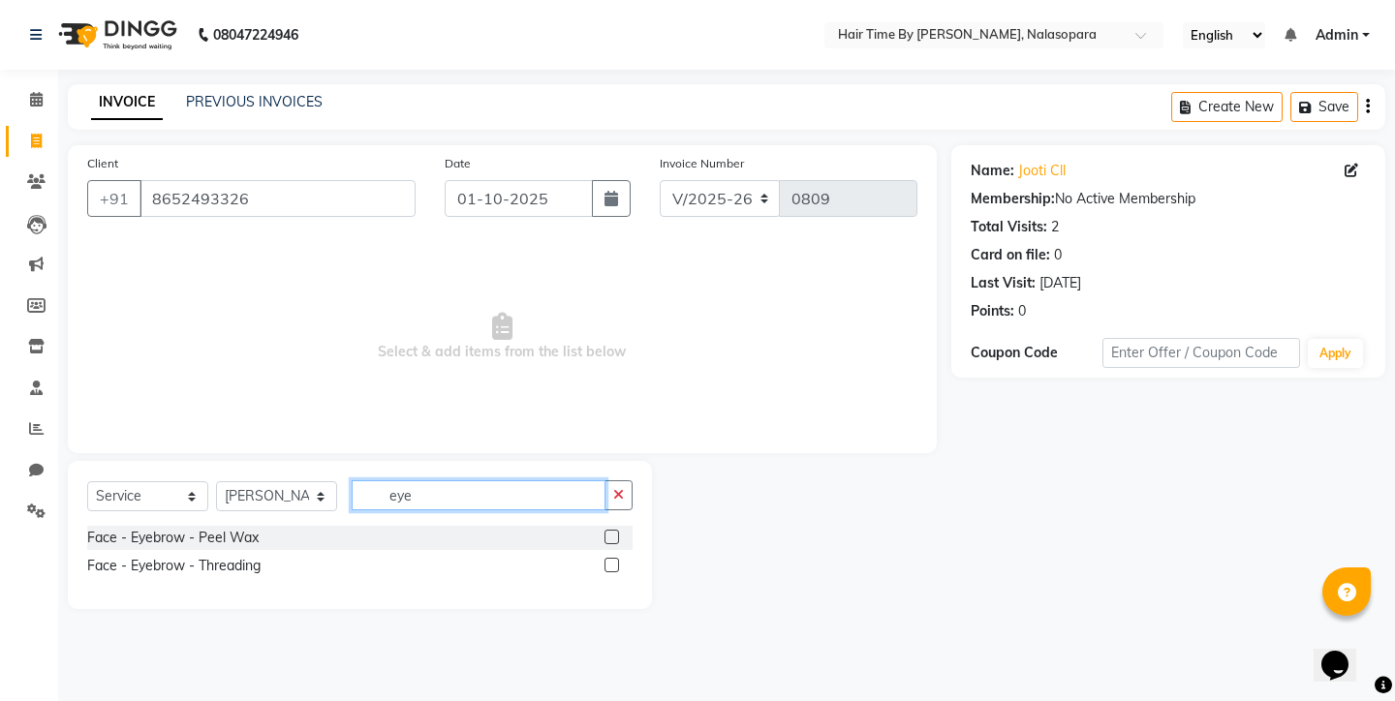
type input "eye"
click at [614, 565] on label at bounding box center [612, 565] width 15 height 15
click at [614, 565] on input "checkbox" at bounding box center [611, 566] width 13 height 13
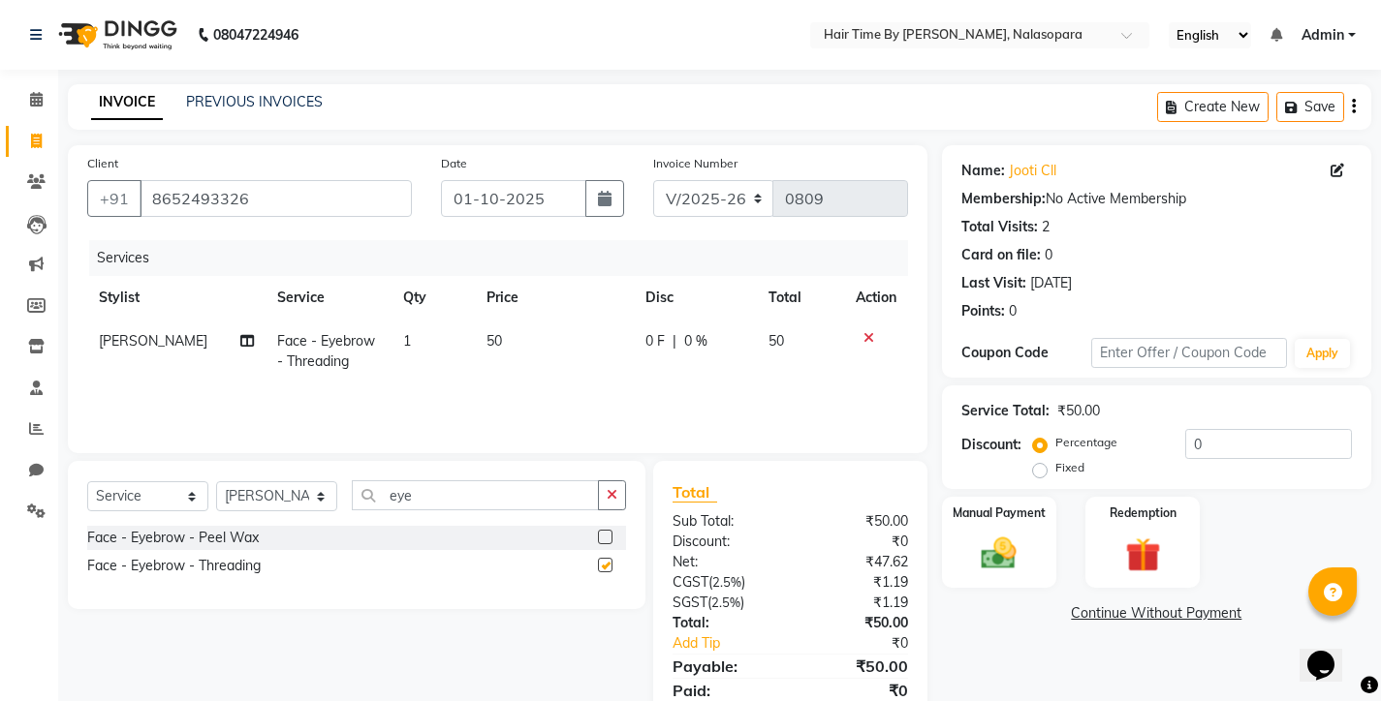
checkbox input "false"
click at [488, 495] on input "eye" at bounding box center [475, 496] width 247 height 30
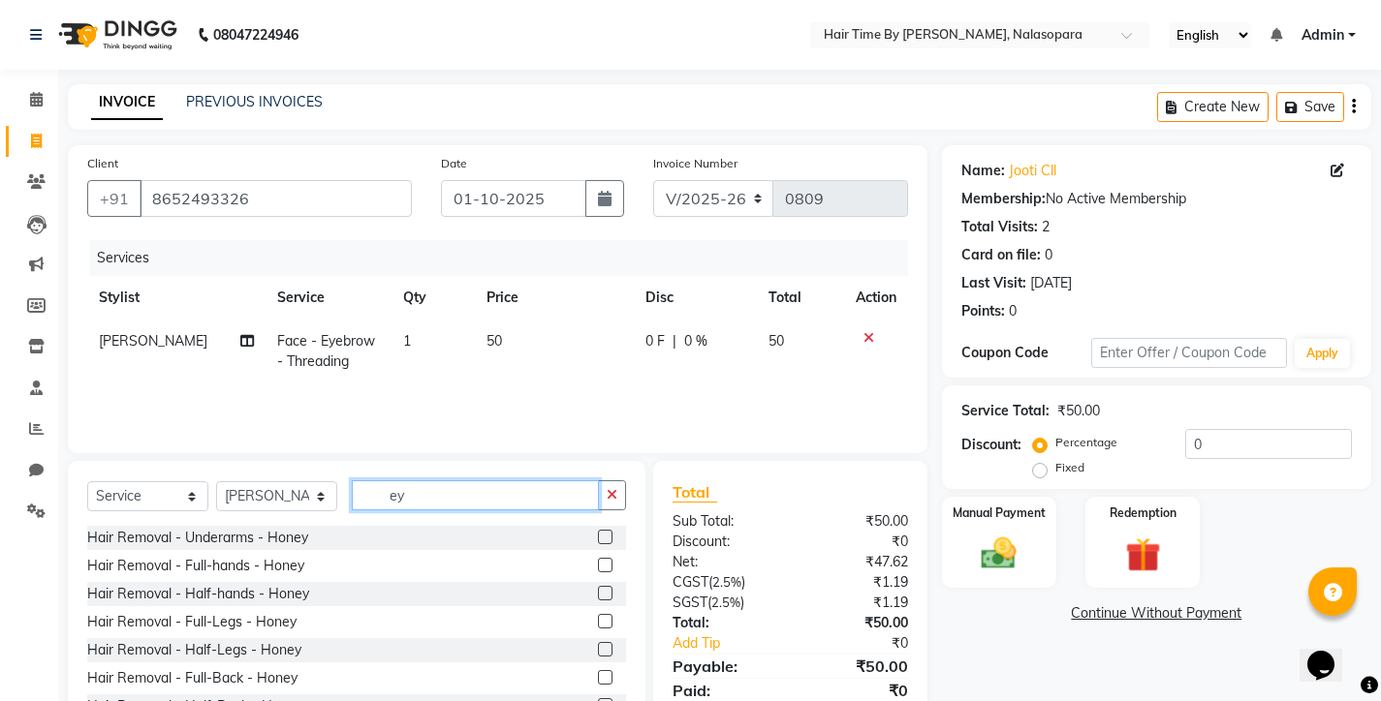
type input "e"
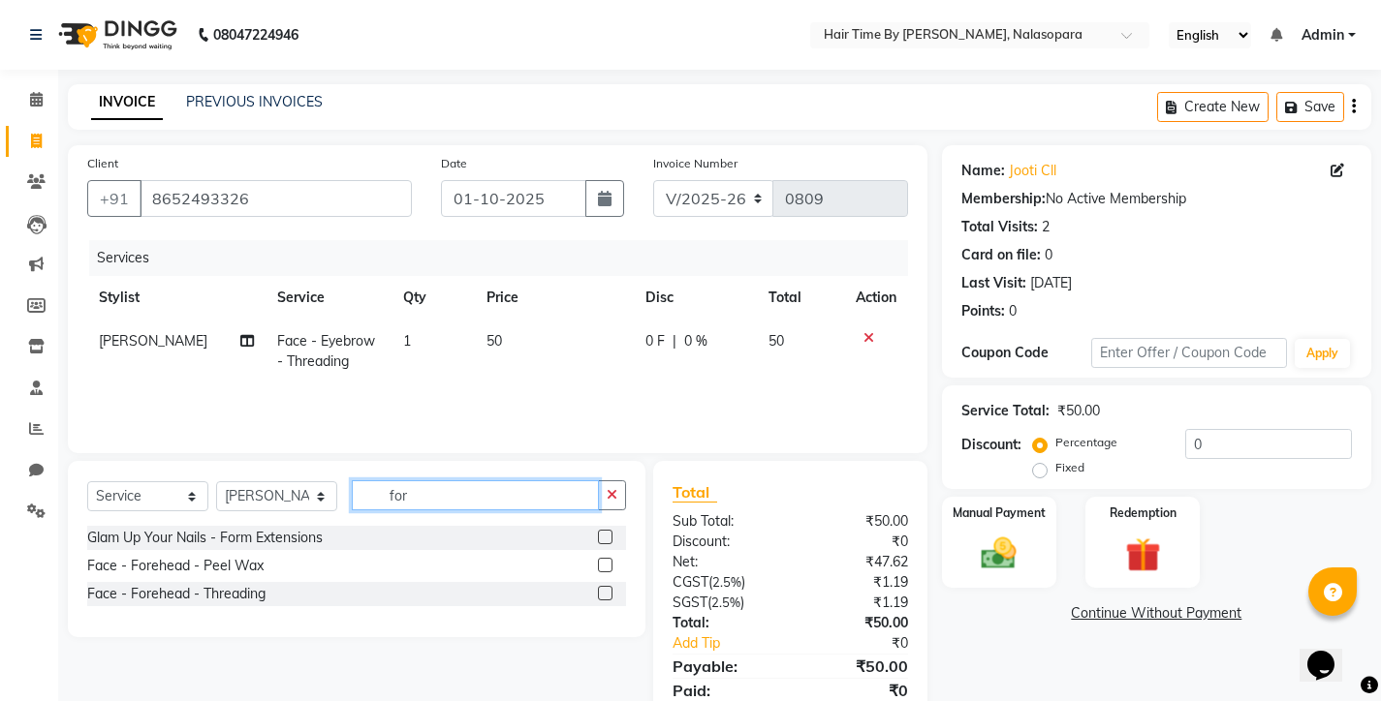
type input "for"
click at [612, 568] on label at bounding box center [605, 565] width 15 height 15
click at [610, 568] on input "checkbox" at bounding box center [604, 566] width 13 height 13
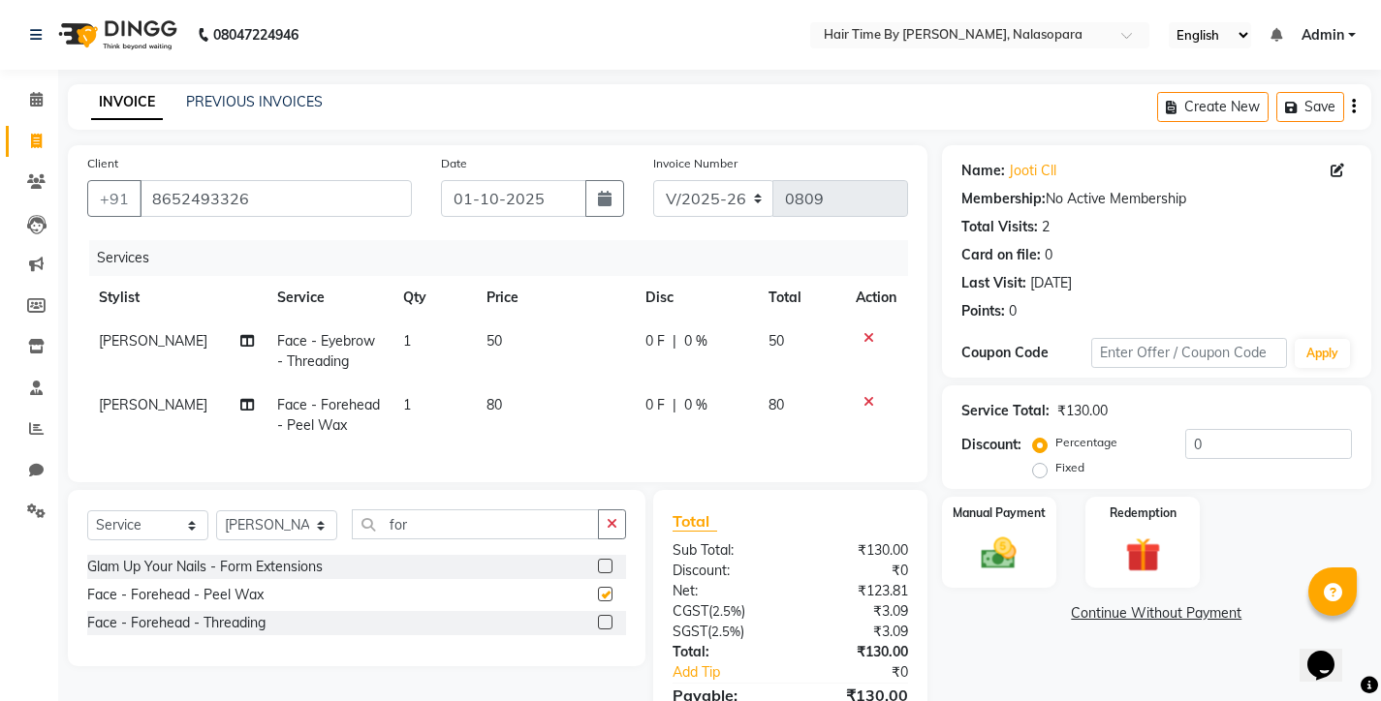
checkbox input "false"
click at [496, 535] on input "for" at bounding box center [475, 525] width 247 height 30
type input "f"
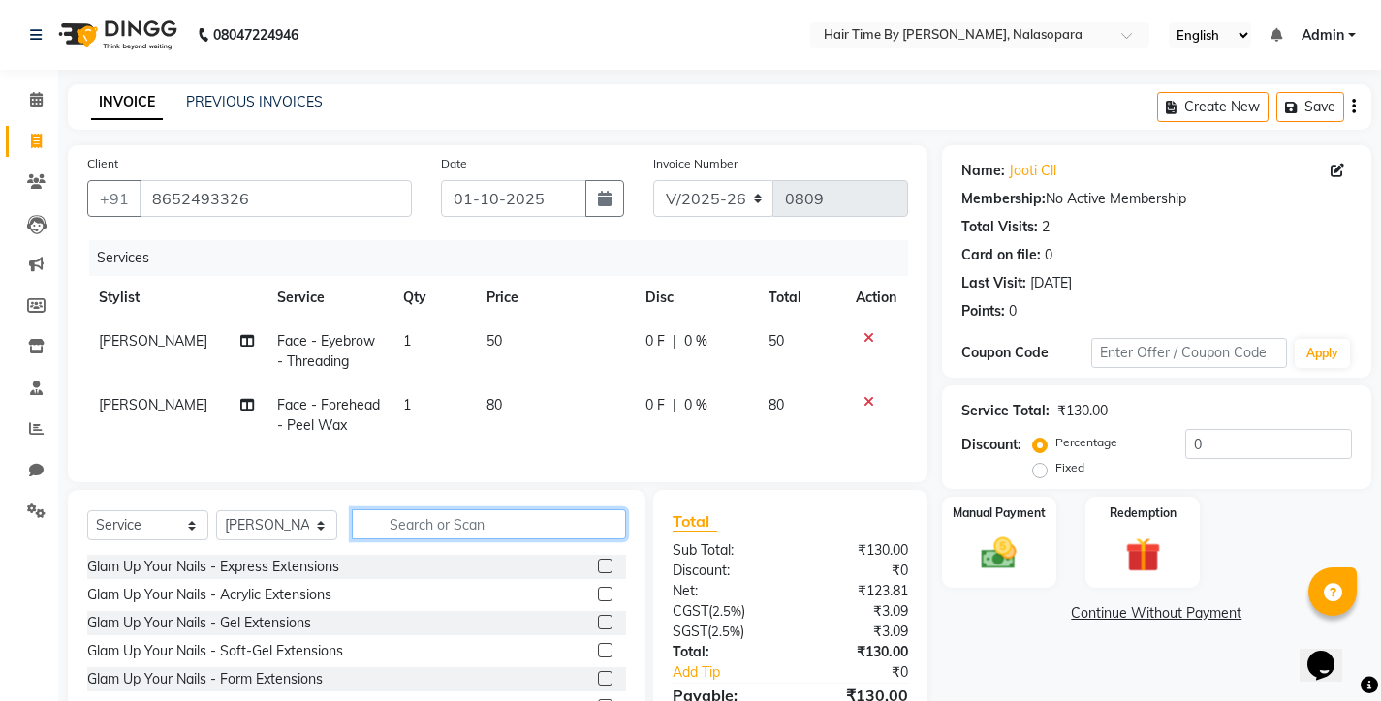
type input "="
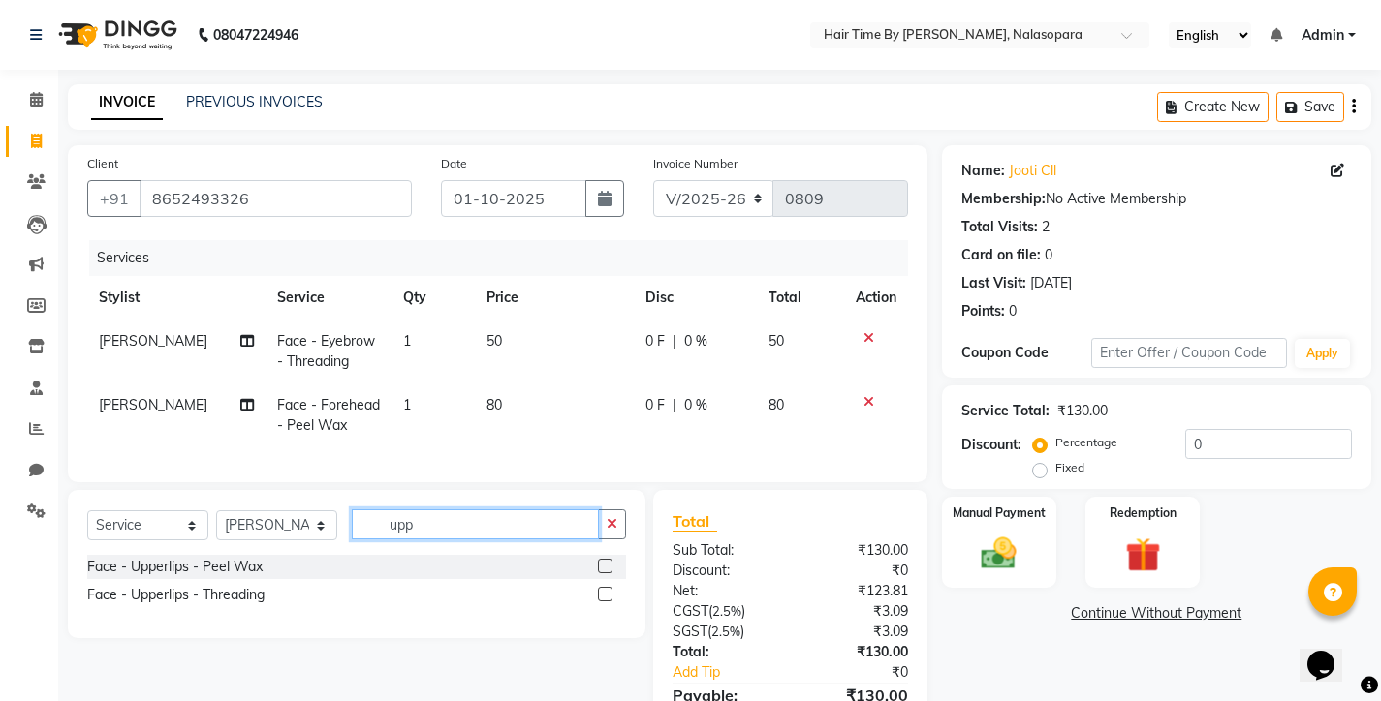
type input "upp"
click at [606, 579] on div at bounding box center [604, 569] width 13 height 20
click at [607, 574] on label at bounding box center [605, 566] width 15 height 15
click at [607, 574] on input "checkbox" at bounding box center [604, 567] width 13 height 13
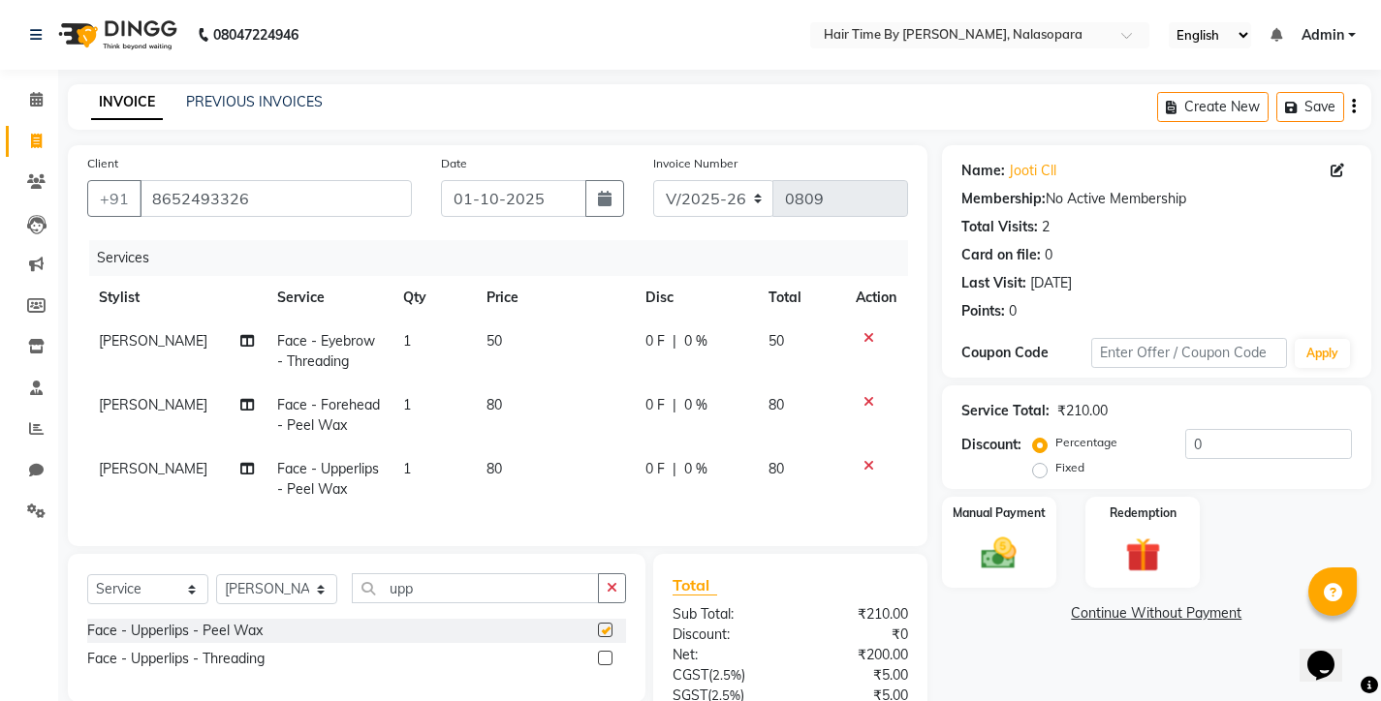
checkbox input "false"
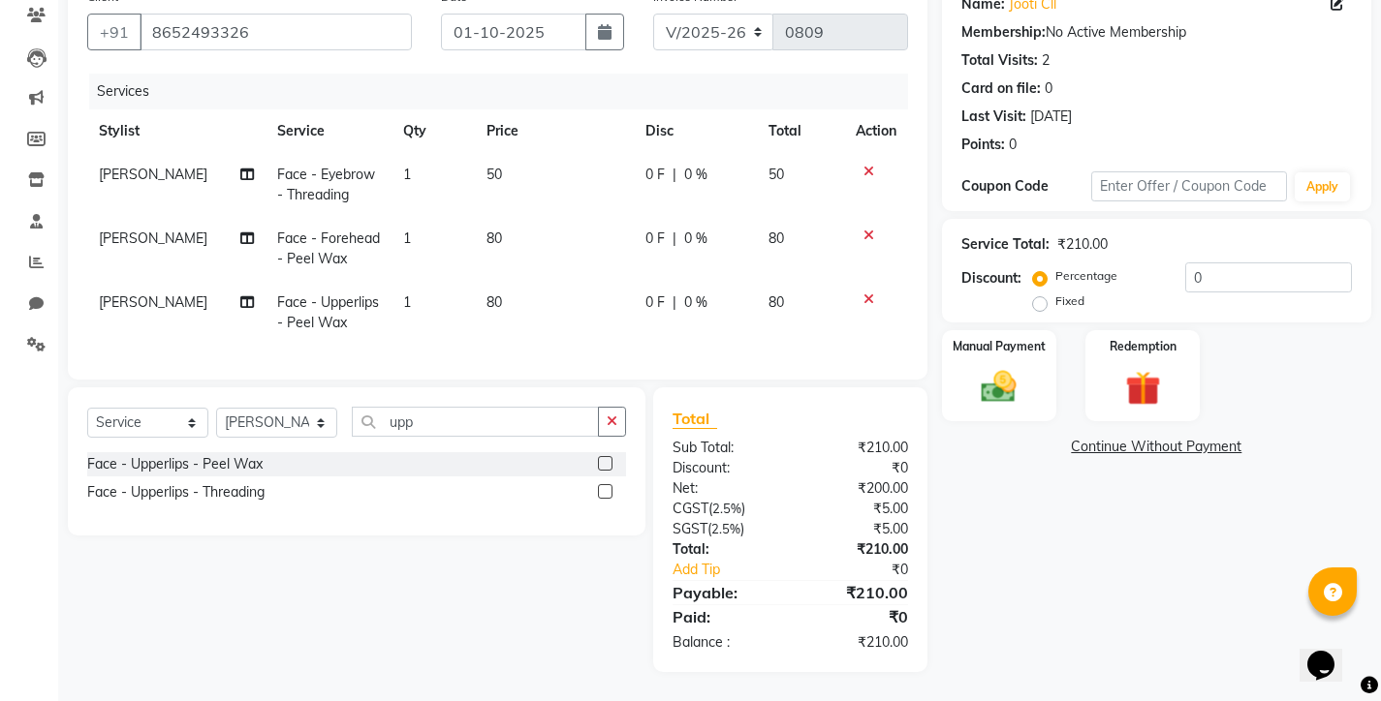
scroll to position [181, 0]
click at [1015, 373] on img at bounding box center [998, 387] width 59 height 42
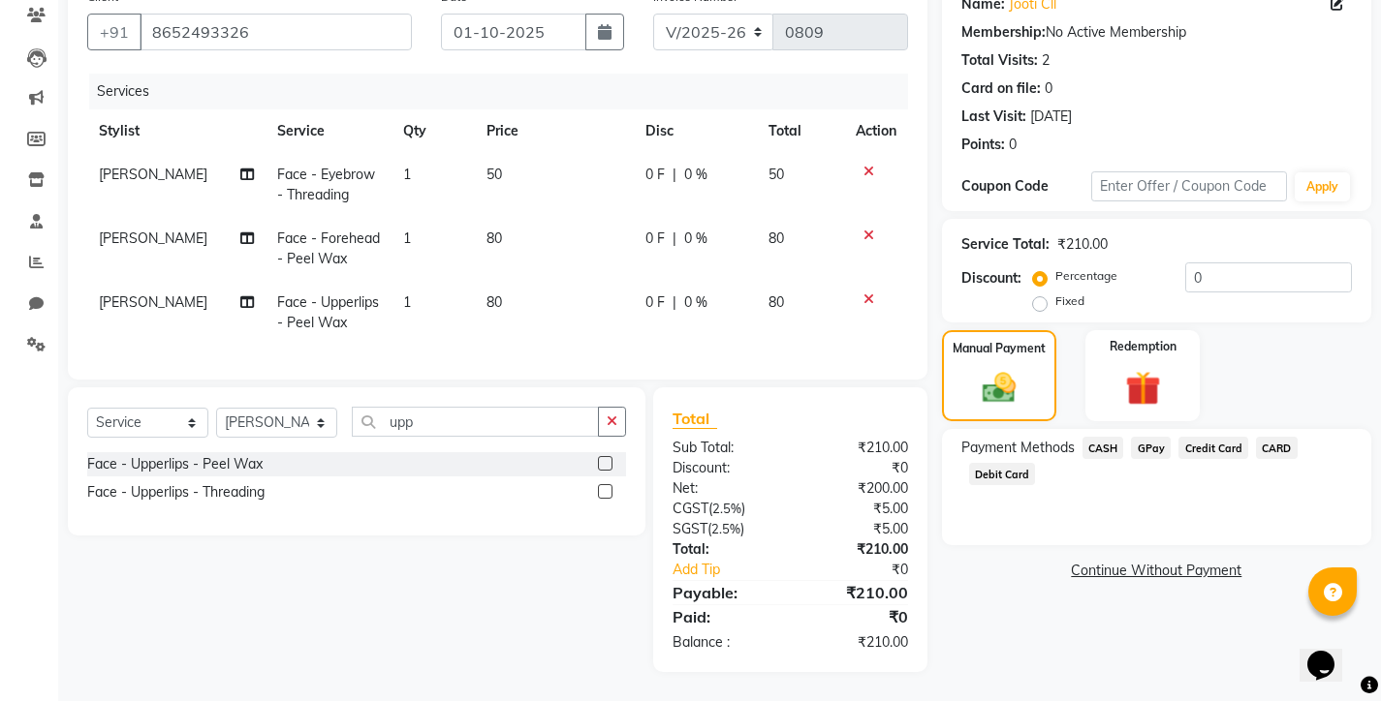
click at [1153, 437] on span "GPay" at bounding box center [1151, 448] width 40 height 22
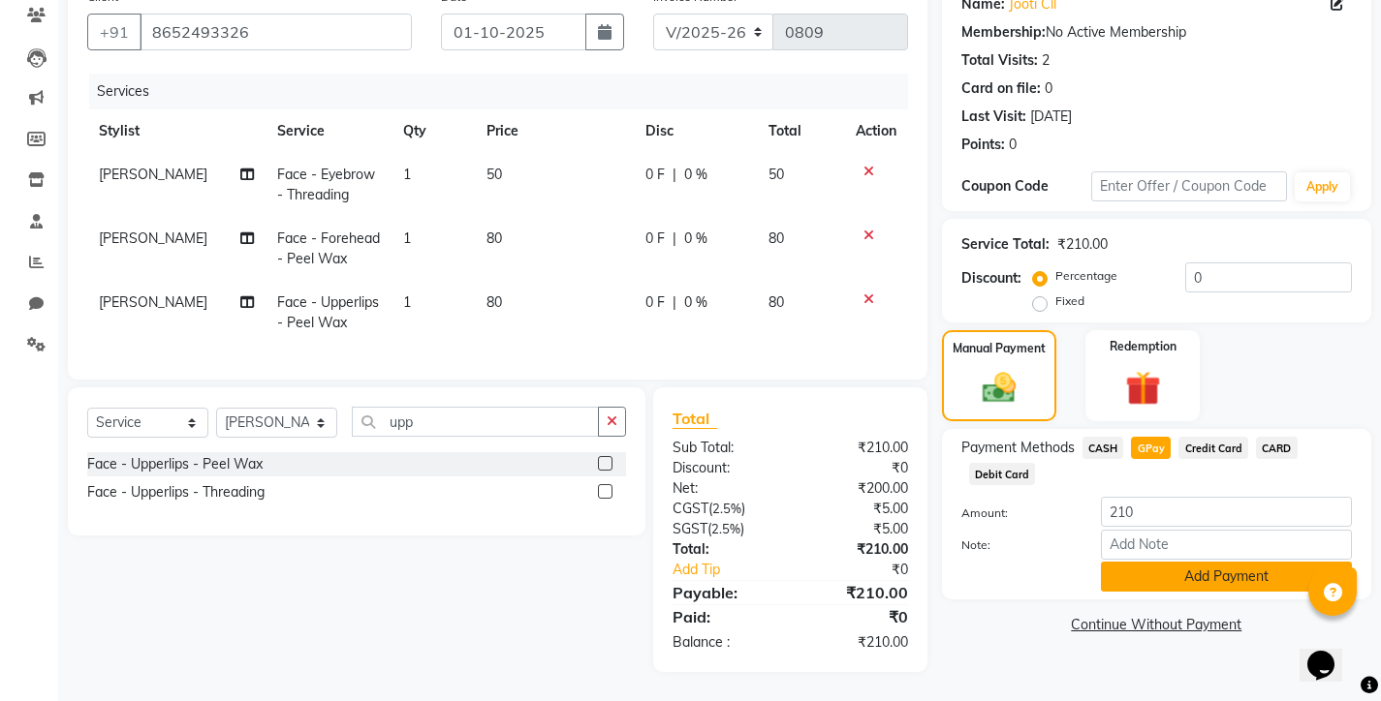
click at [1171, 564] on button "Add Payment" at bounding box center [1226, 577] width 251 height 30
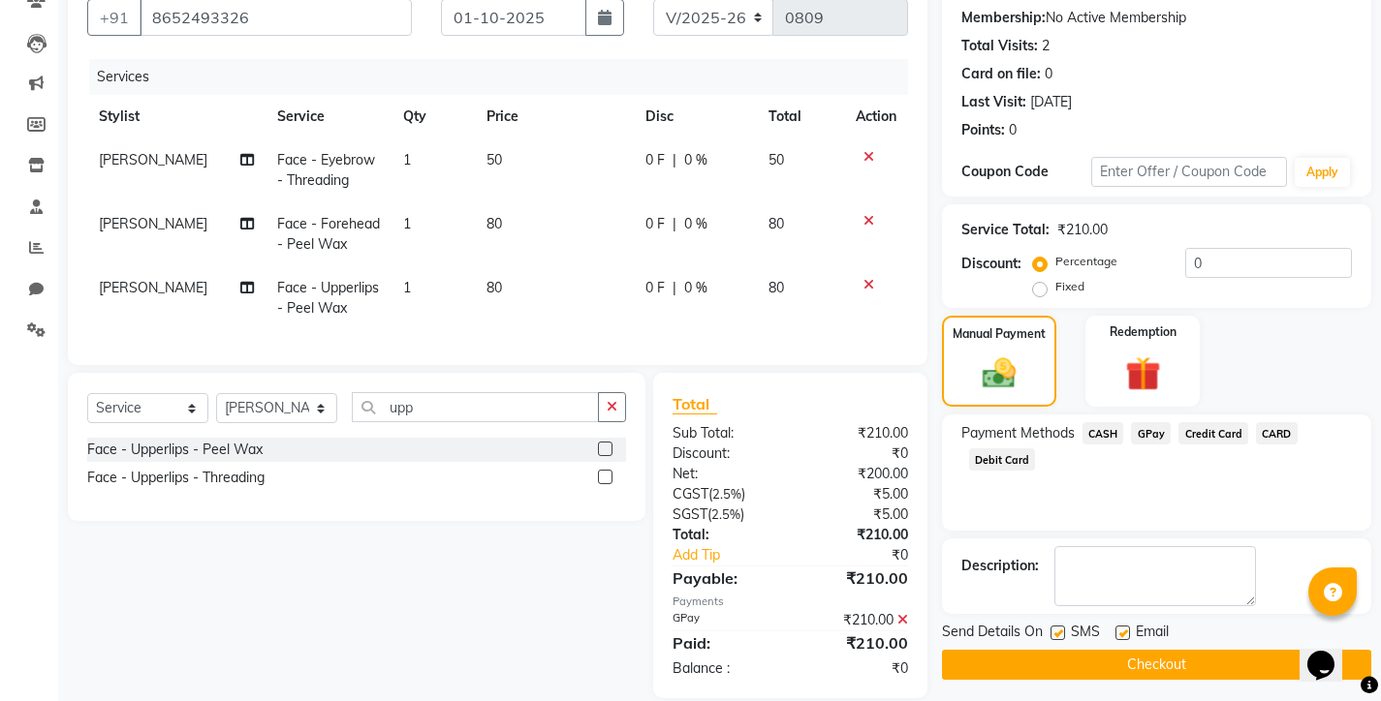
click at [1094, 650] on button "Checkout" at bounding box center [1156, 665] width 429 height 30
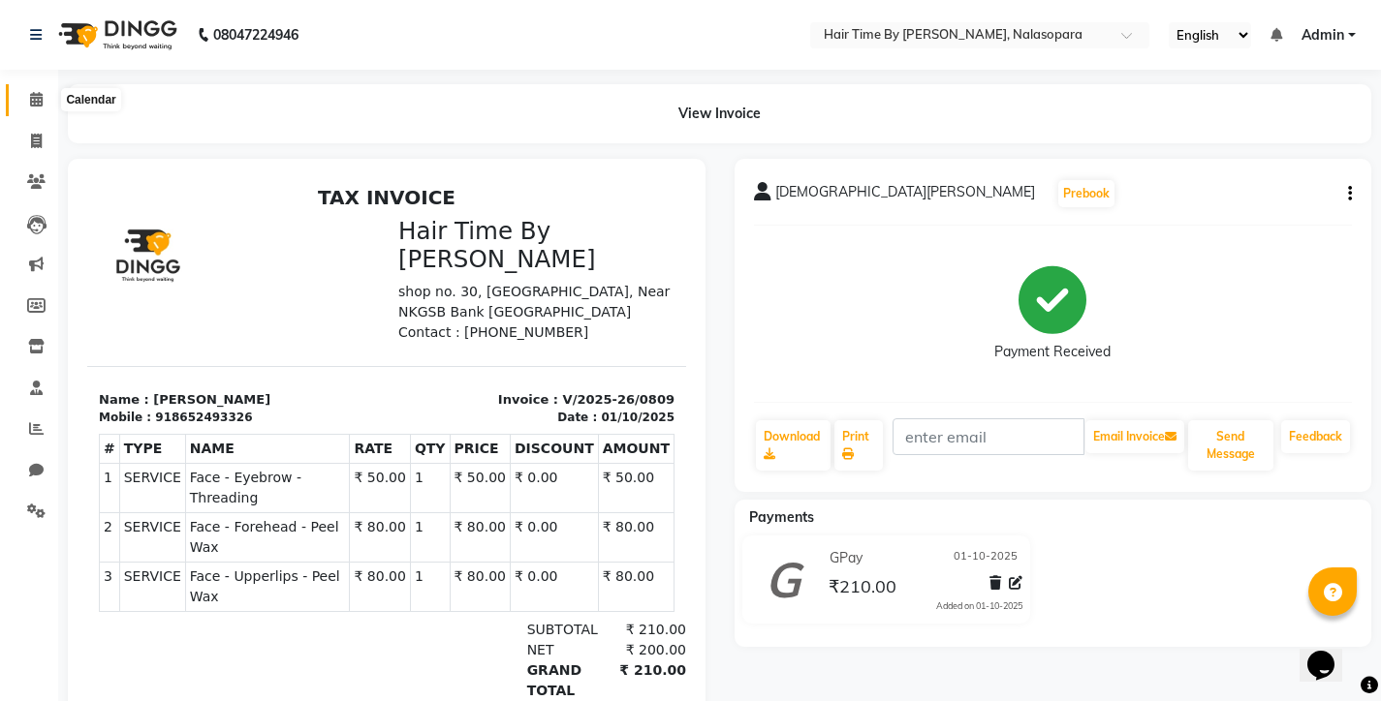
click at [33, 97] on icon at bounding box center [36, 99] width 13 height 15
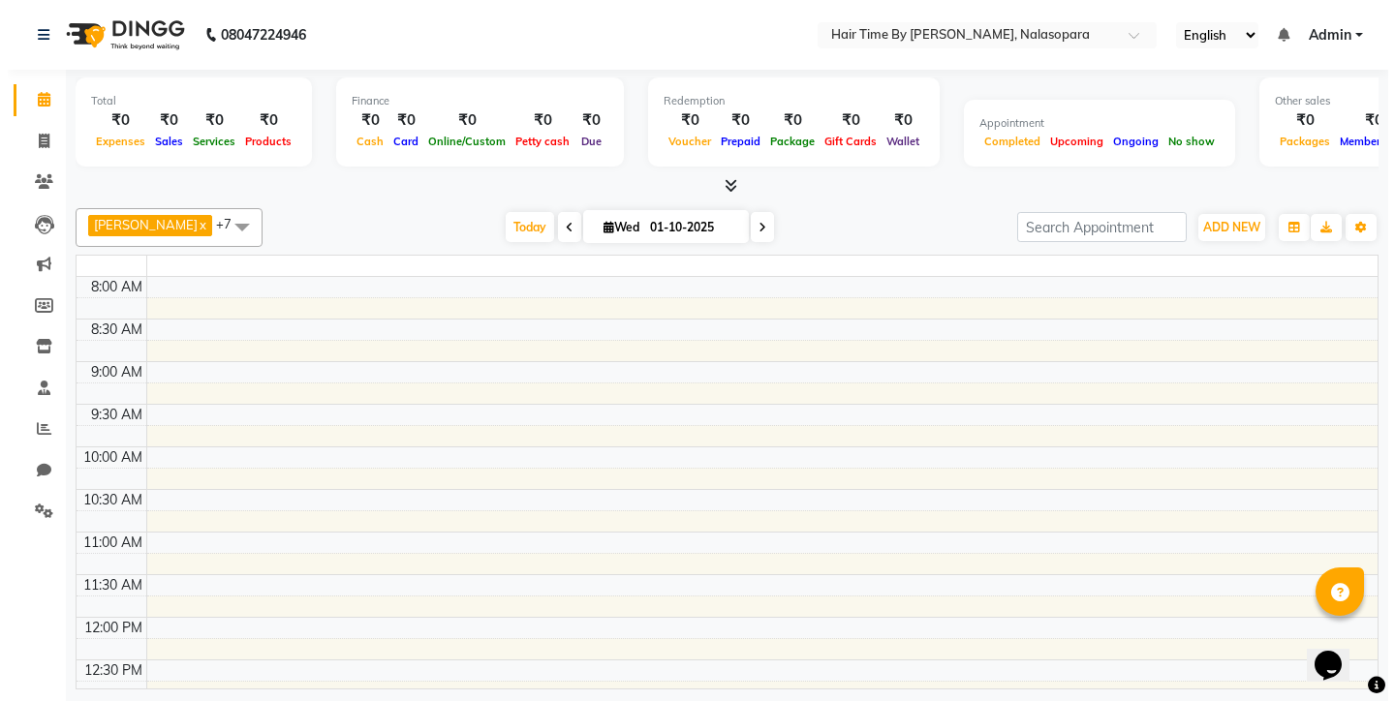
scroll to position [683, 0]
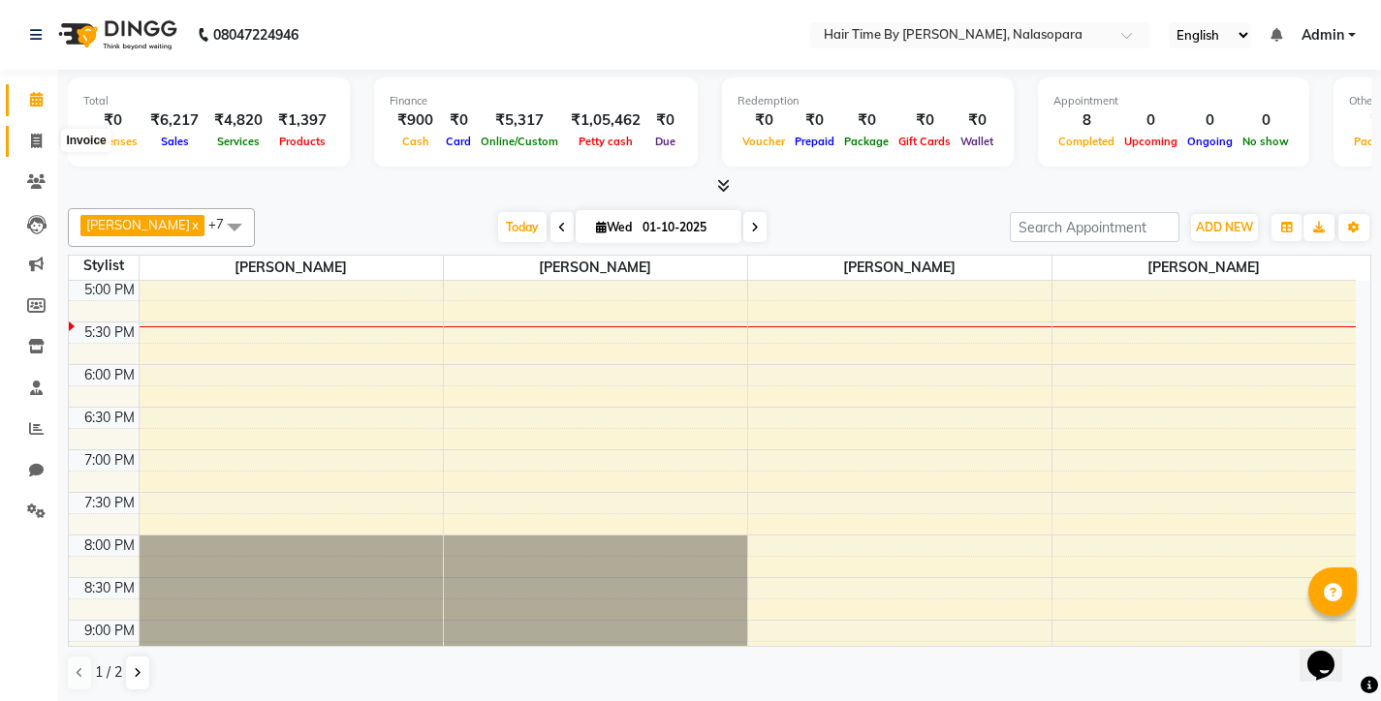
click at [34, 140] on icon at bounding box center [36, 141] width 11 height 15
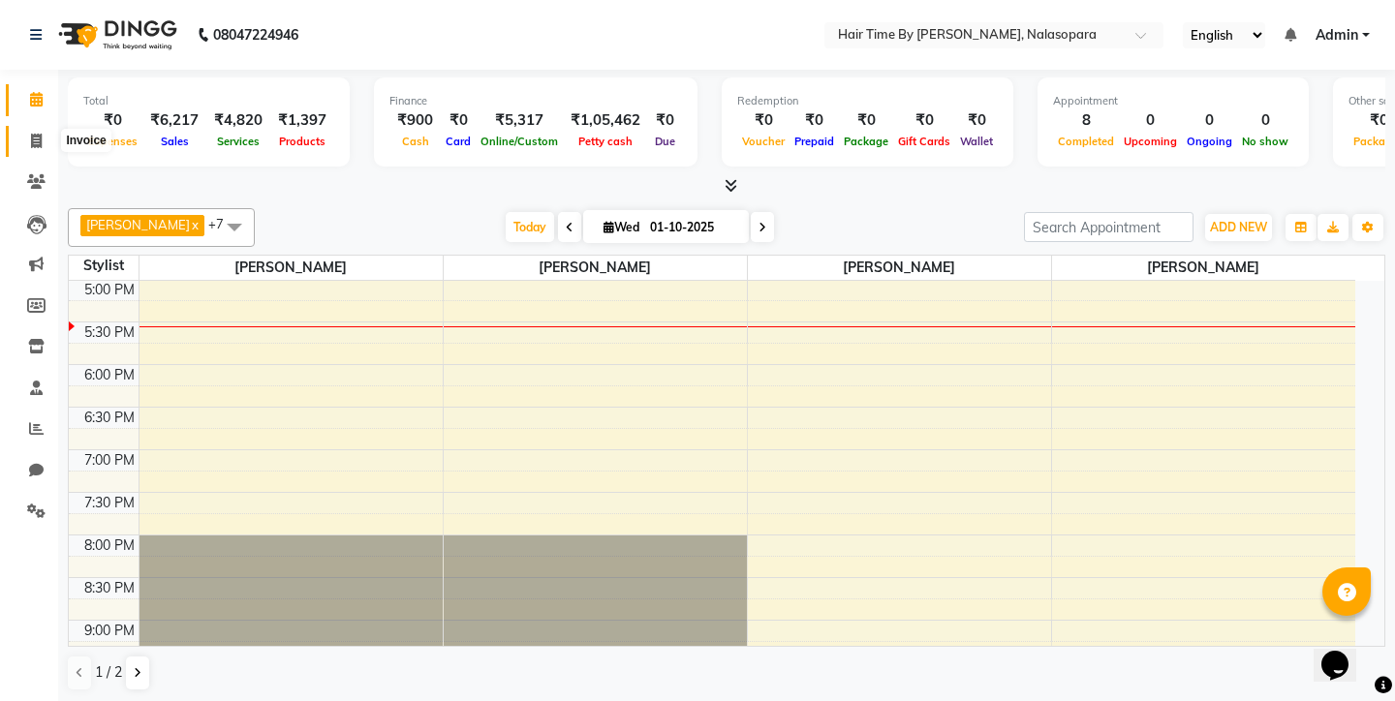
select select "8131"
select select "service"
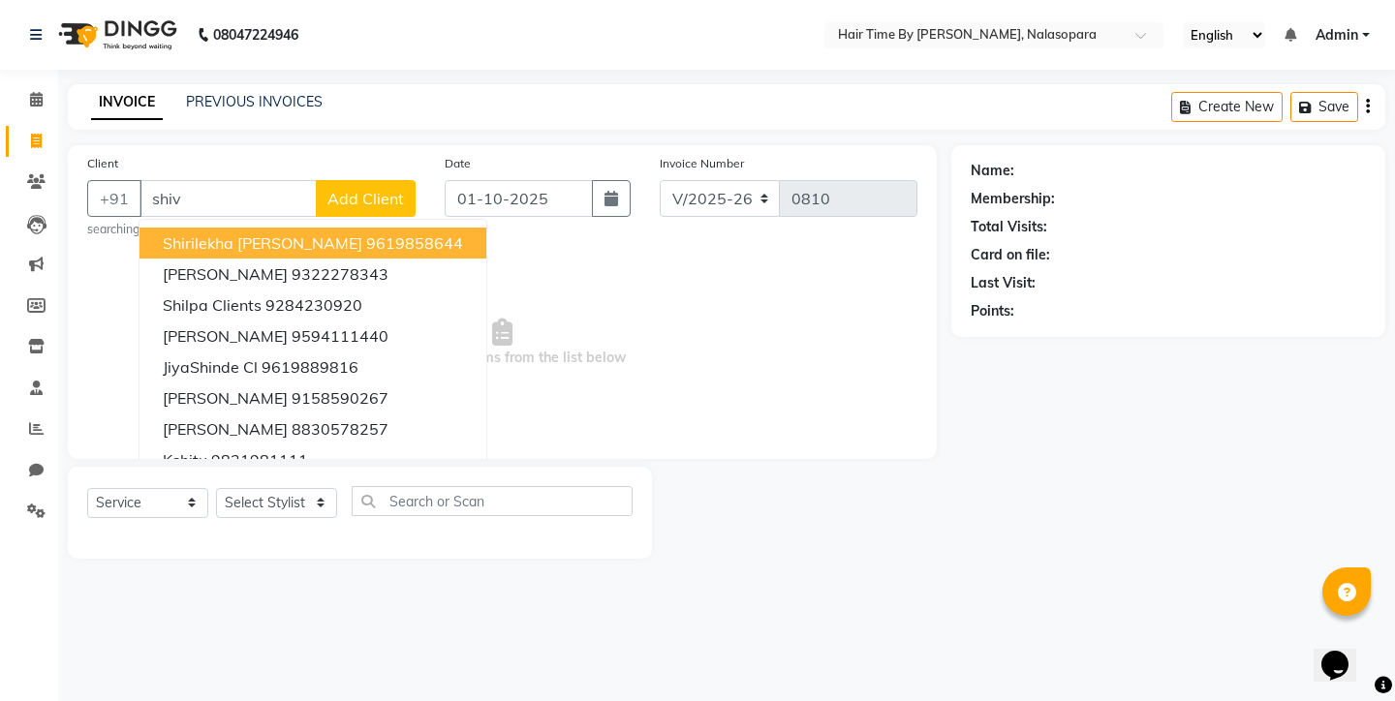
type input "[DEMOGRAPHIC_DATA]"
